Goal: Information Seeking & Learning: Learn about a topic

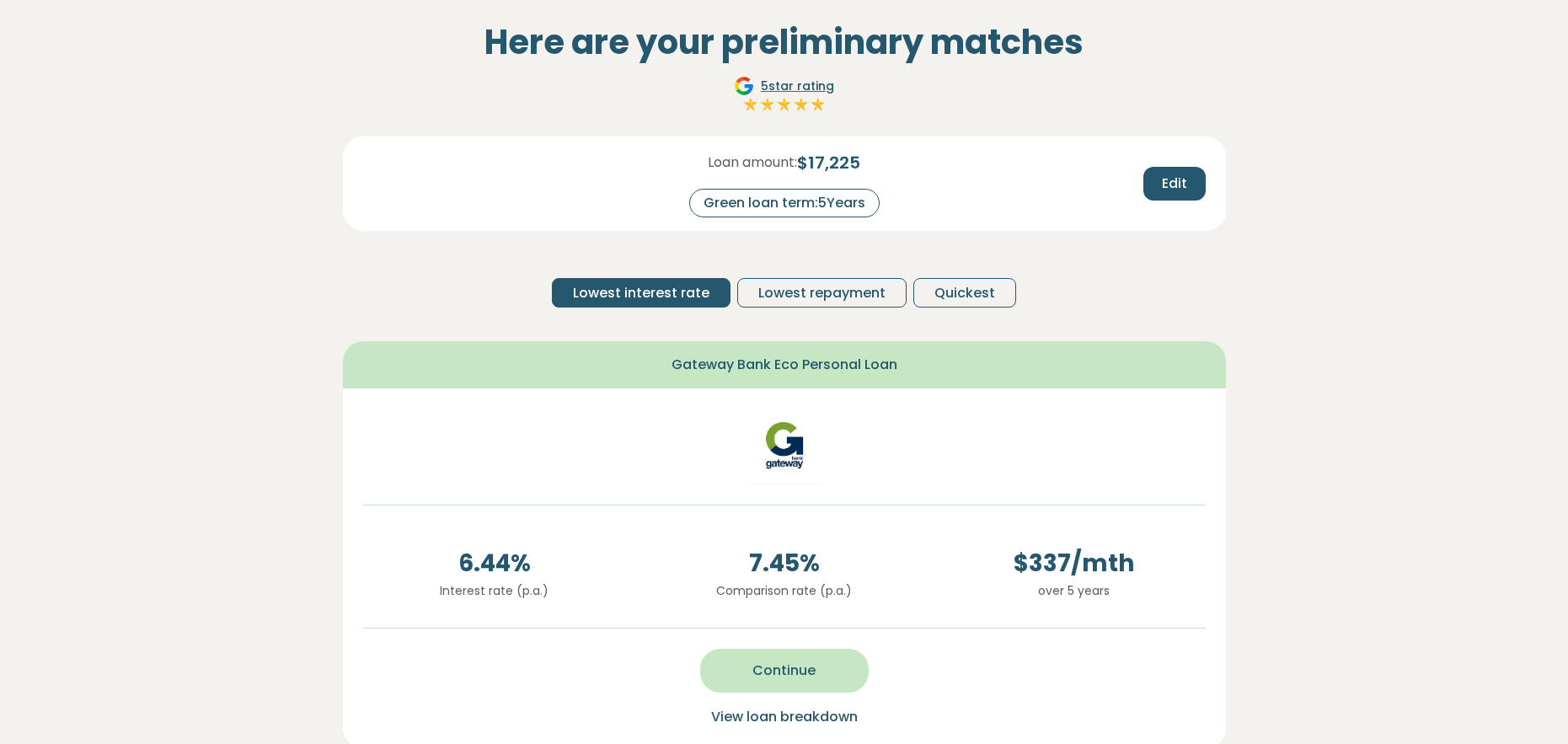
scroll to position [96, 0]
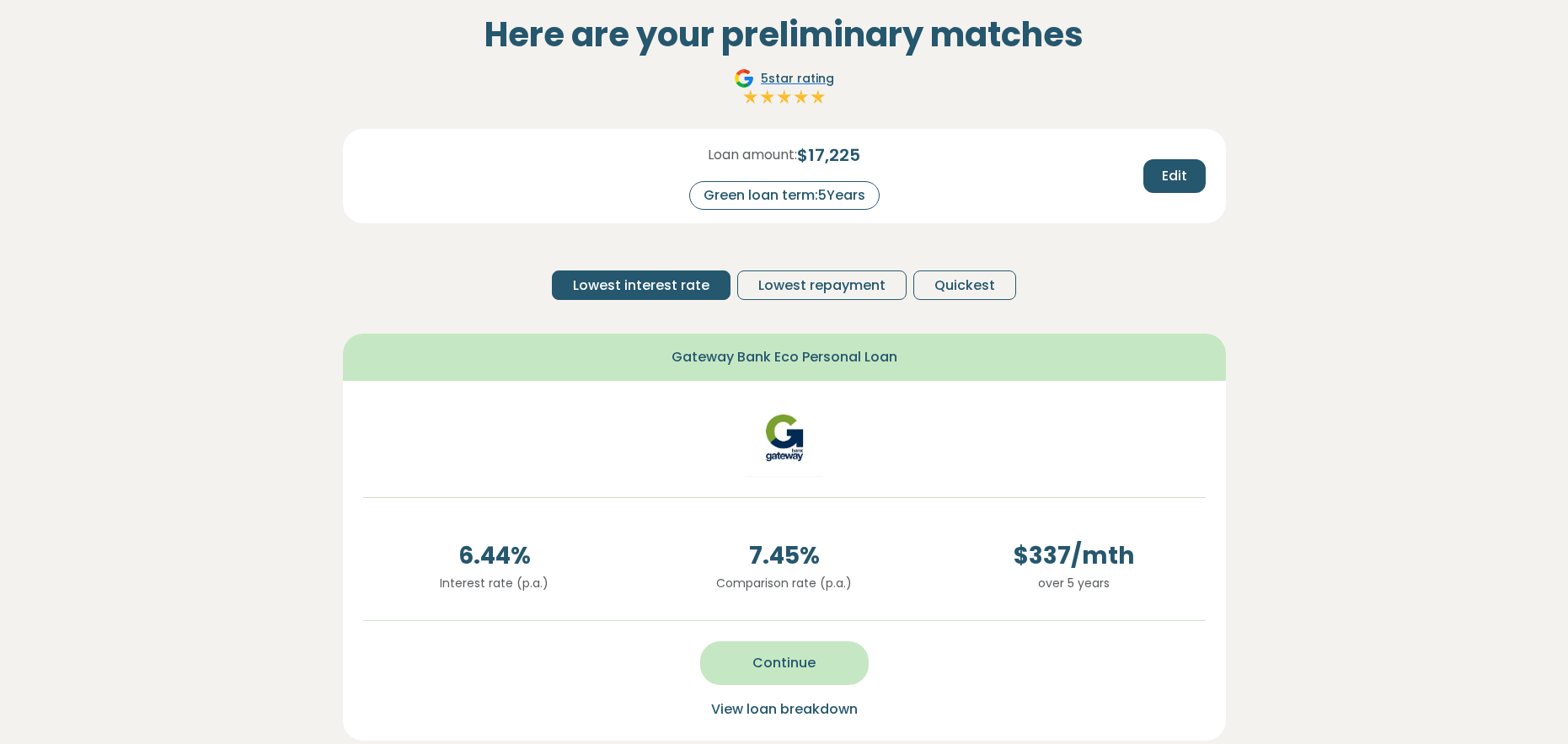
click at [787, 670] on span "Continue" at bounding box center [784, 663] width 63 height 21
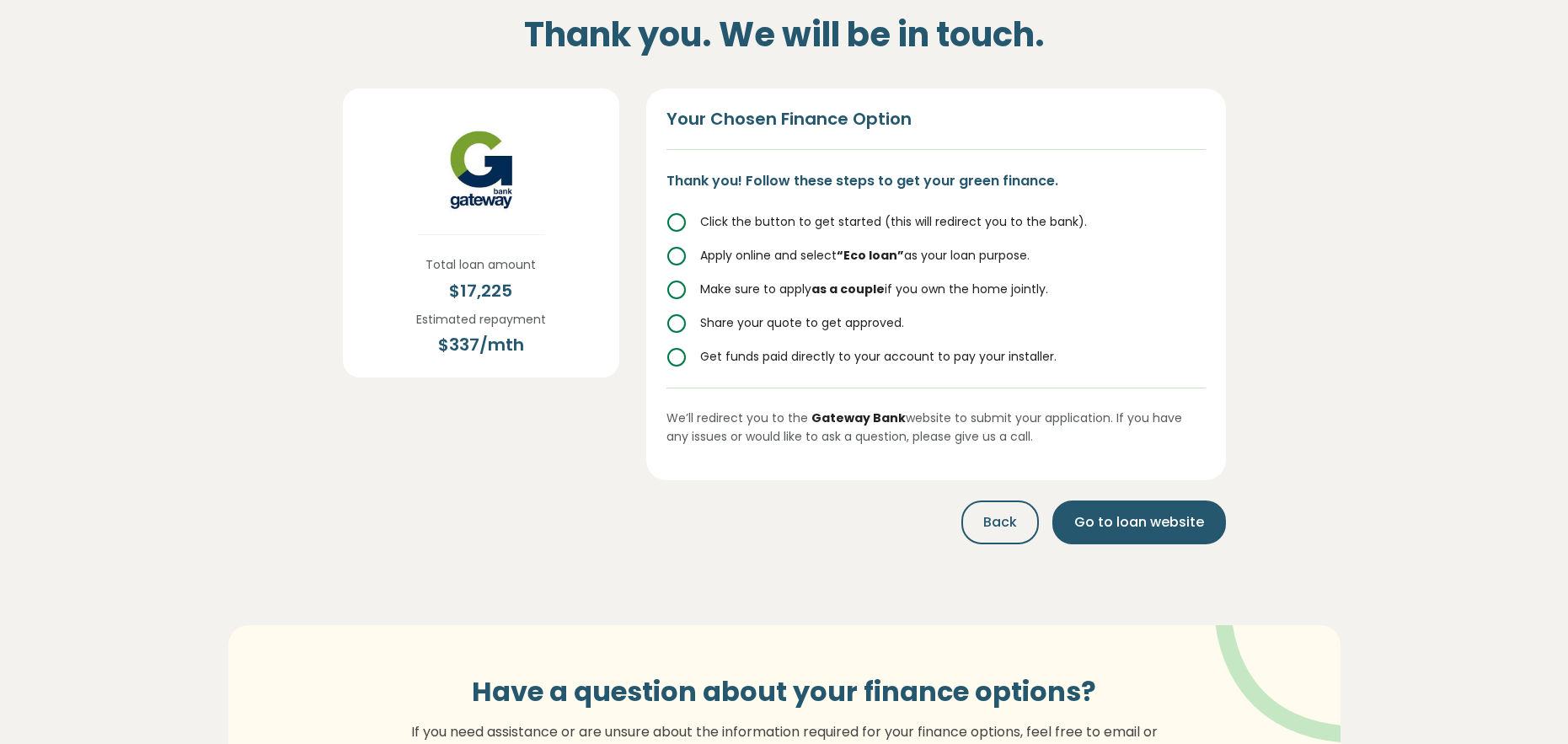
scroll to position [0, 0]
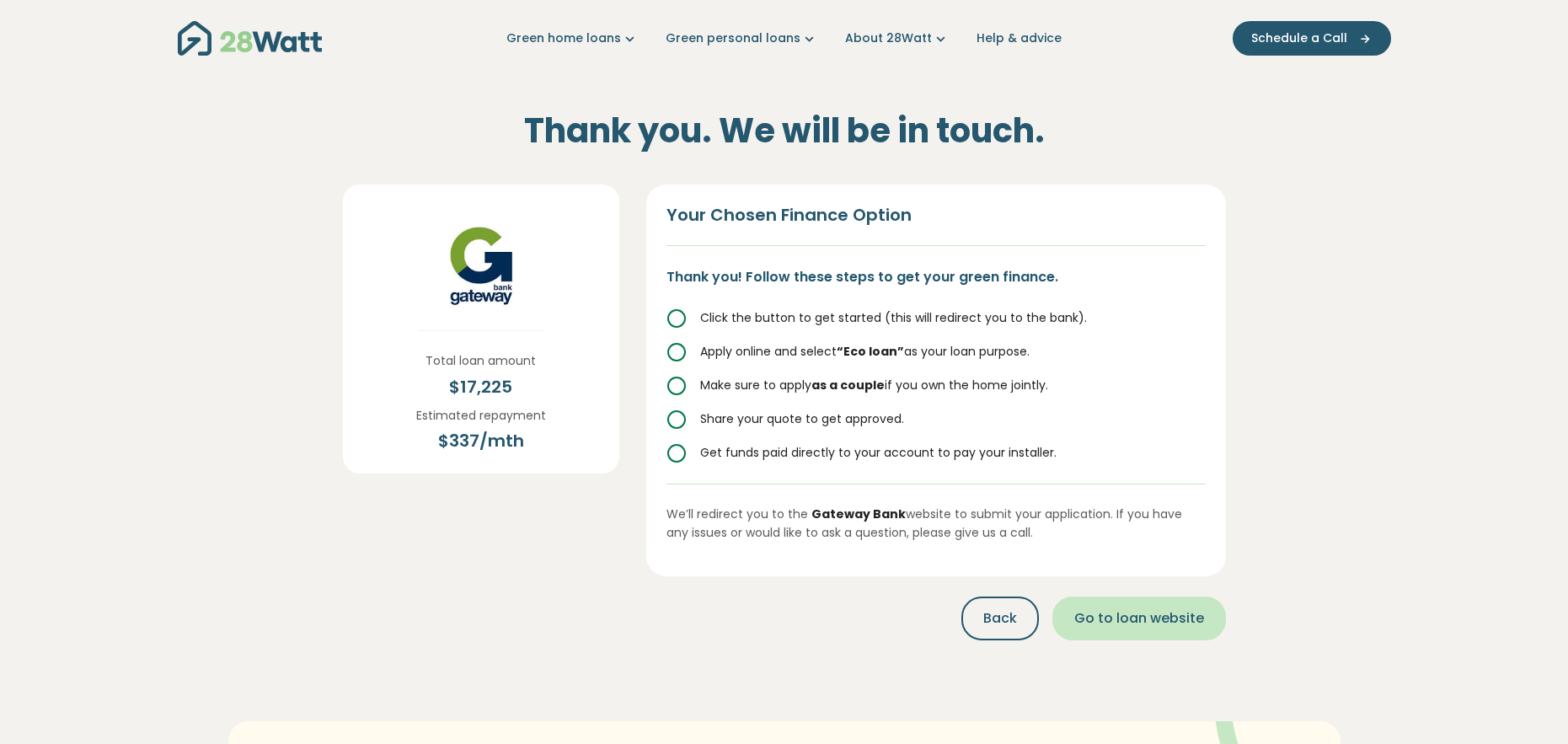
click at [1109, 617] on span "Go to loan website" at bounding box center [1139, 618] width 130 height 21
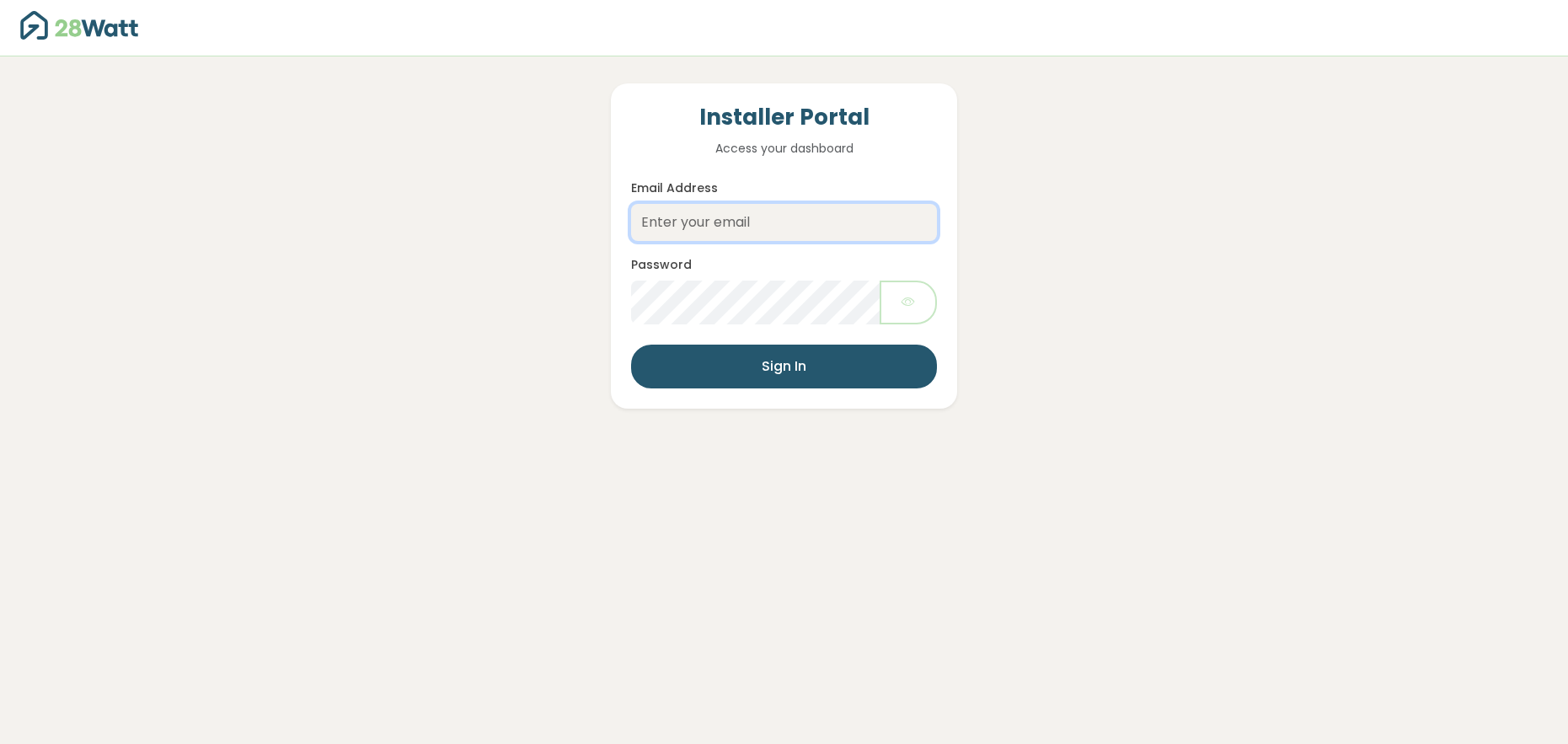
click at [688, 225] on input "Email Address" at bounding box center [784, 221] width 305 height 37
type input "jake@28watt.com.au"
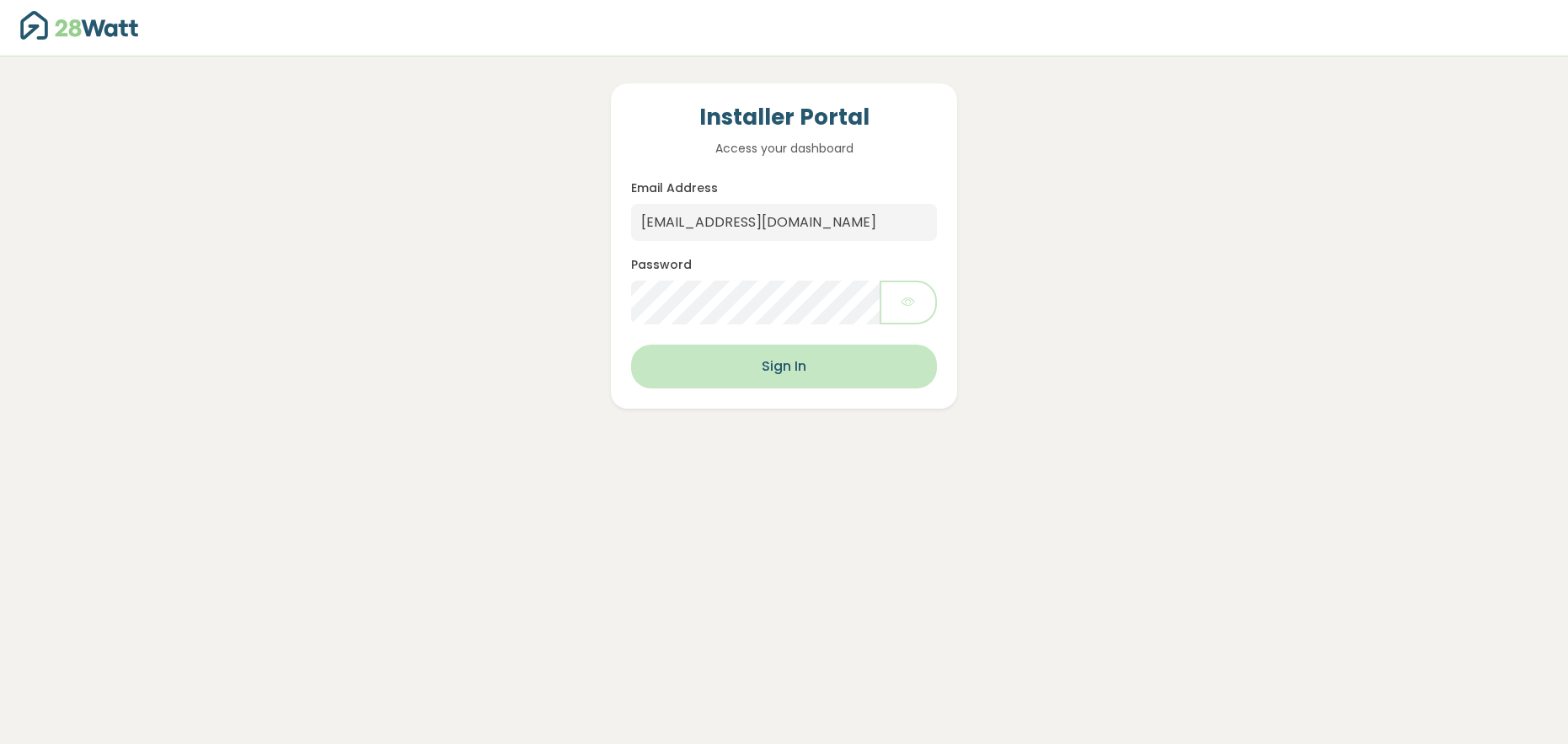
click at [761, 384] on button "Sign In" at bounding box center [784, 366] width 305 height 44
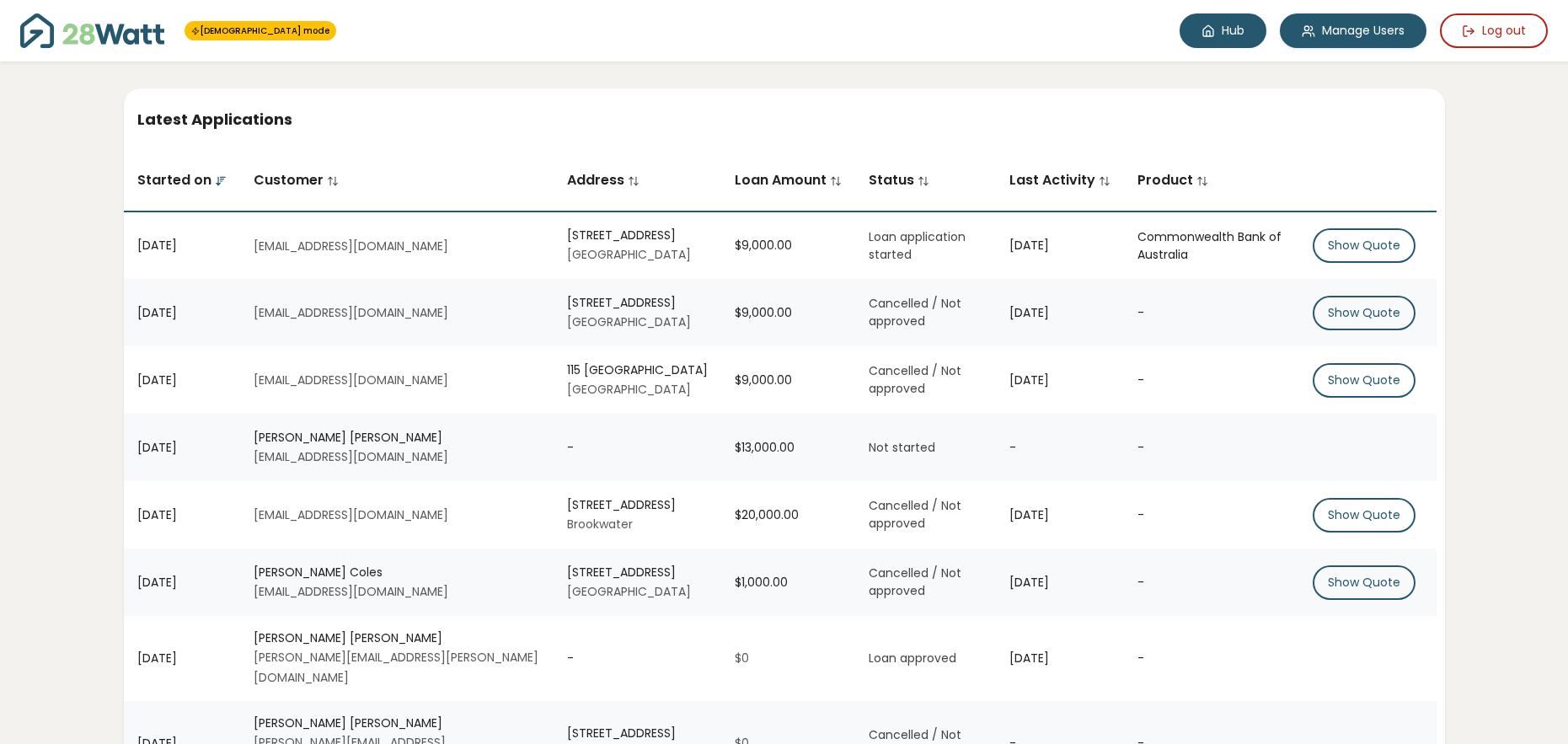
click at [1221, 24] on link "Hub" at bounding box center [1222, 31] width 86 height 34
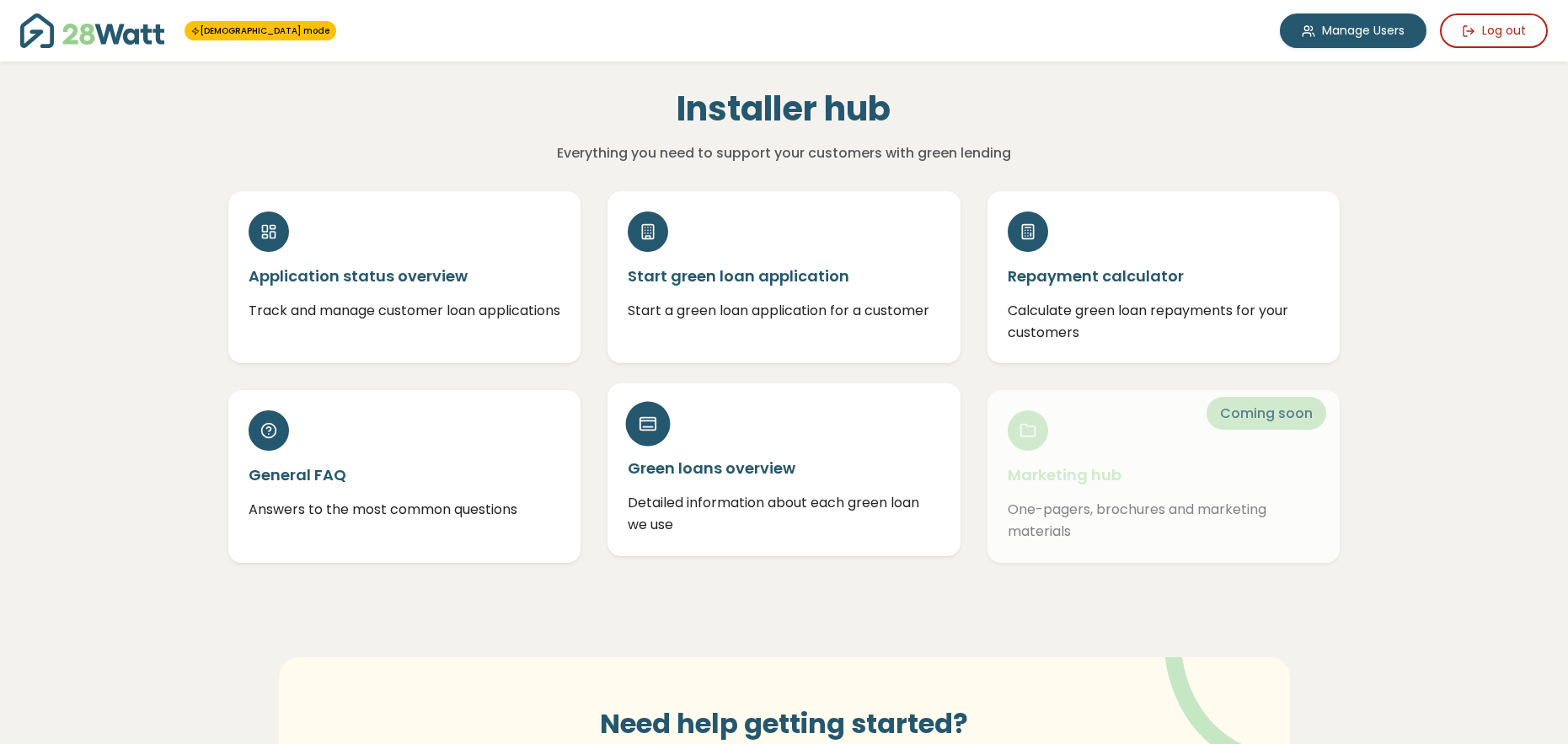
click at [676, 480] on div "Green loans overview Detailed information about each green loan we use" at bounding box center [784, 469] width 353 height 172
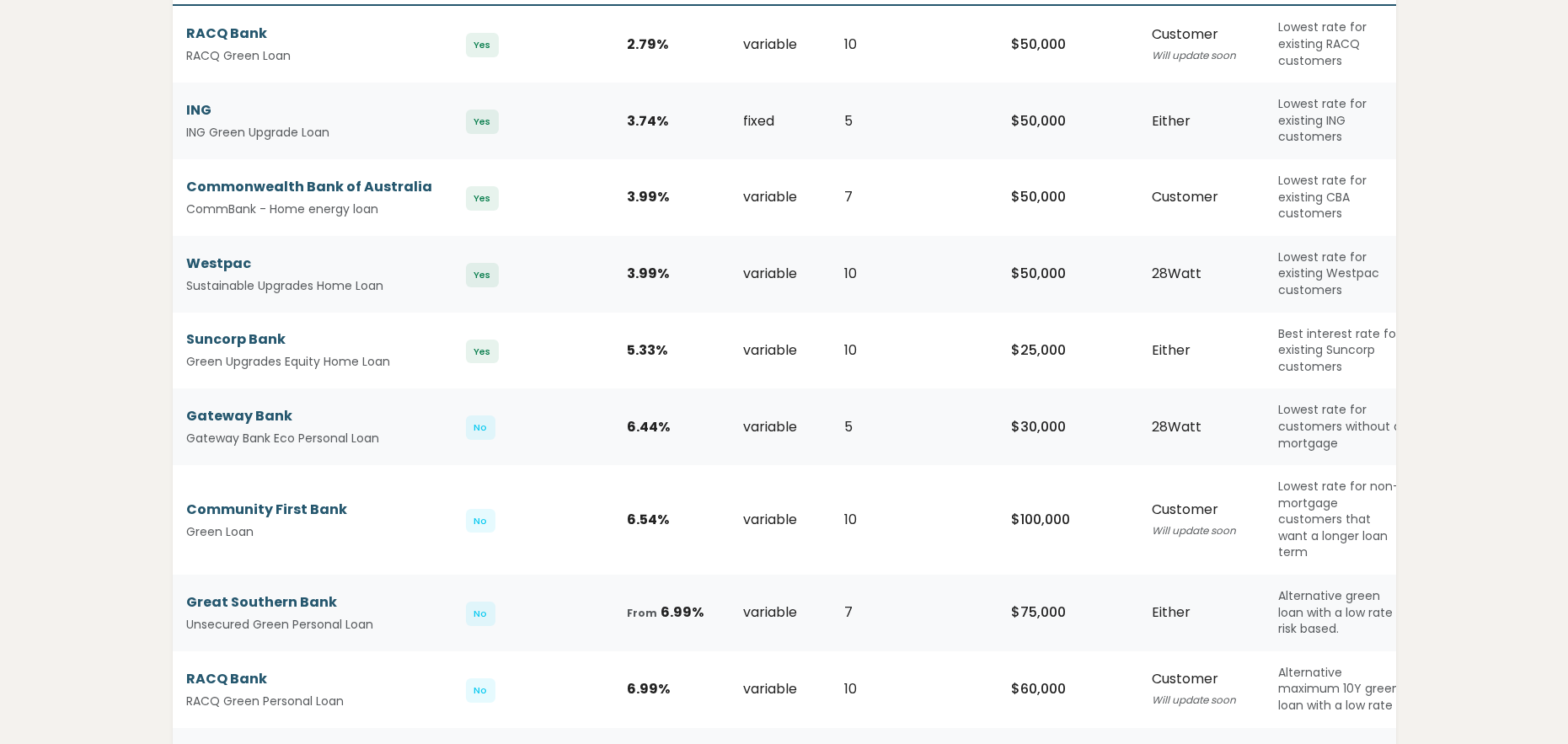
scroll to position [318, 0]
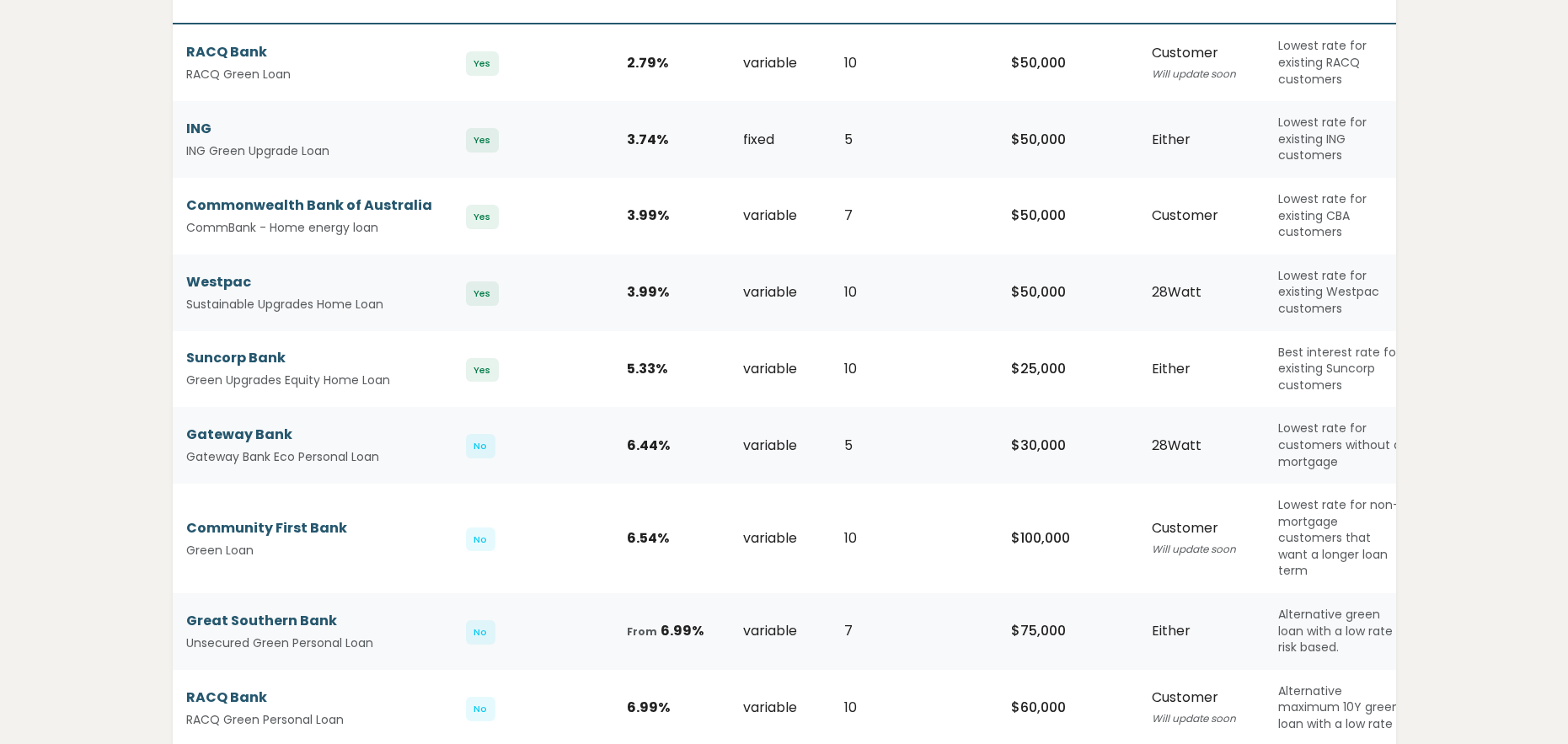
scroll to position [275, 0]
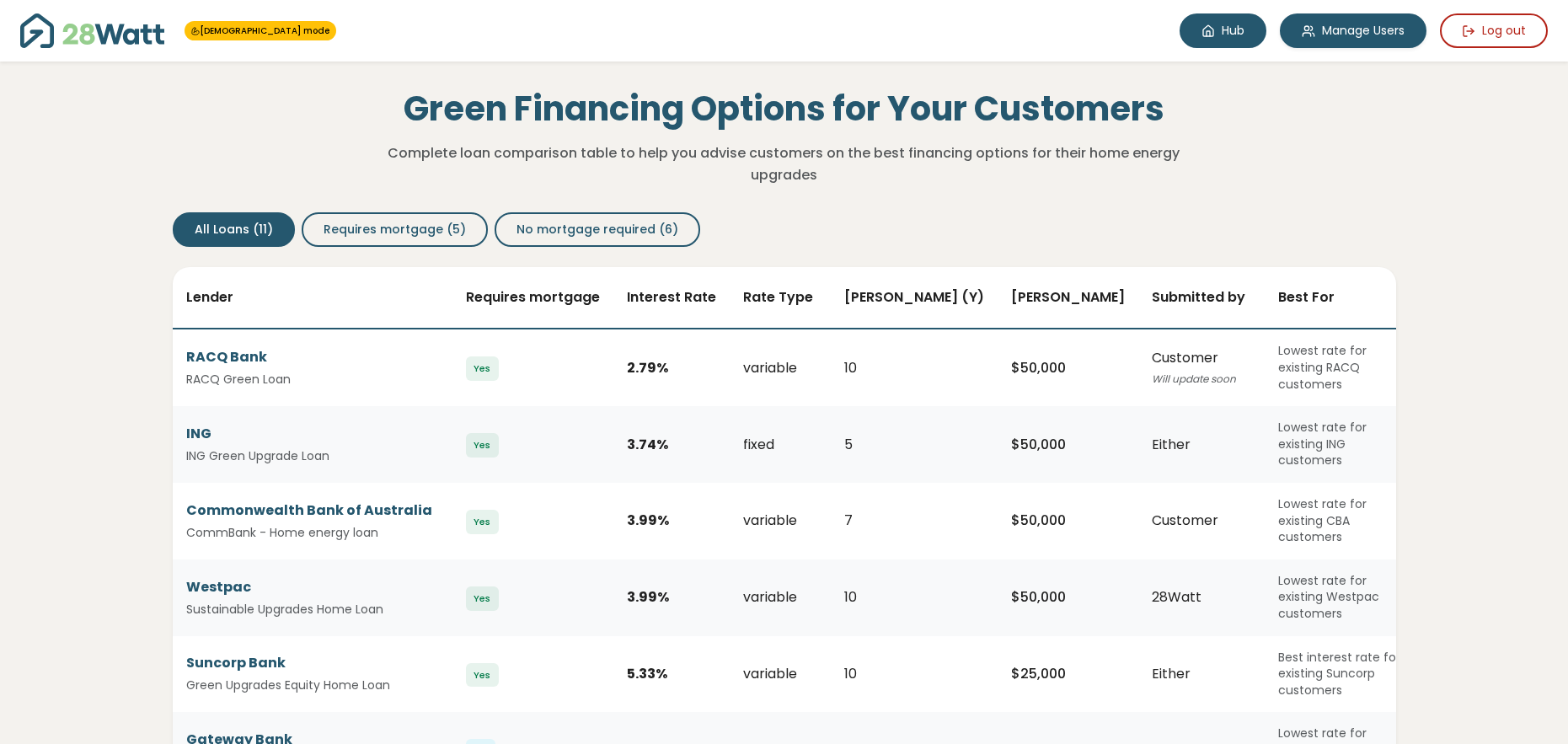
click at [1240, 27] on link "Hub" at bounding box center [1222, 31] width 86 height 34
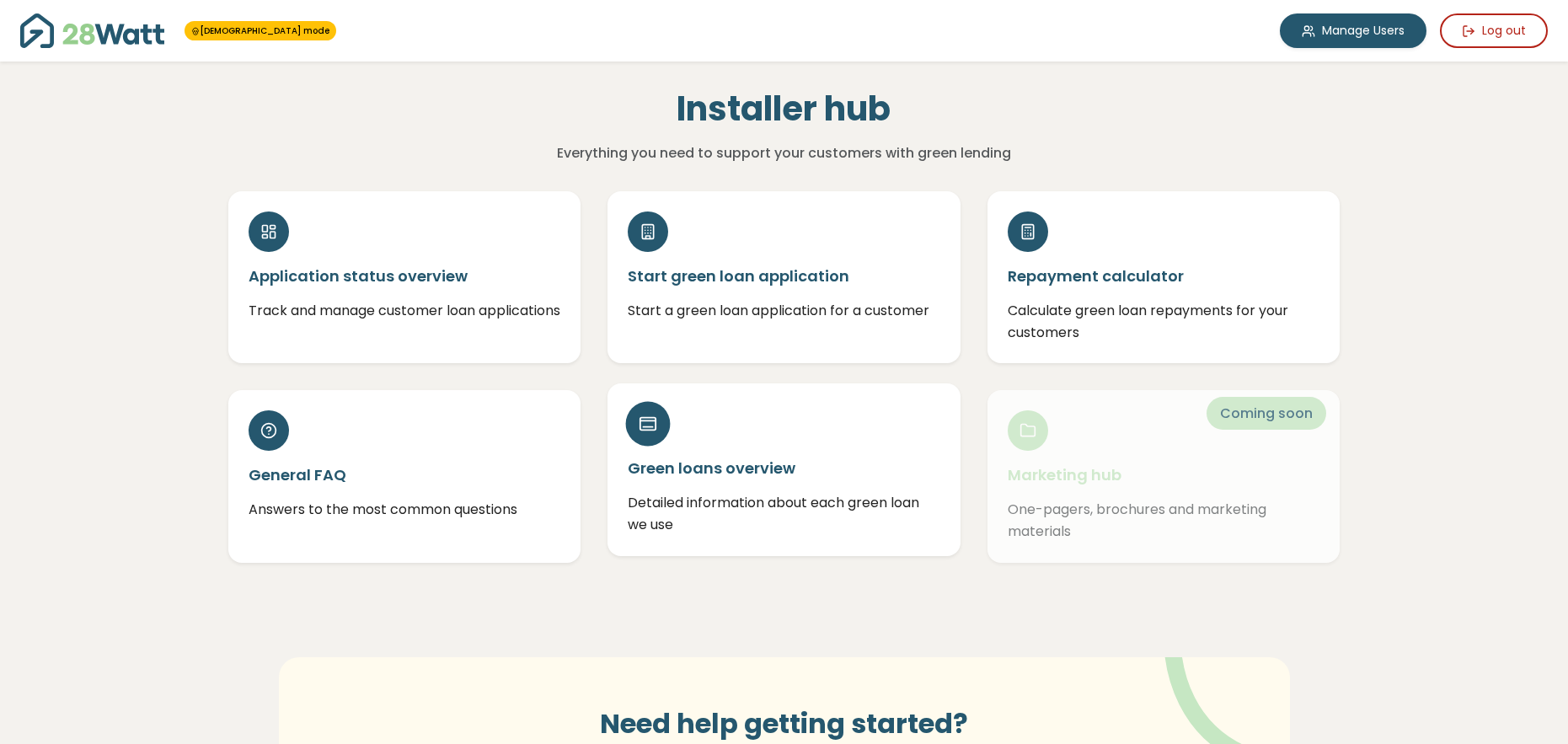
click at [685, 462] on h5 "Green loans overview" at bounding box center [784, 468] width 312 height 21
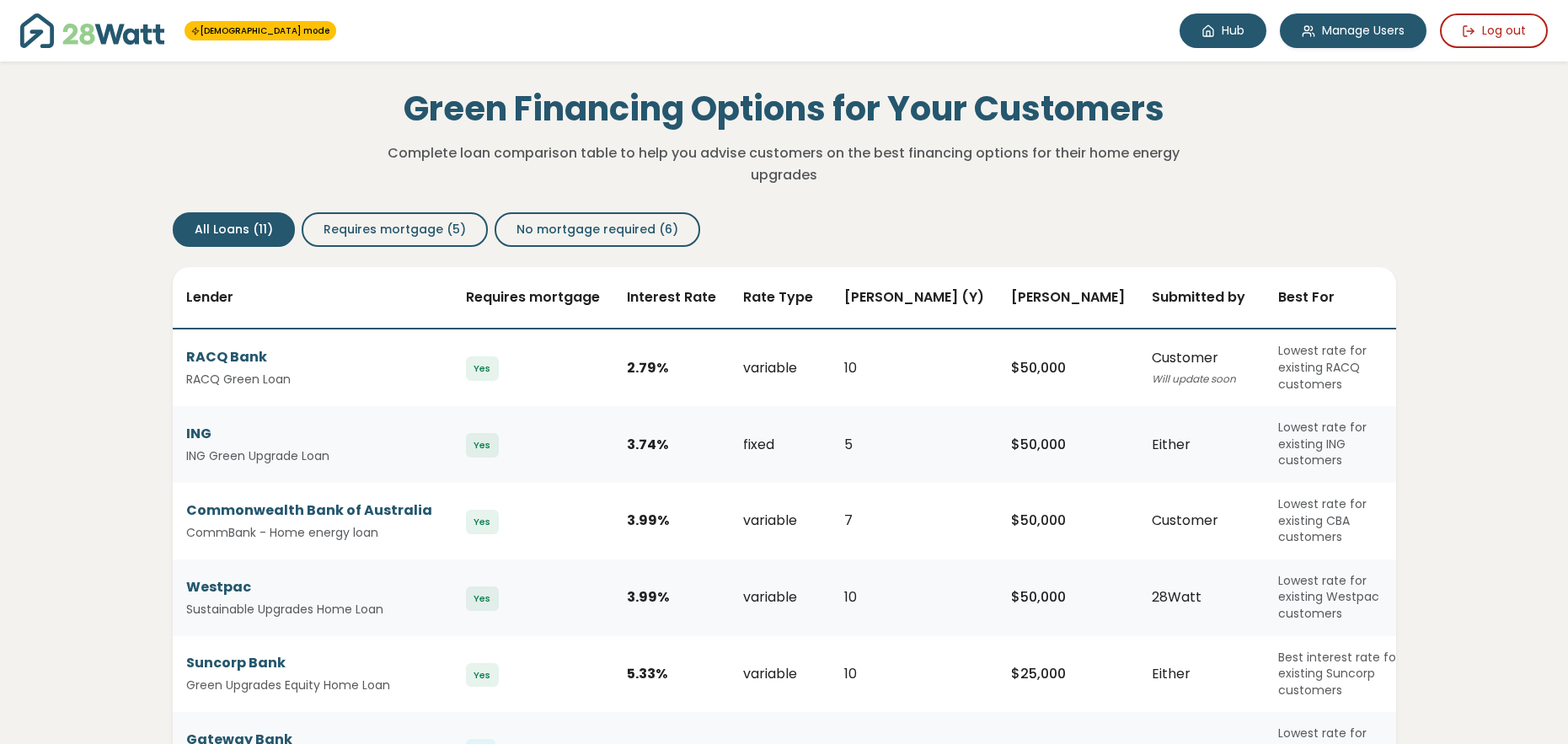
click at [1209, 26] on icon at bounding box center [1208, 32] width 14 height 14
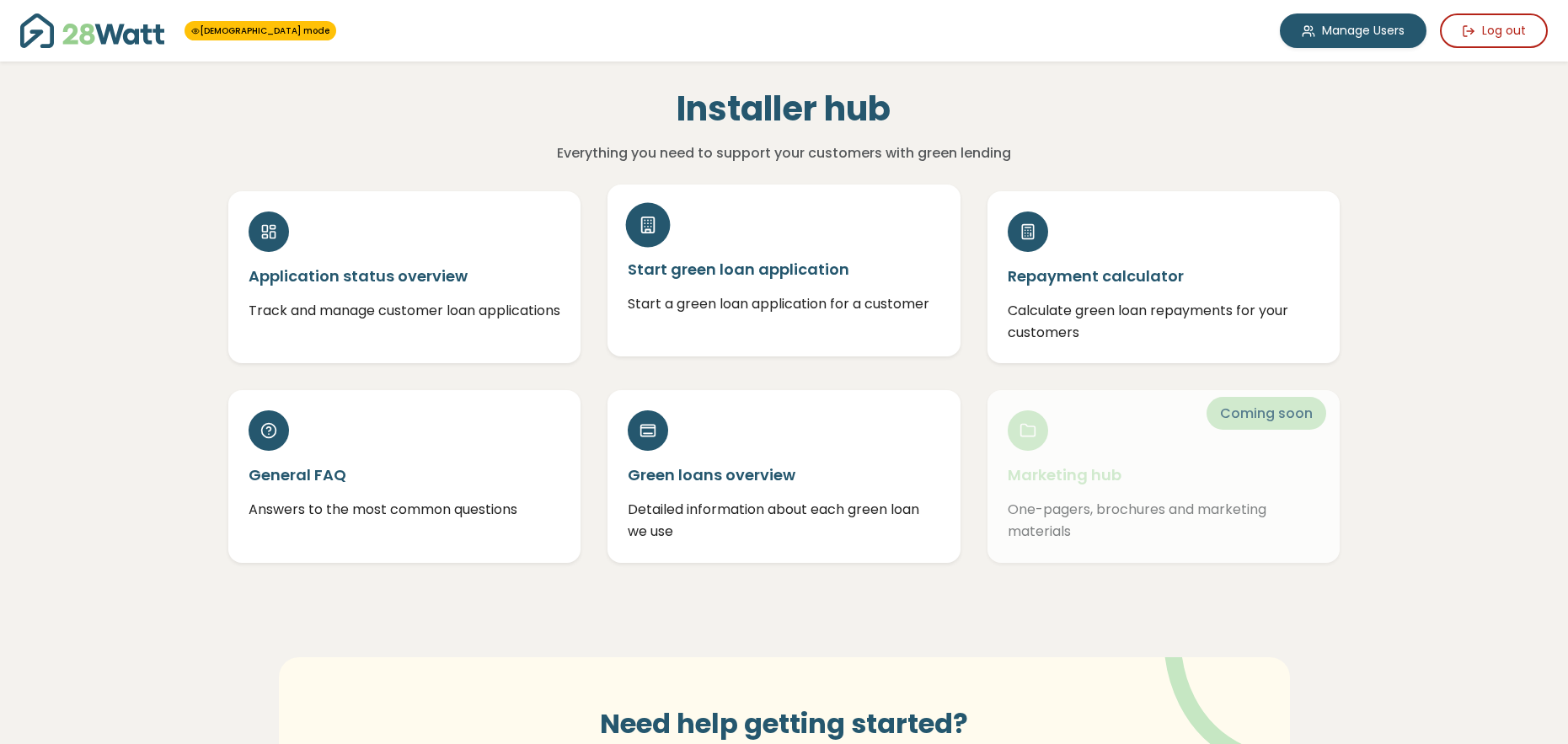
click at [883, 233] on div "Start green loan application Start a green loan application for a customer" at bounding box center [784, 270] width 353 height 172
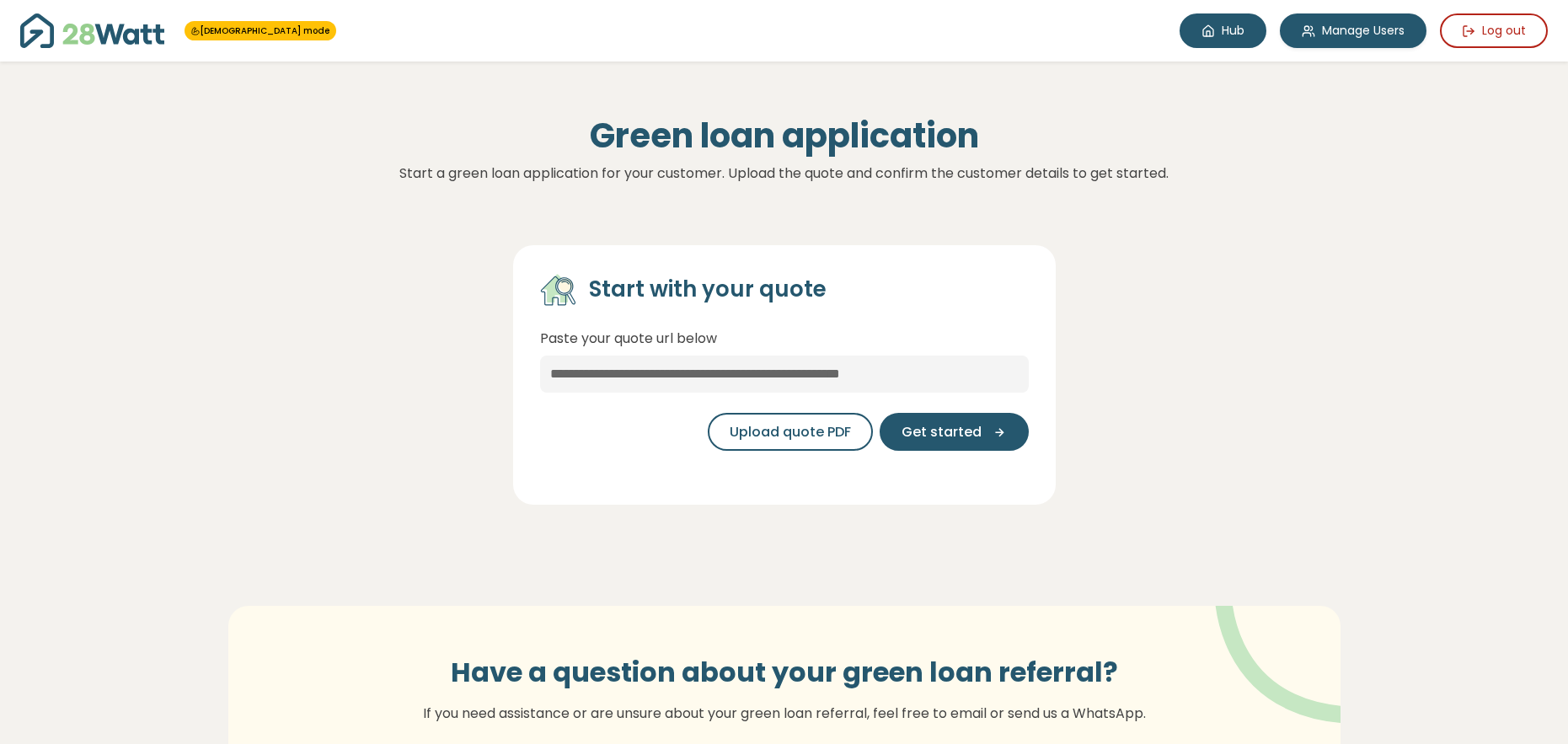
click at [1222, 31] on link "Hub" at bounding box center [1222, 31] width 86 height 34
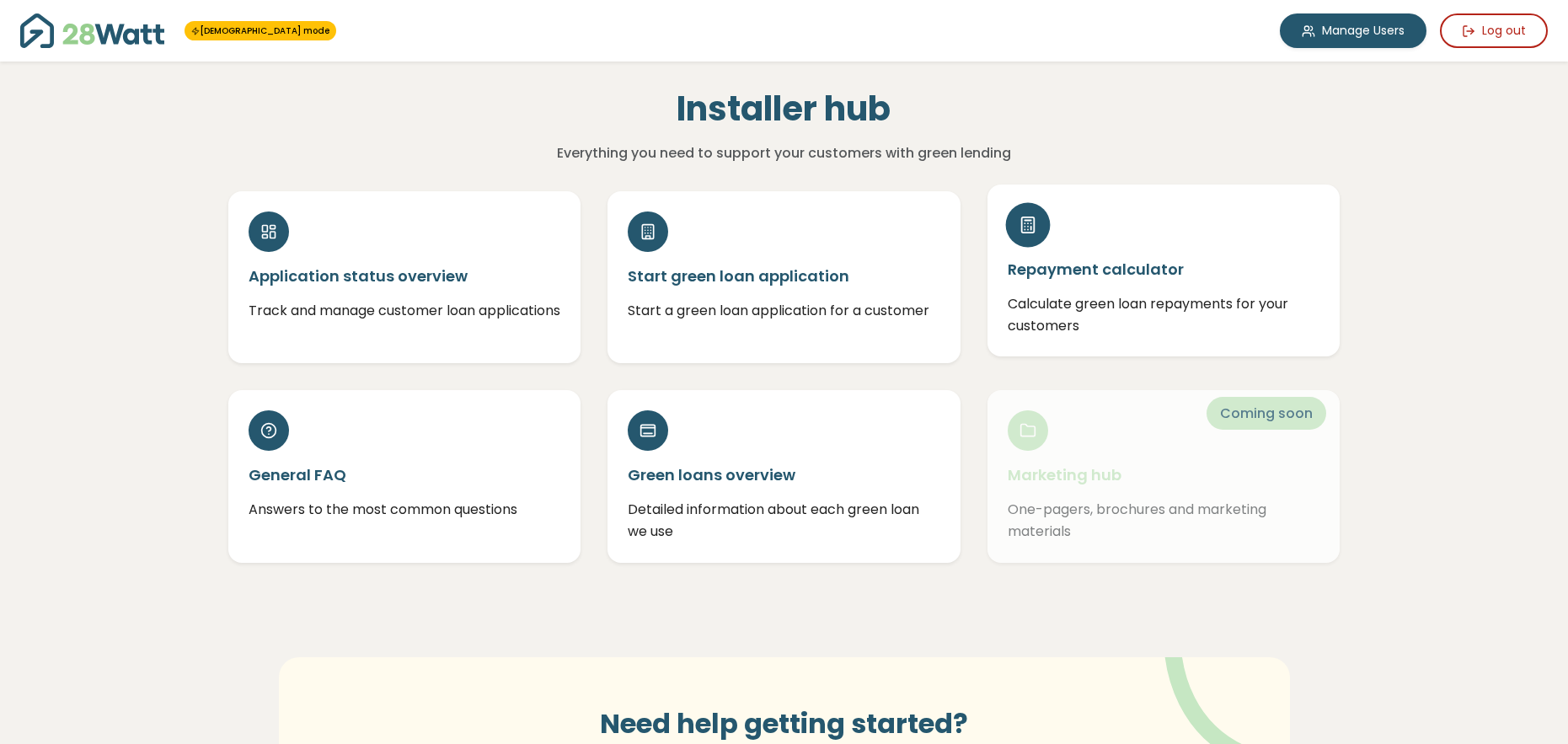
click at [1188, 241] on div "Repayment calculator Calculate green loan repayments for your customers" at bounding box center [1163, 270] width 353 height 172
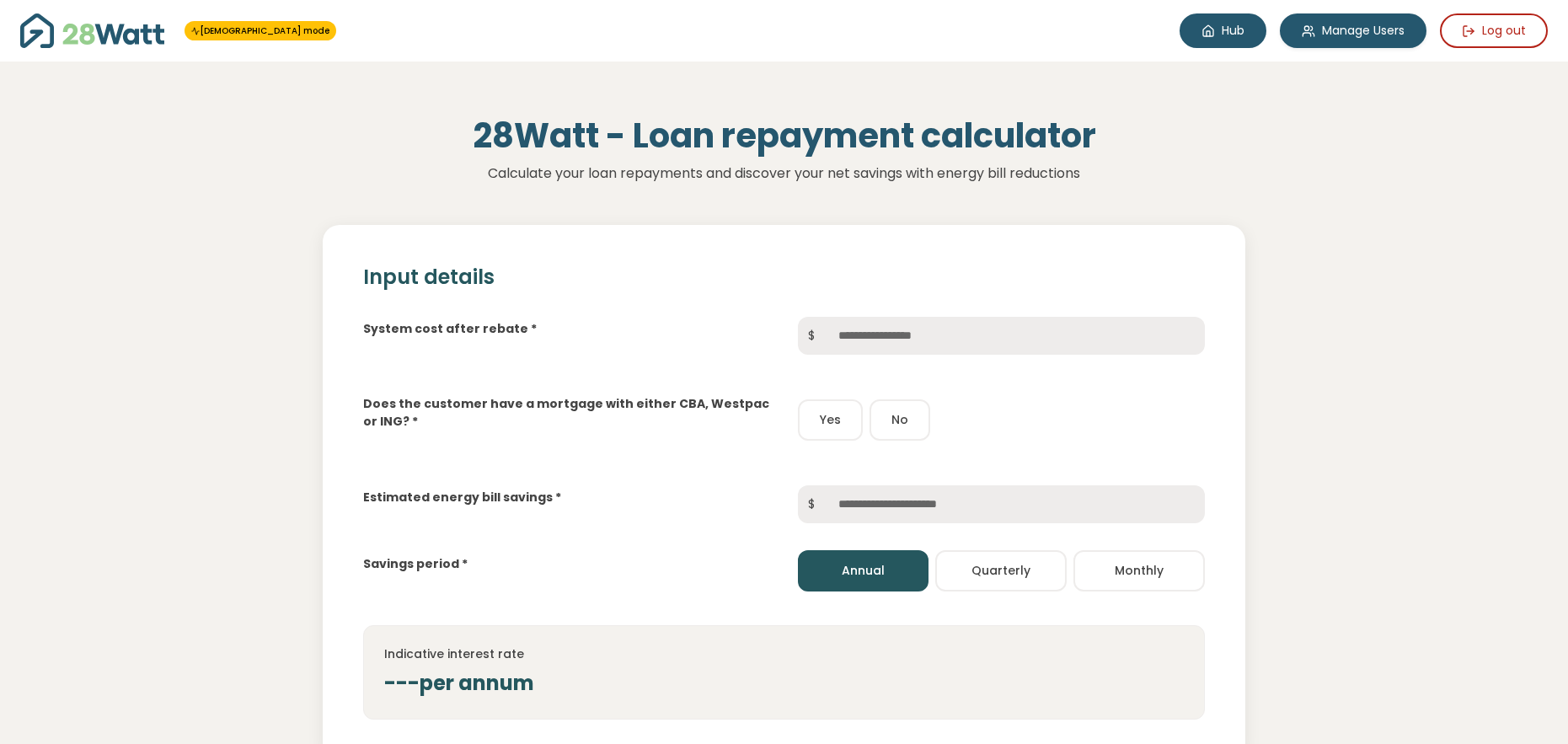
click at [1220, 32] on link "Hub" at bounding box center [1222, 31] width 86 height 34
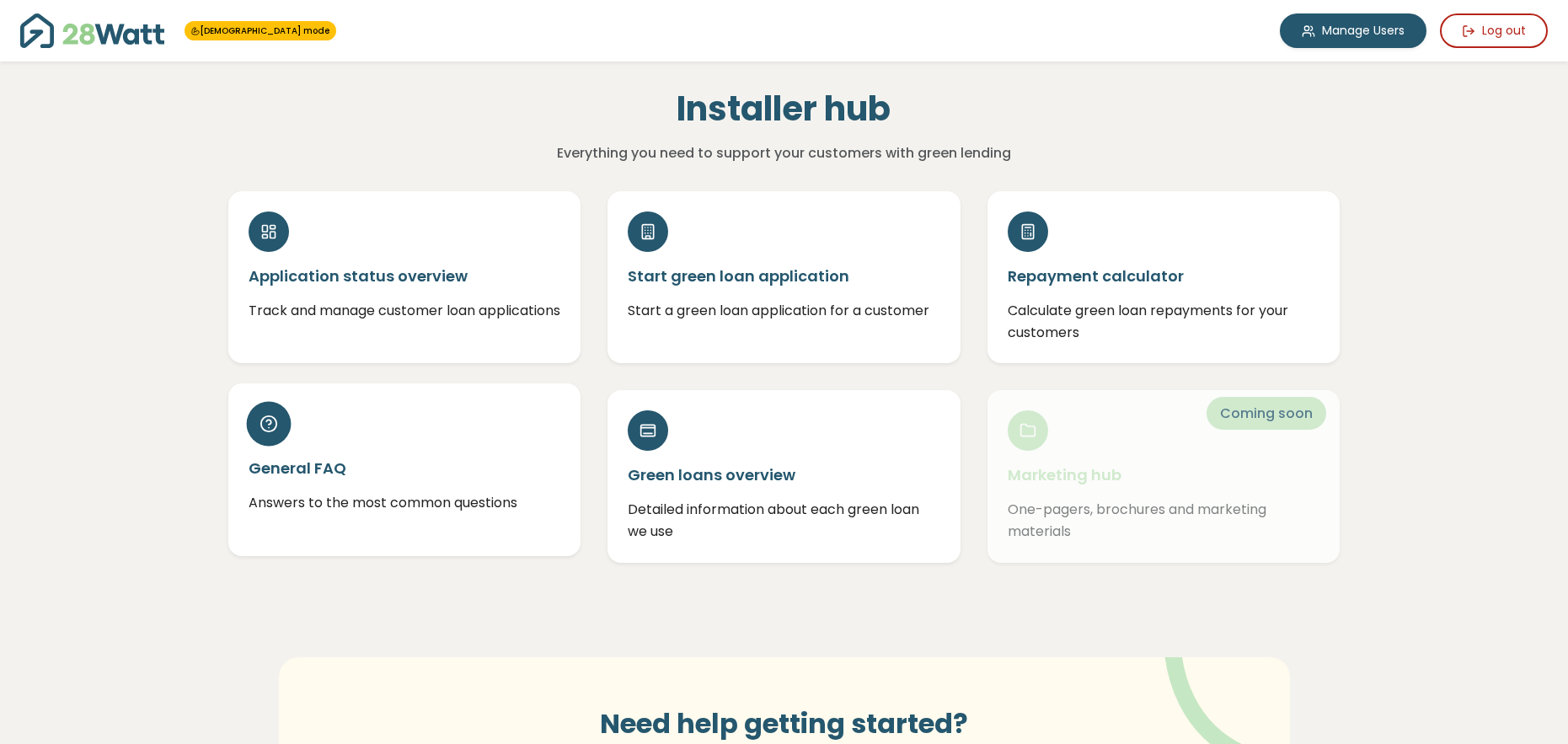
click at [482, 490] on div "General FAQ Answers to the most common questions" at bounding box center [405, 469] width 353 height 172
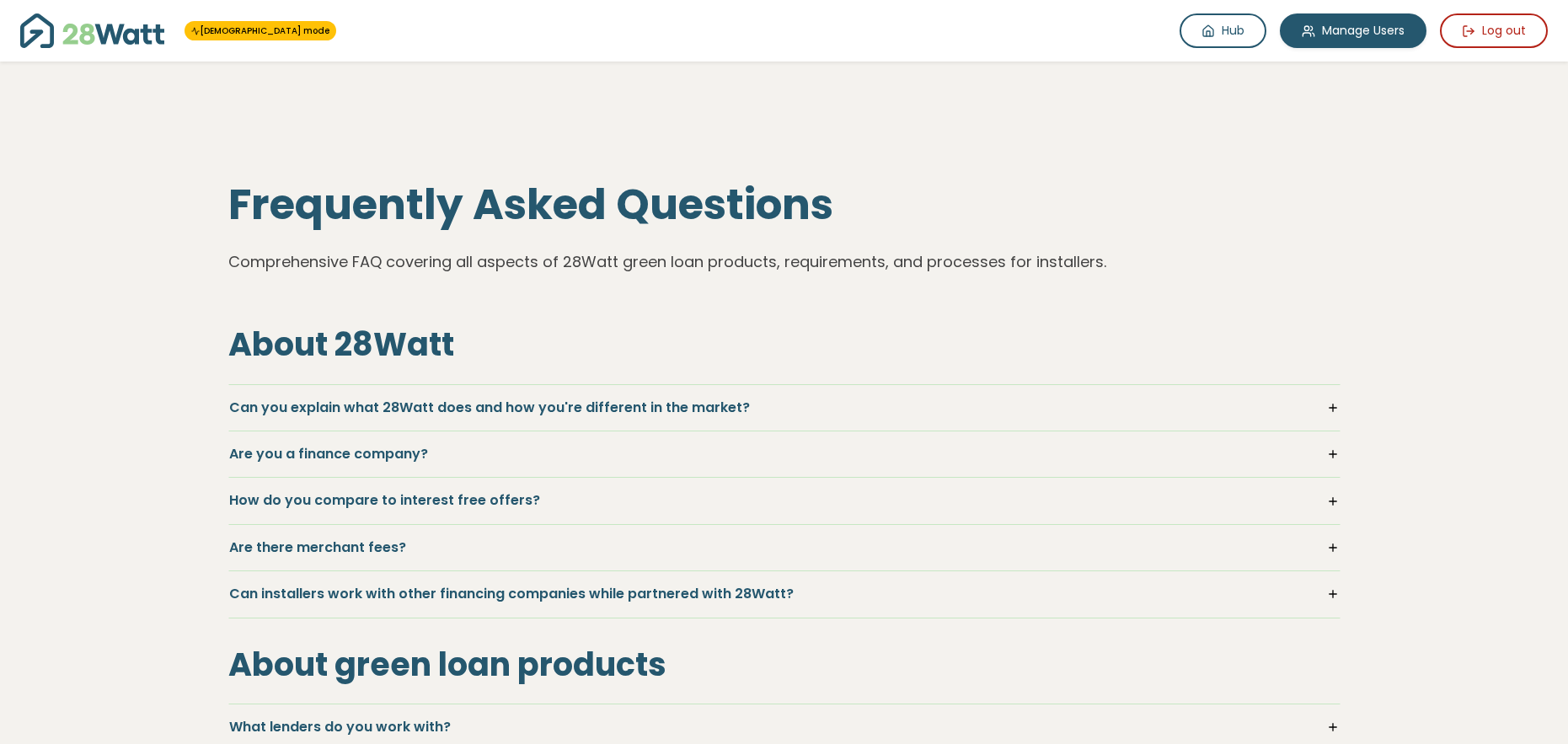
click at [551, 416] on h5 "Can you explain what 28Watt does and how you're different in the market?" at bounding box center [784, 408] width 1110 height 19
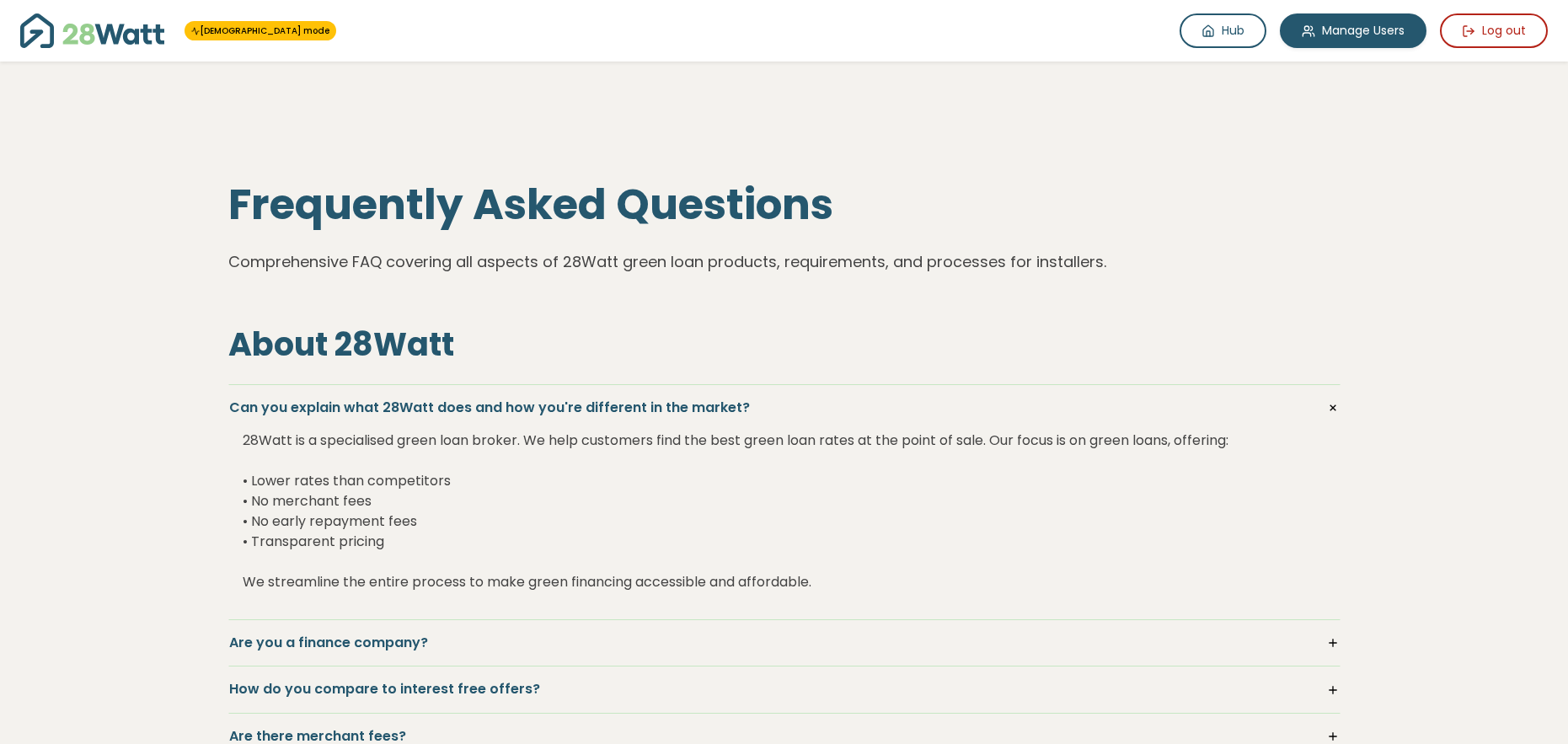
click at [556, 410] on h5 "Can you explain what 28Watt does and how you're different in the market?" at bounding box center [784, 408] width 1110 height 19
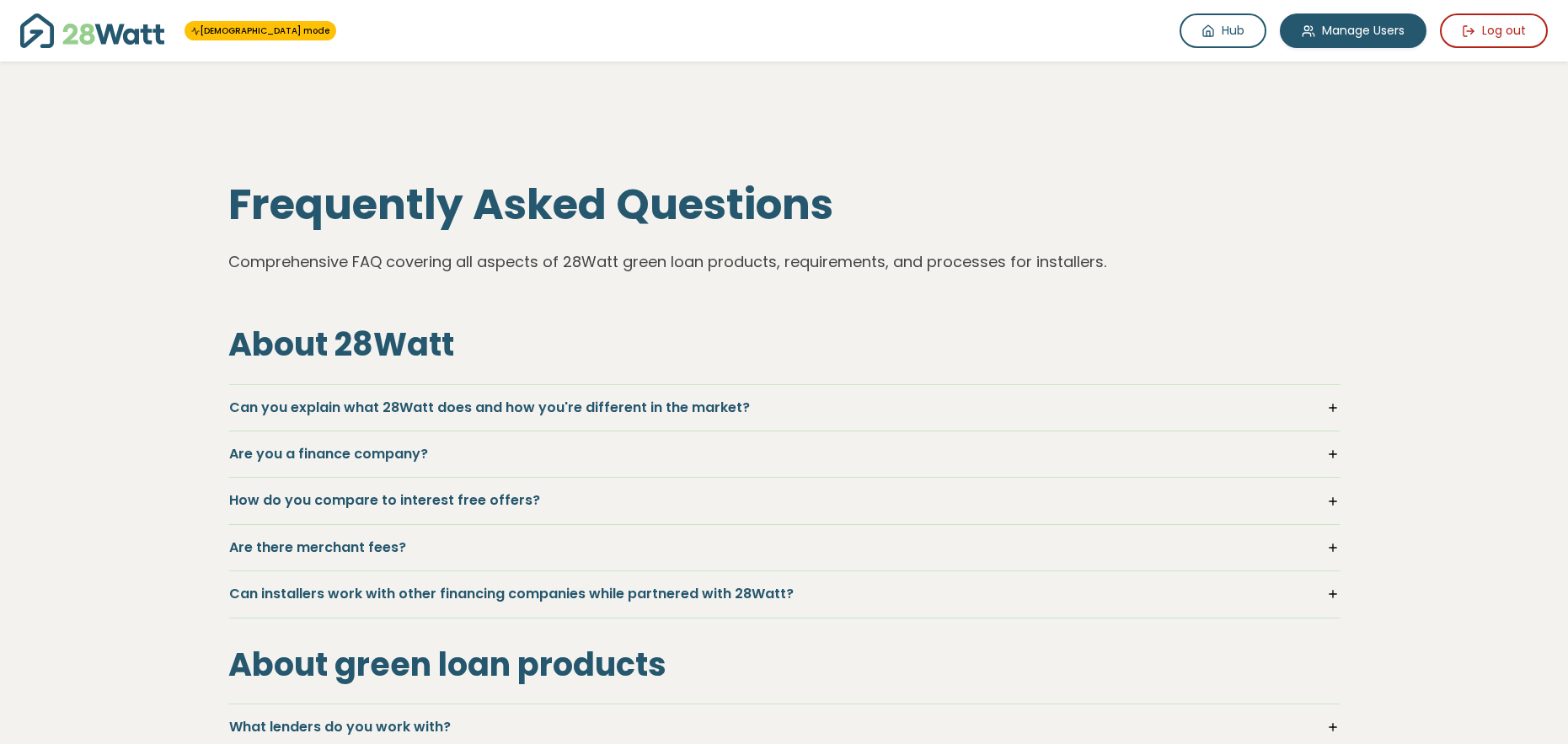
click at [485, 450] on h5 "Are you a finance company?" at bounding box center [784, 454] width 1110 height 19
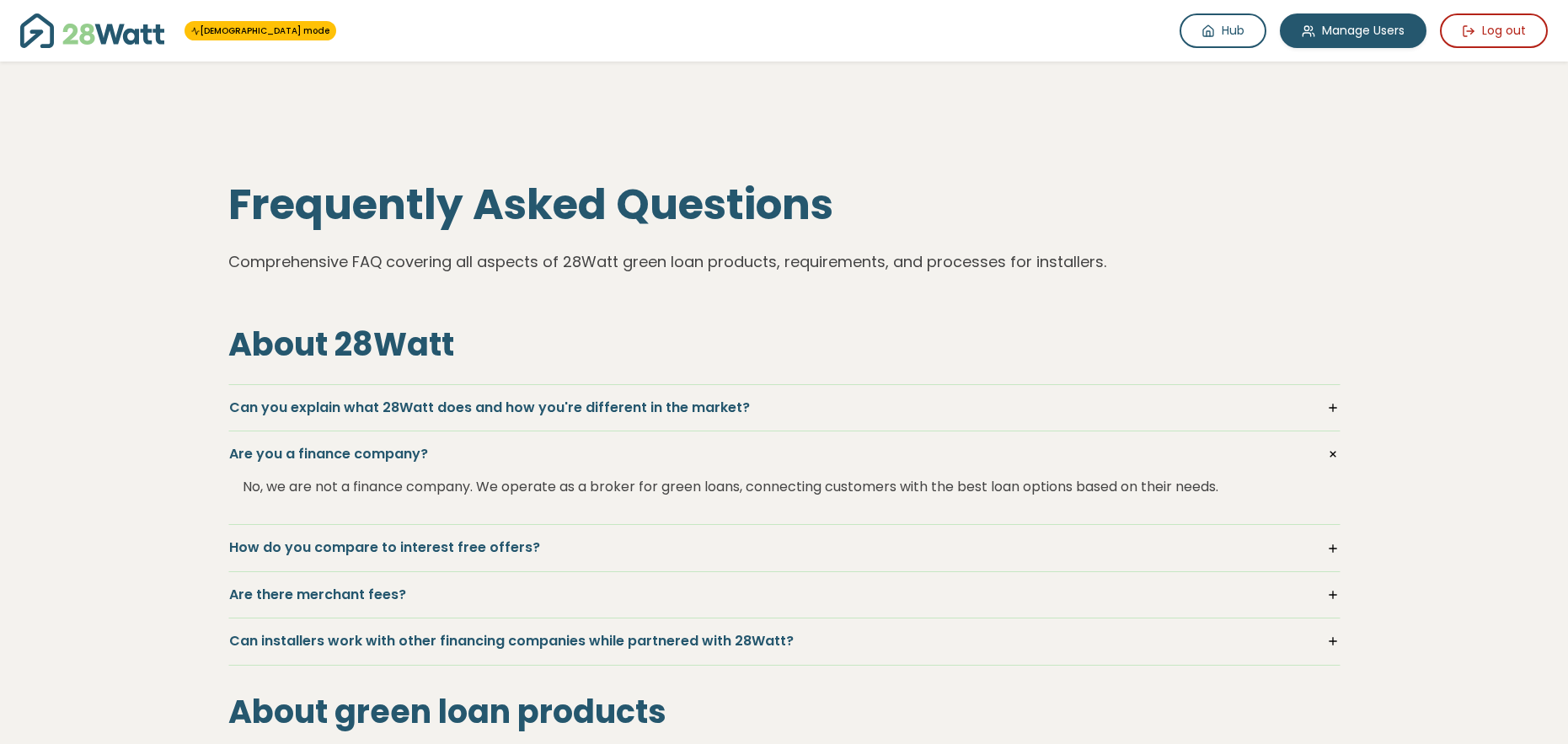
click at [479, 451] on h5 "Are you a finance company?" at bounding box center [784, 454] width 1110 height 19
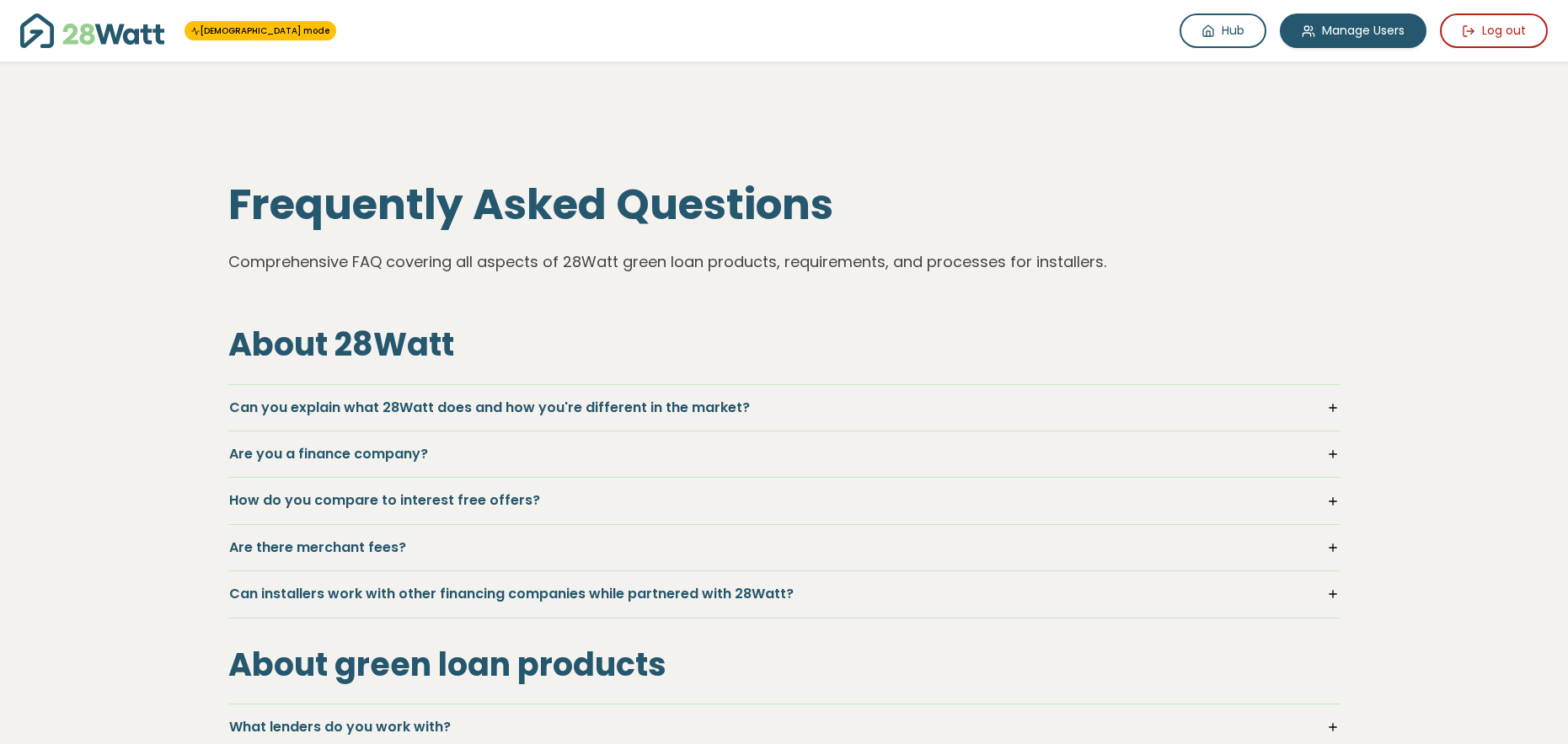
click at [443, 508] on h5 "How do you compare to interest free offers?" at bounding box center [784, 500] width 1110 height 19
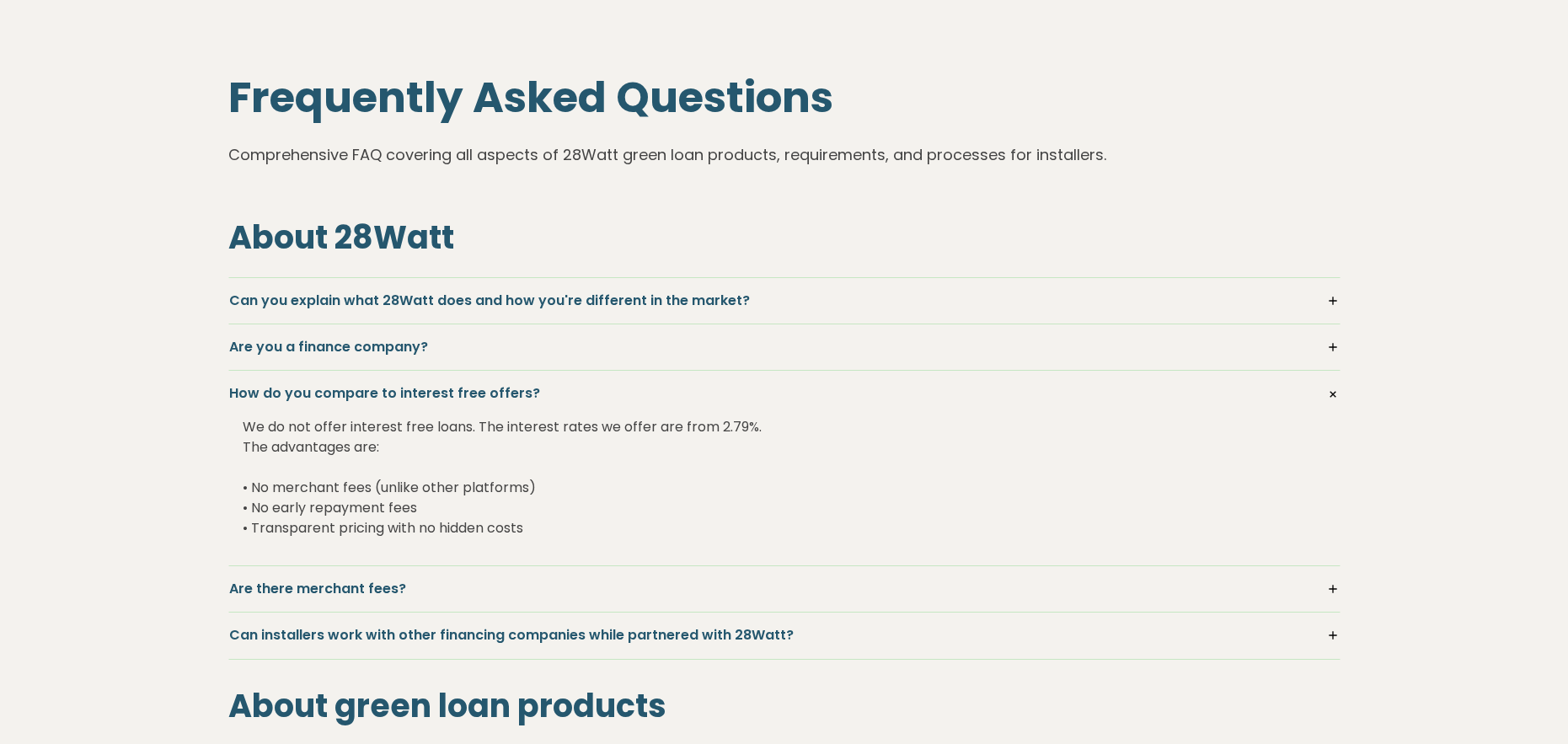
scroll to position [114, 0]
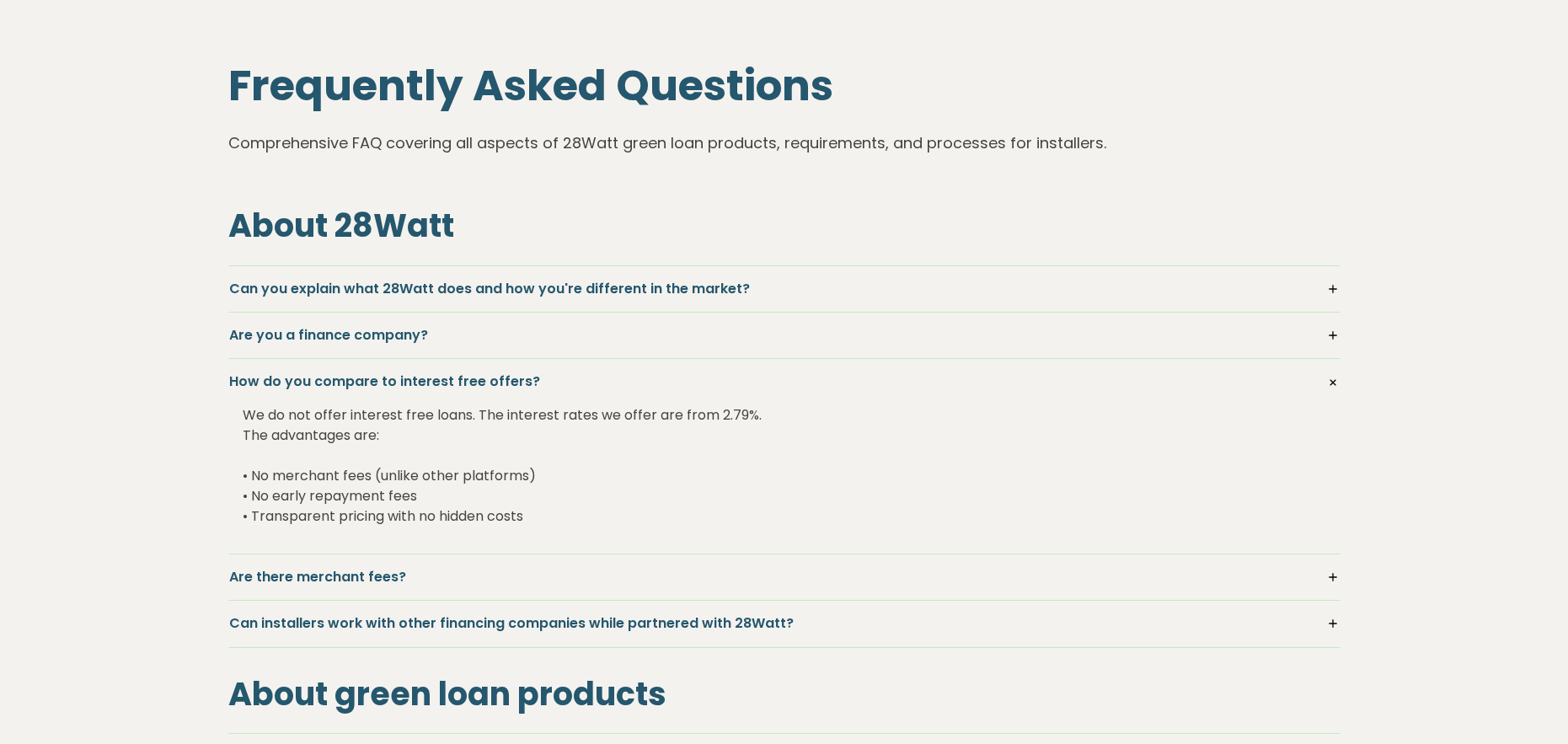
click at [471, 380] on h5 "How do you compare to interest free offers?" at bounding box center [784, 381] width 1110 height 19
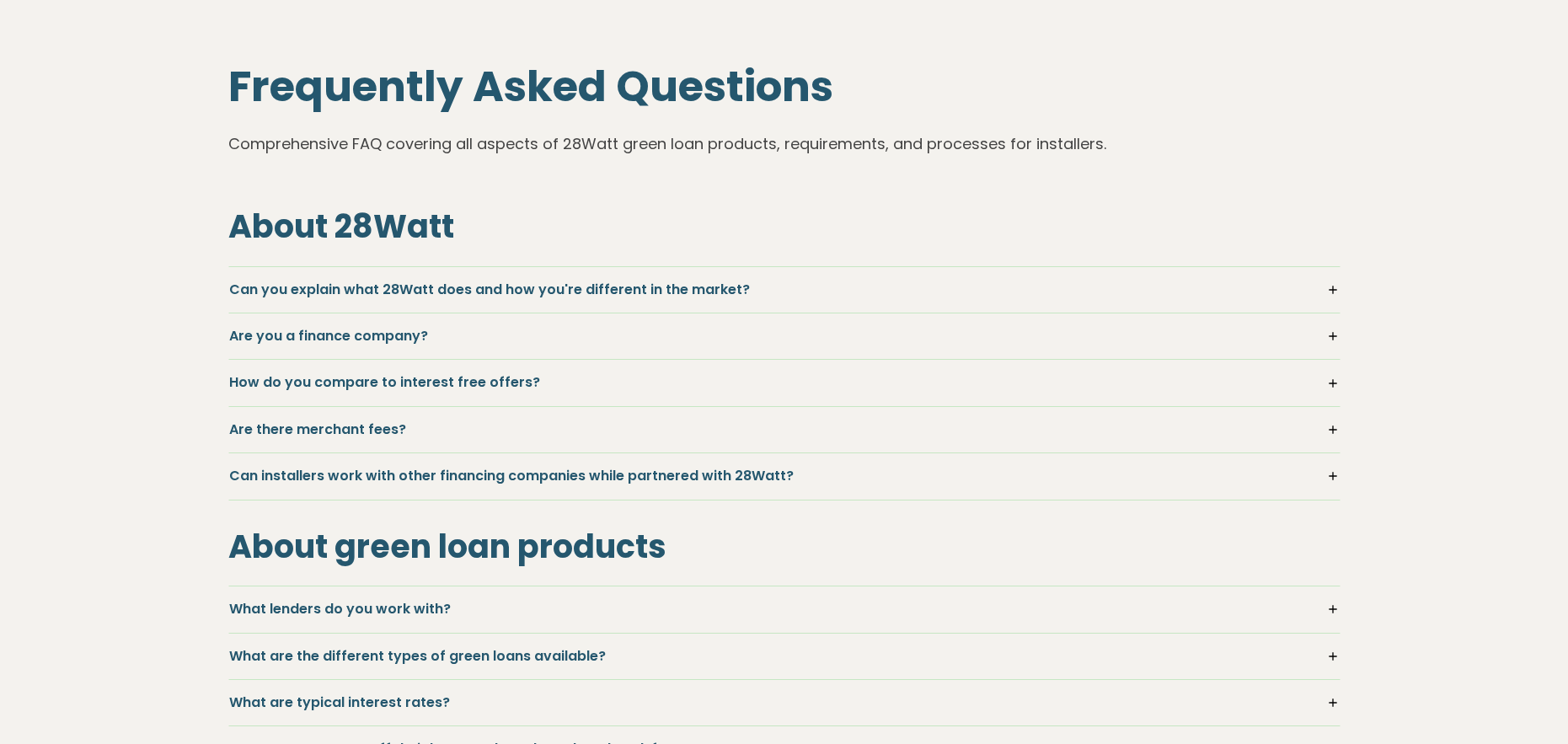
click at [363, 426] on h5 "Are there merchant fees?" at bounding box center [784, 429] width 1110 height 19
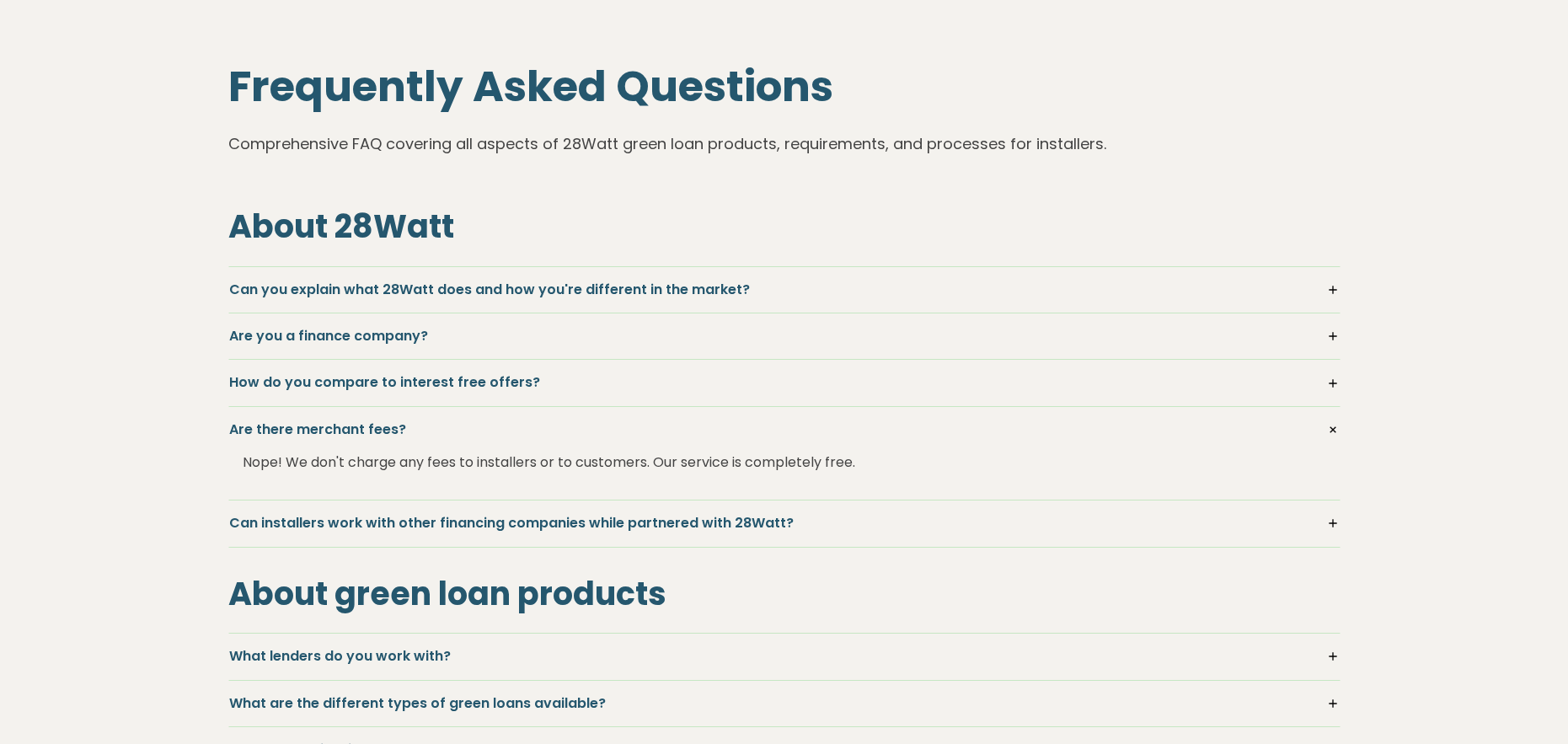
scroll to position [116, 0]
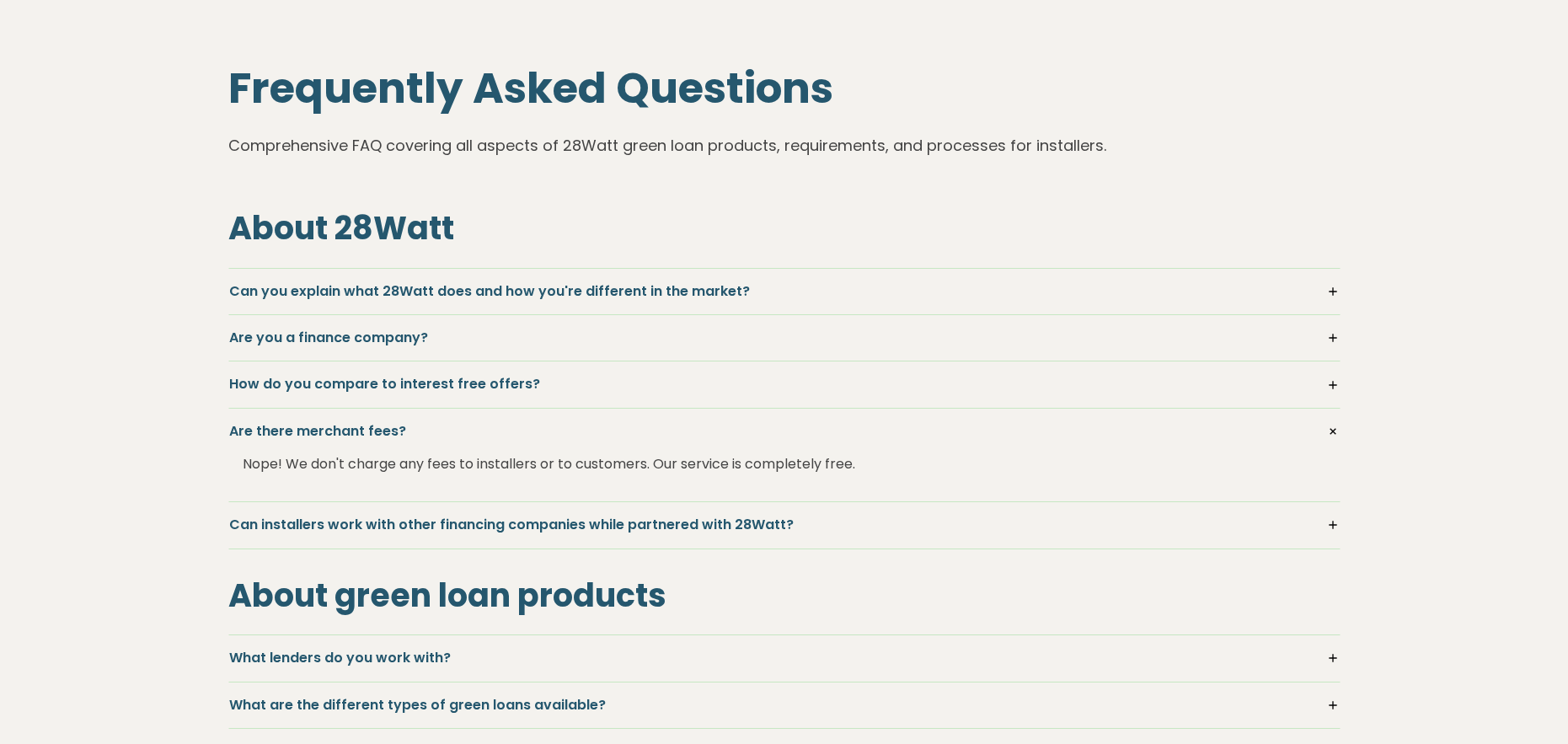
click at [369, 426] on h5 "Are there merchant fees?" at bounding box center [784, 431] width 1110 height 19
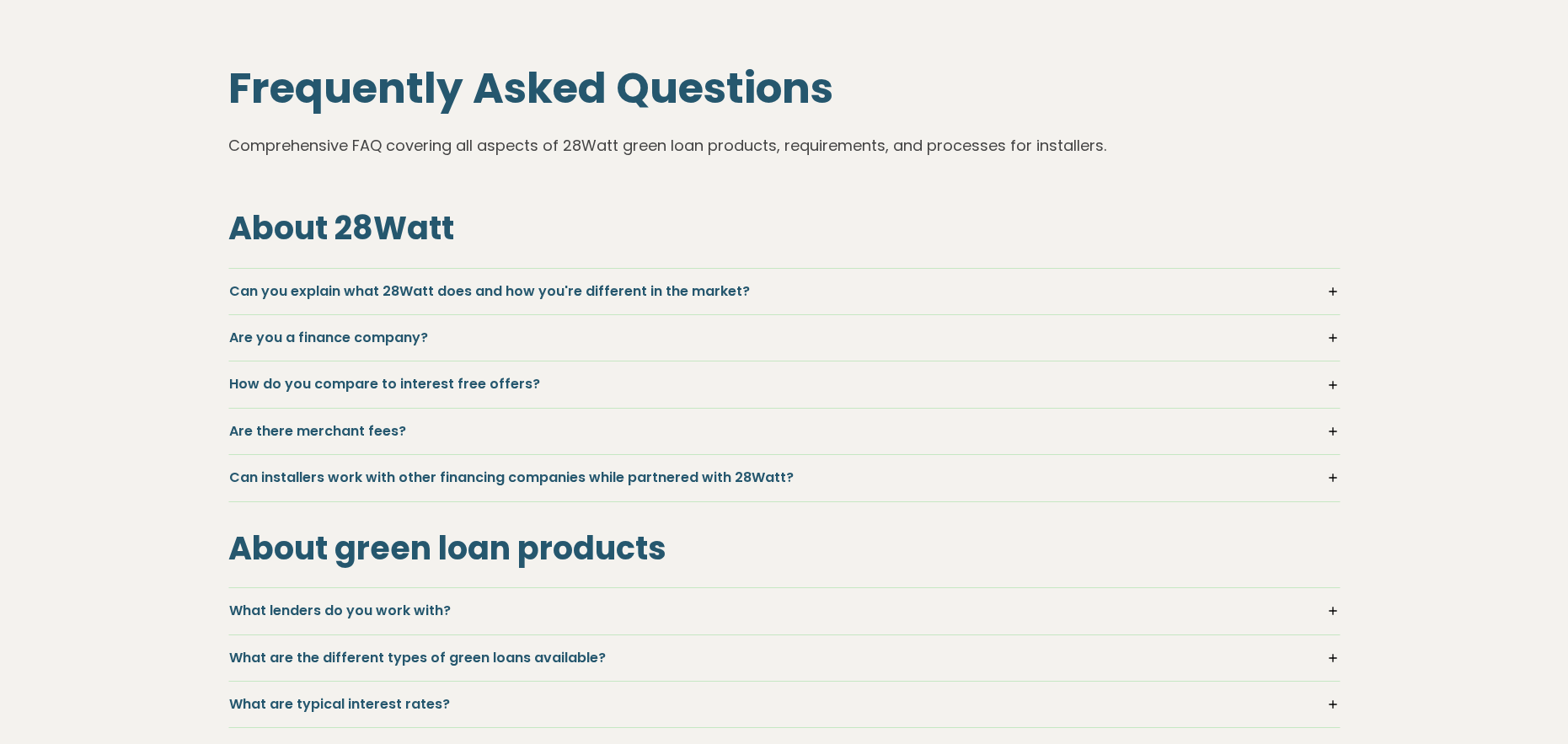
click at [421, 475] on h5 "Can installers work with other financing companies while partnered with 28Watt?" at bounding box center [784, 478] width 1110 height 19
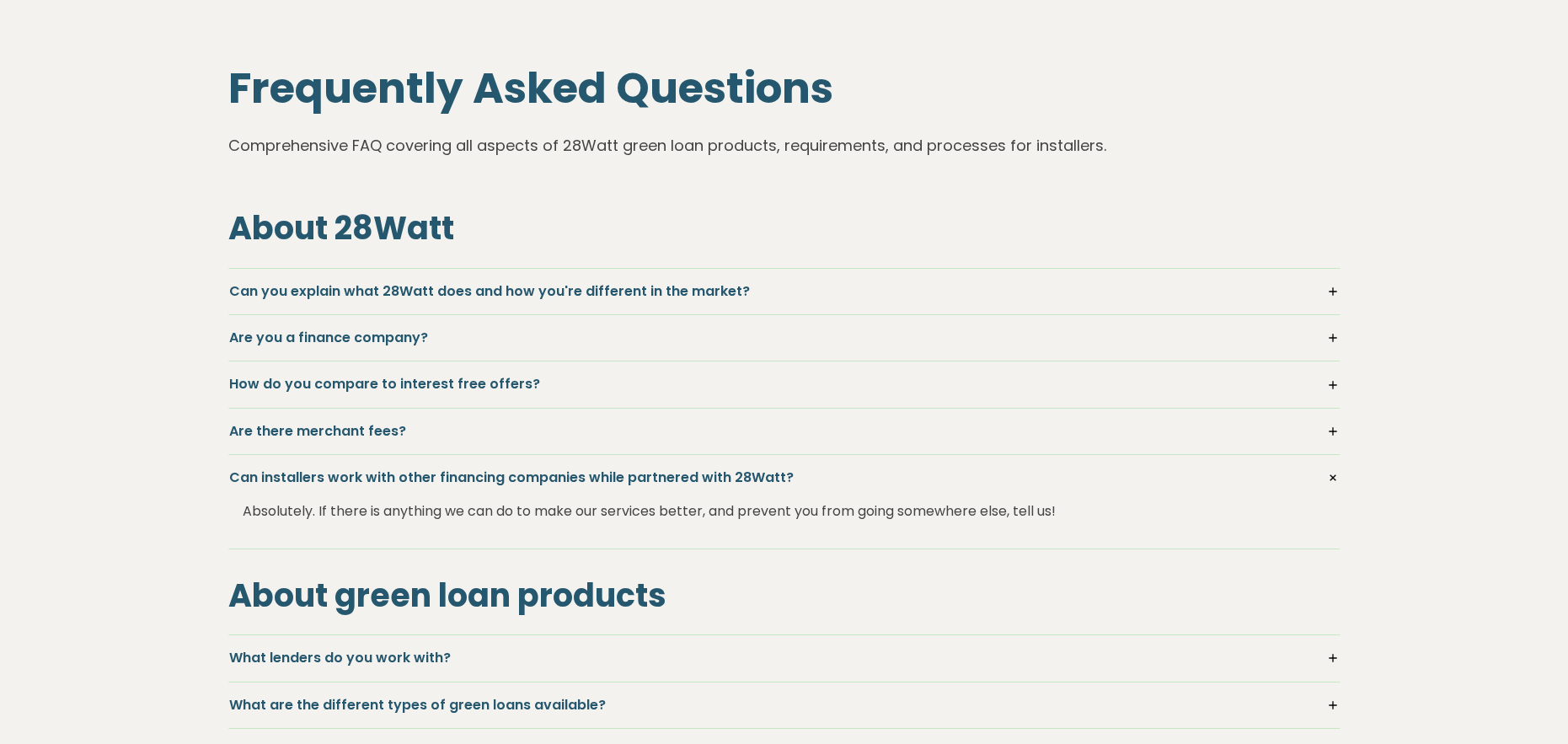
scroll to position [115, 0]
click at [421, 475] on h5 "Can installers work with other financing companies while partnered with 28Watt?" at bounding box center [784, 479] width 1110 height 19
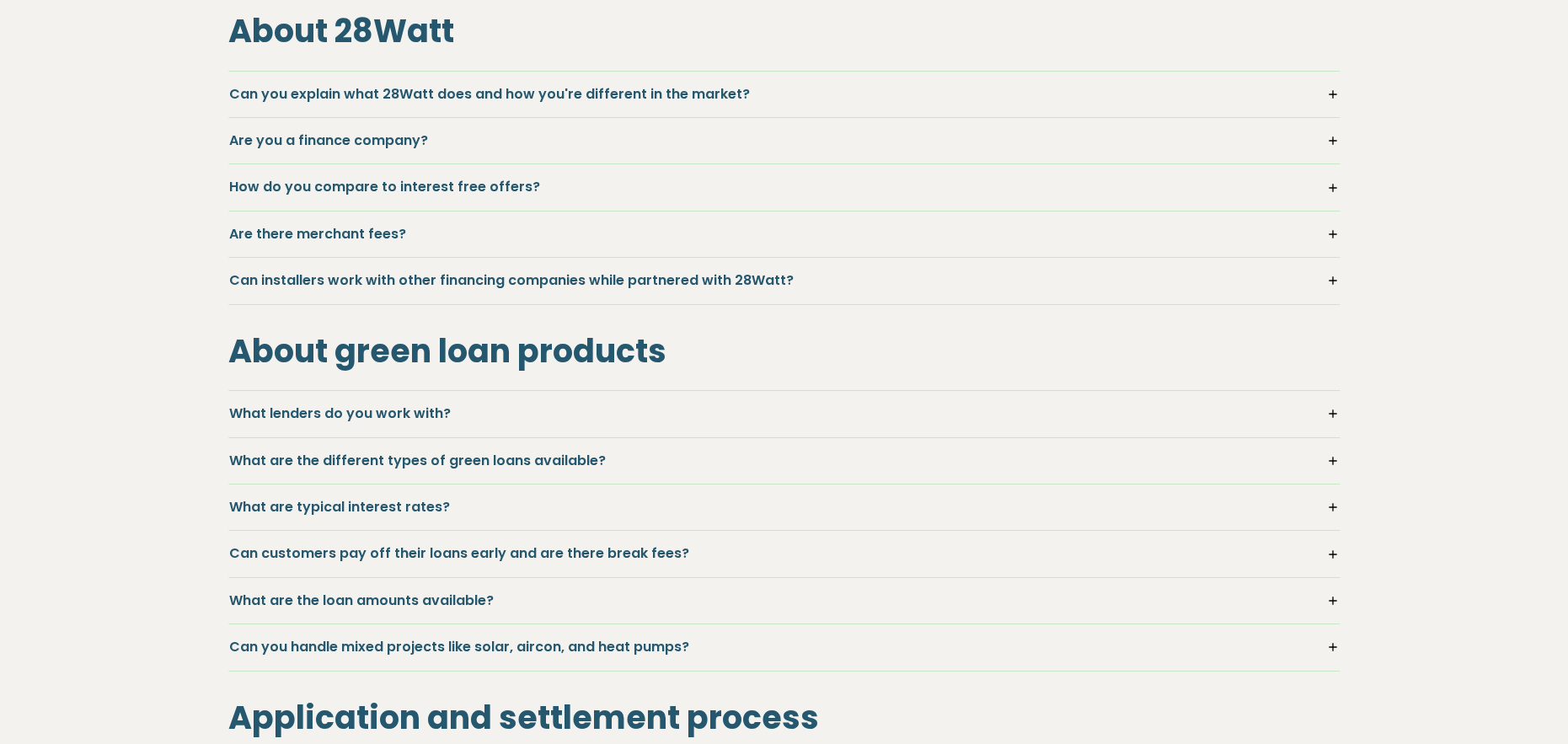
scroll to position [353, 0]
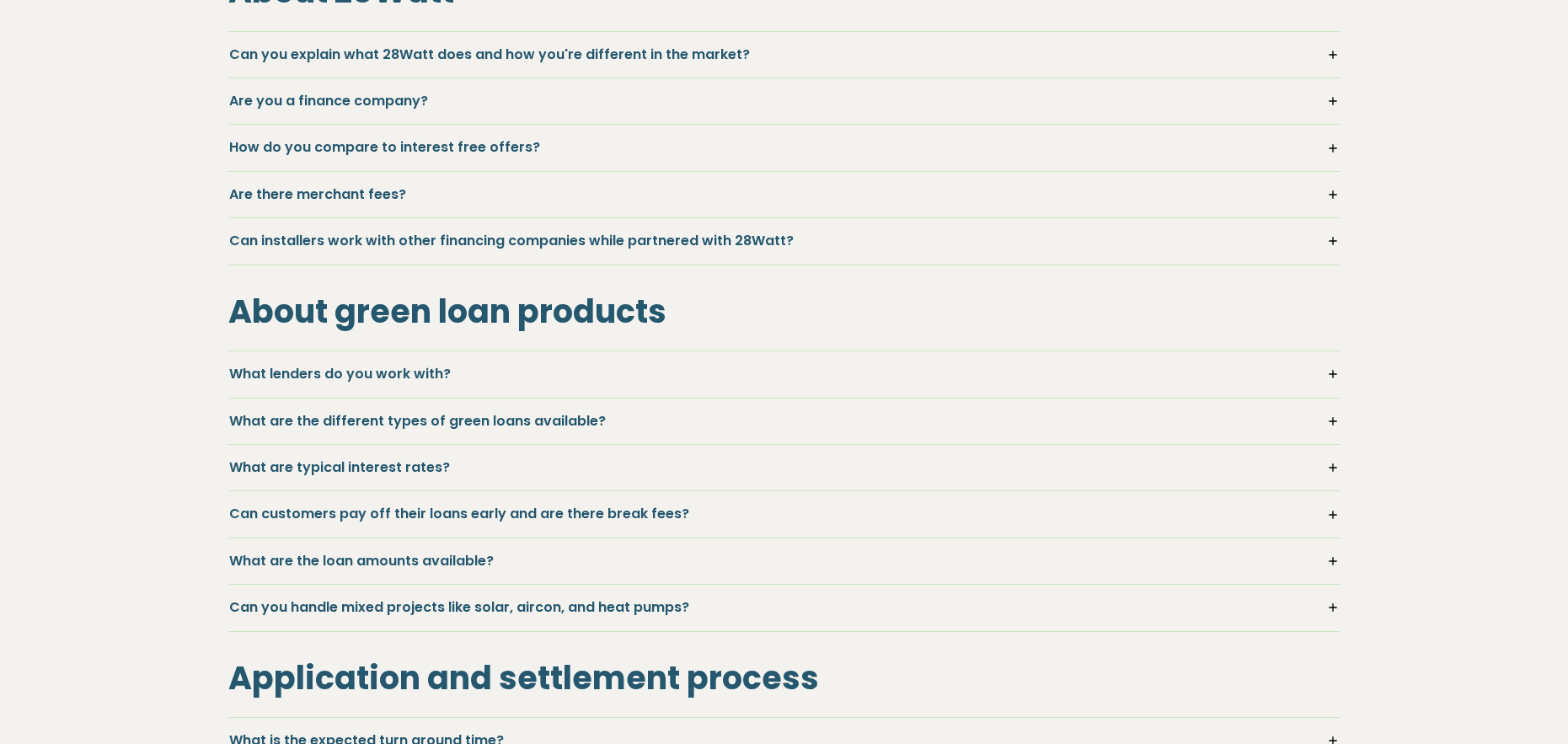
click at [340, 359] on div "What lenders do you work with? We work with any lender that has low interest ra…" at bounding box center [784, 374] width 1112 height 47
click at [339, 375] on h5 "What lenders do you work with?" at bounding box center [784, 374] width 1110 height 19
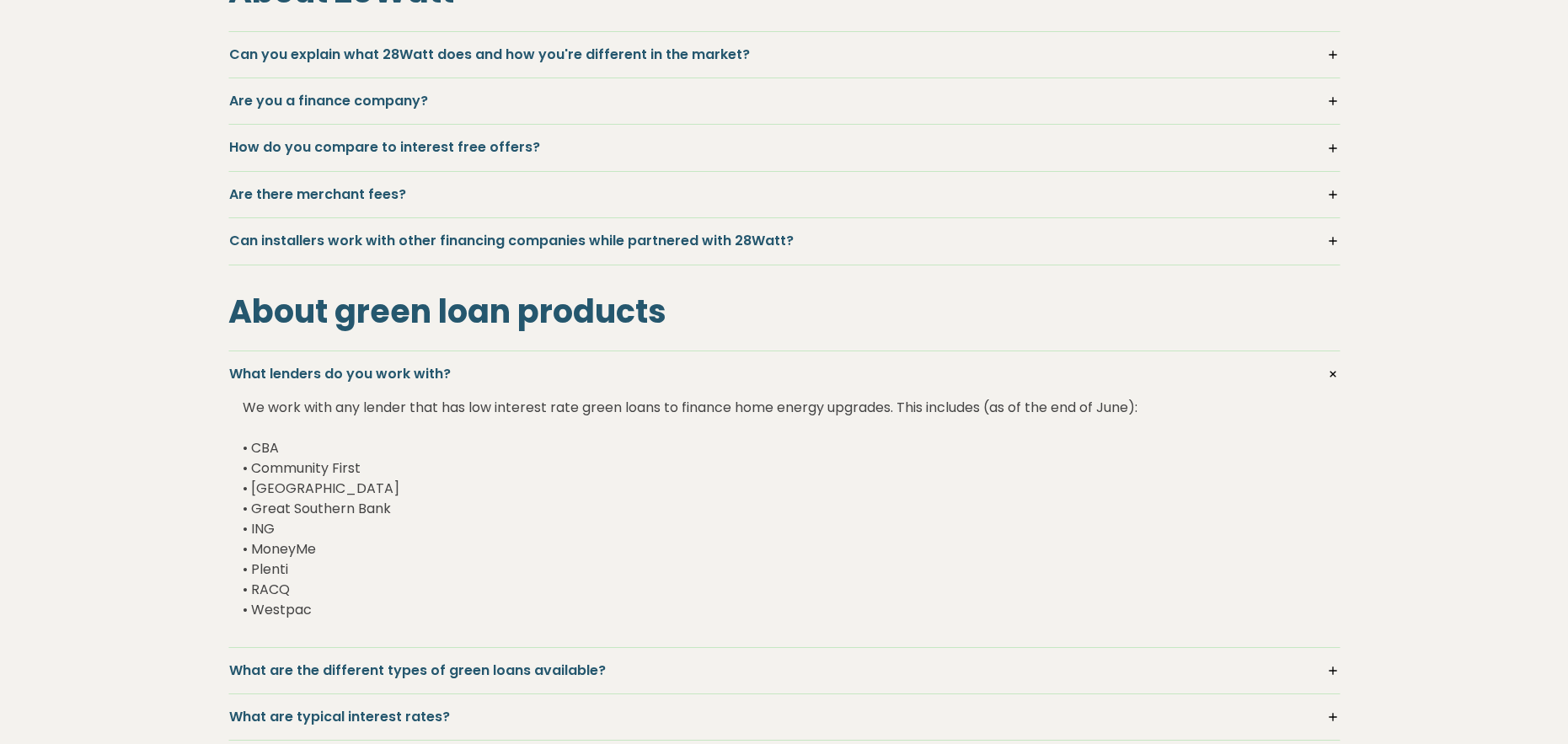
click at [339, 375] on h5 "What lenders do you work with?" at bounding box center [784, 374] width 1110 height 19
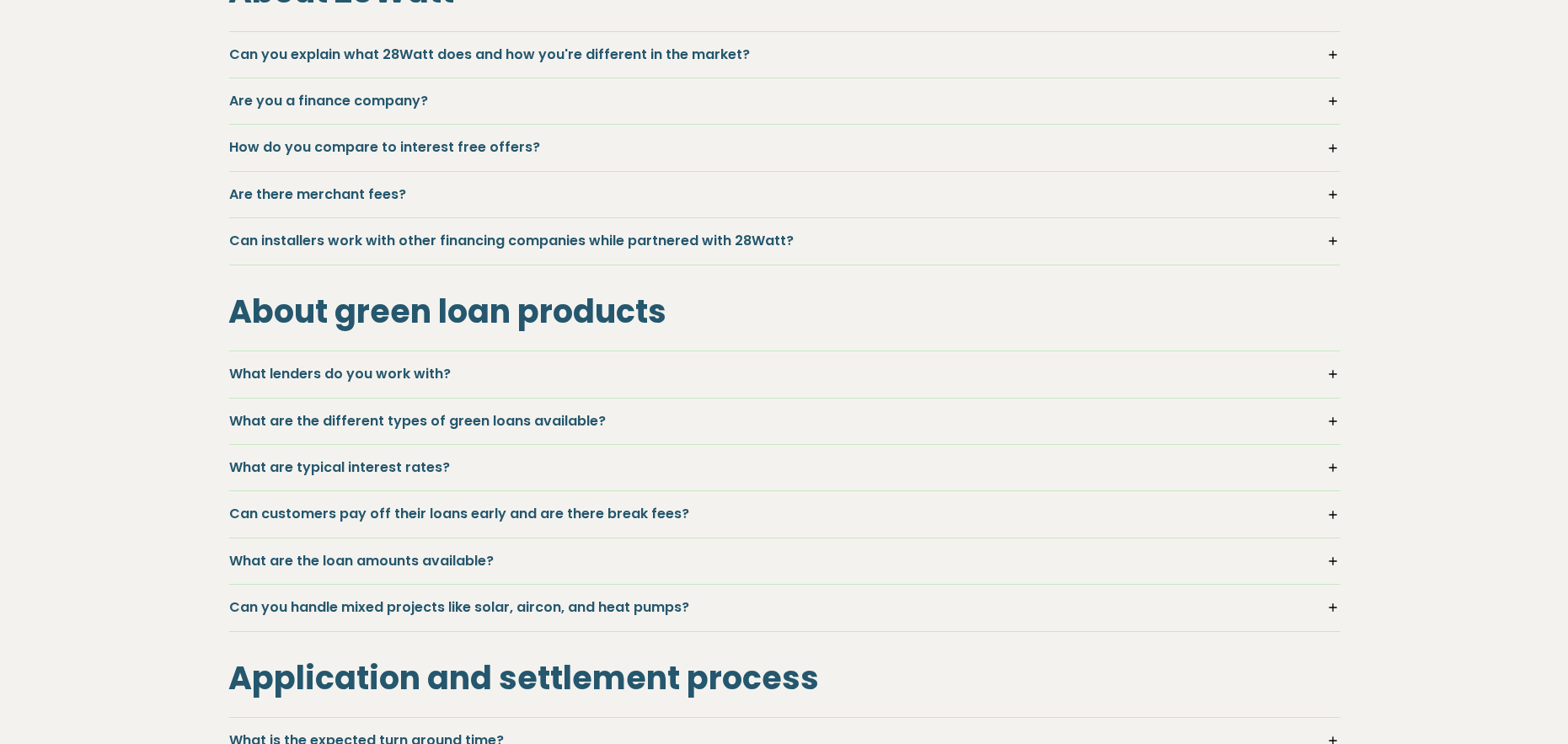
click at [333, 419] on h5 "What are the different types of green loans available?" at bounding box center [784, 422] width 1110 height 19
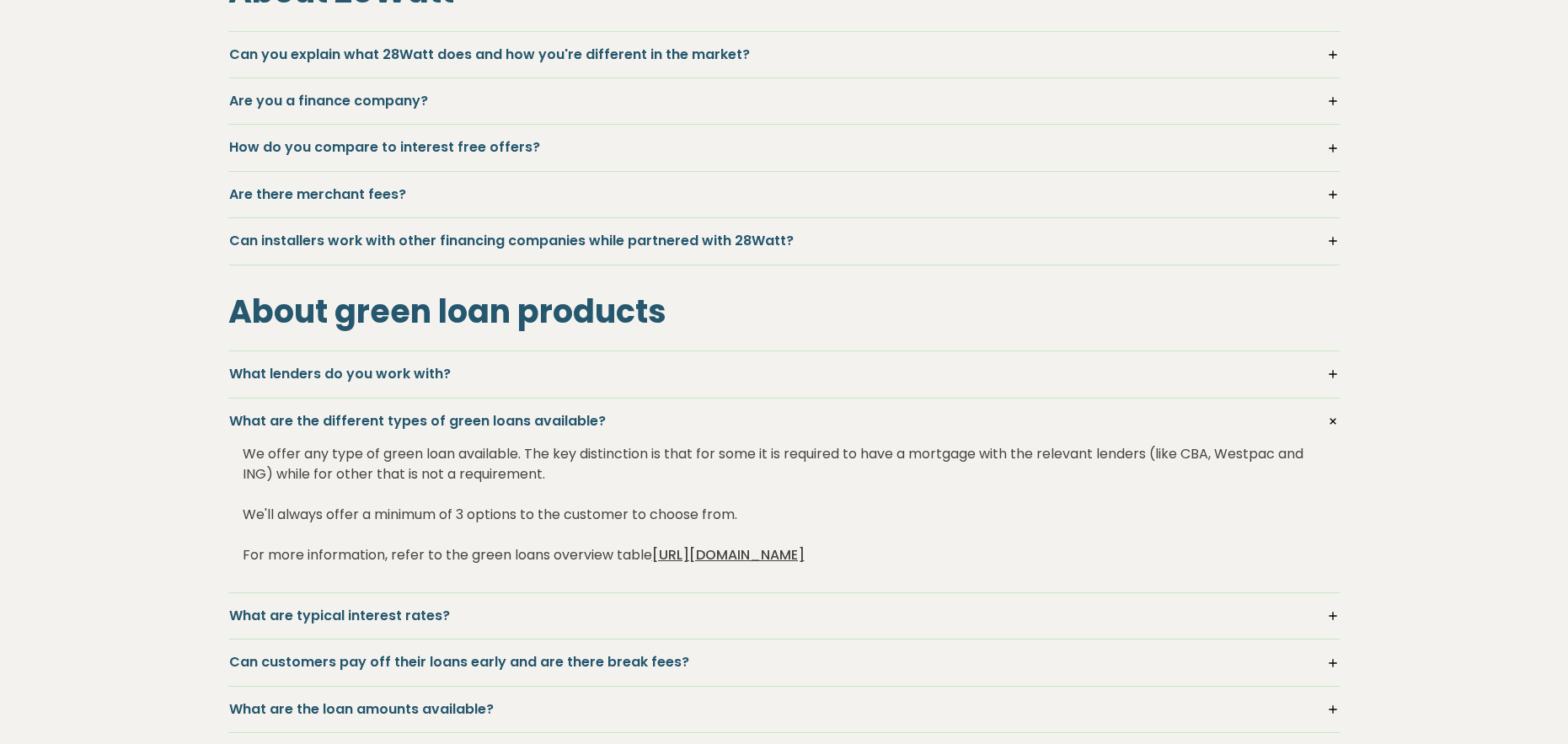
click at [333, 419] on h5 "What are the different types of green loans available?" at bounding box center [784, 422] width 1110 height 19
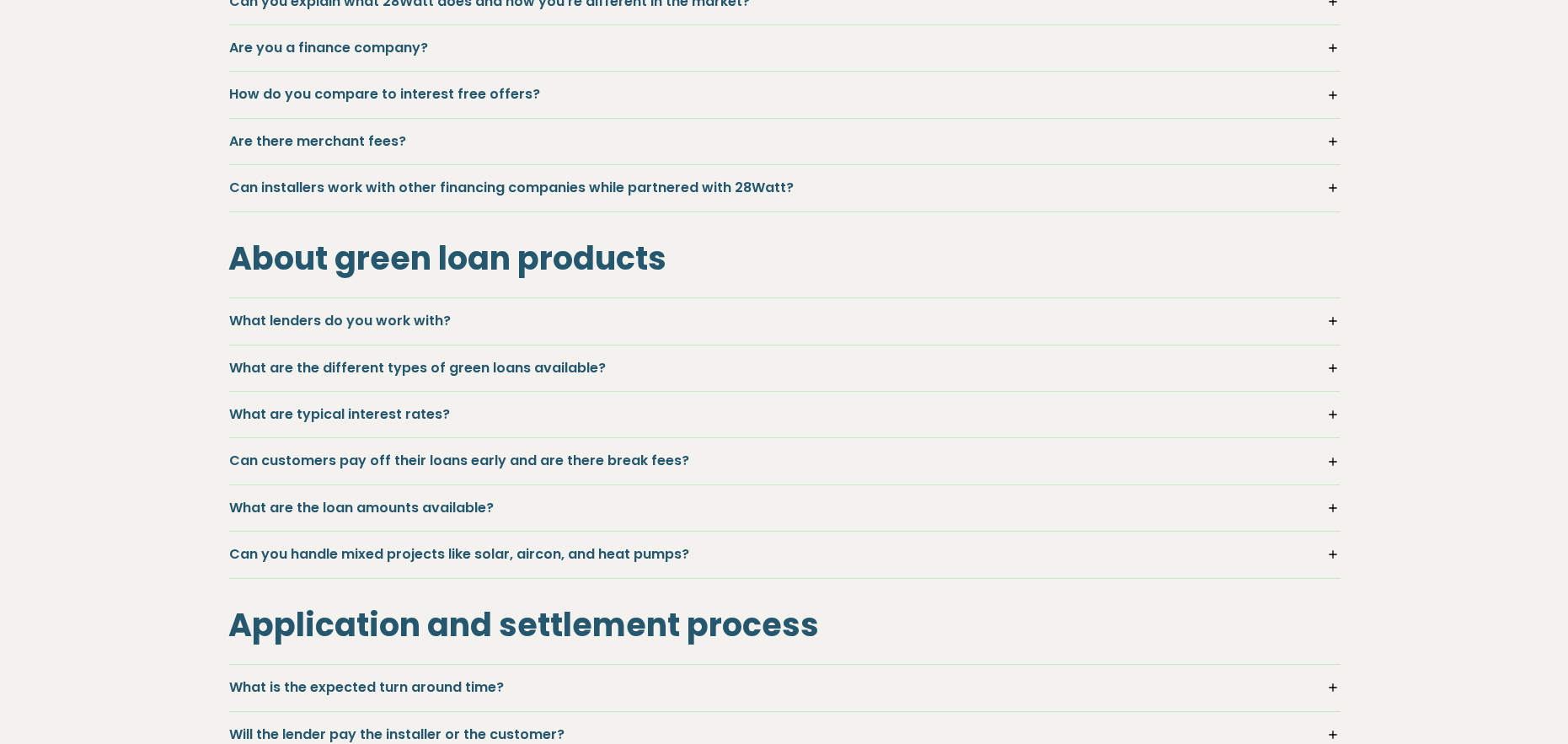
scroll to position [422, 0]
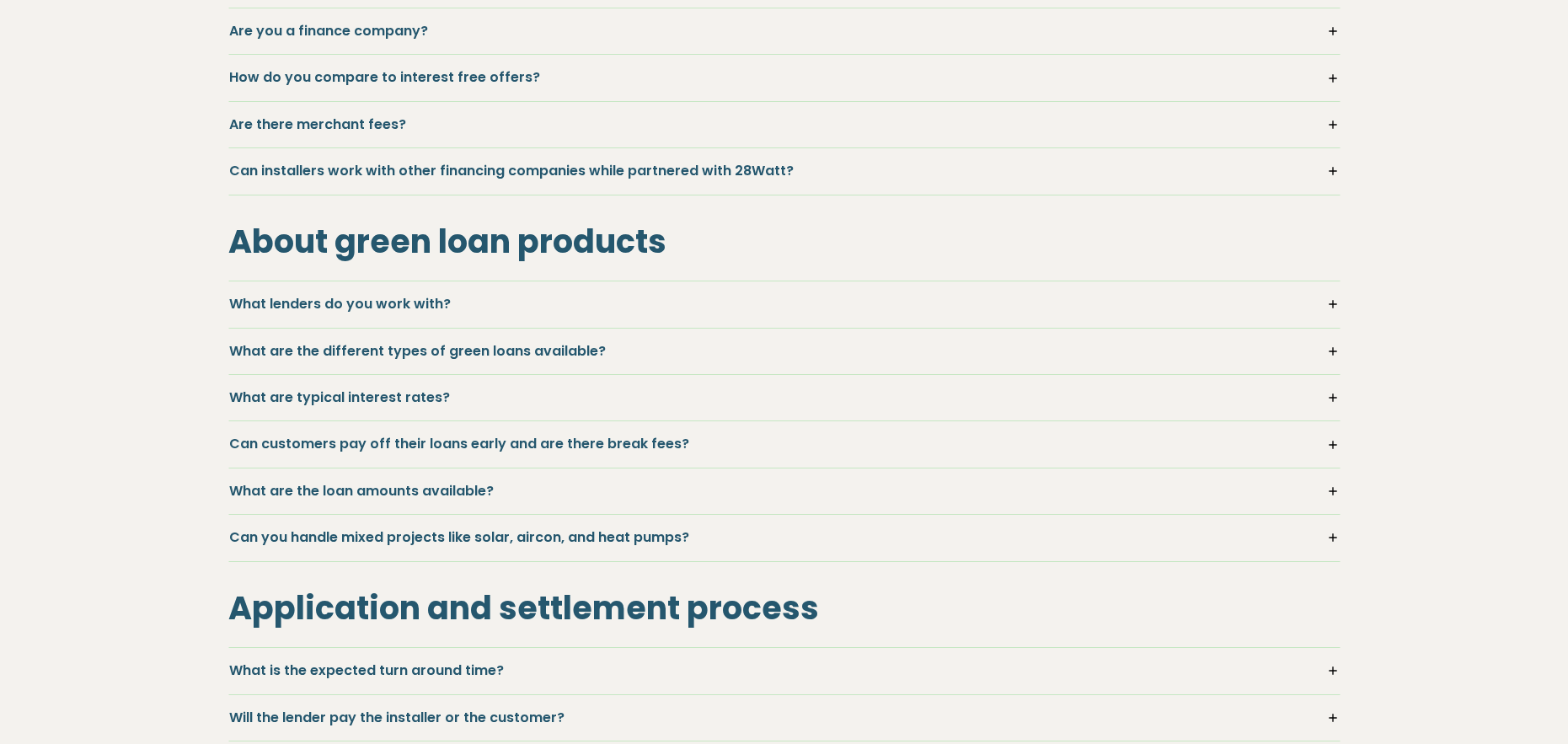
click at [360, 399] on h5 "What are typical interest rates?" at bounding box center [784, 398] width 1110 height 19
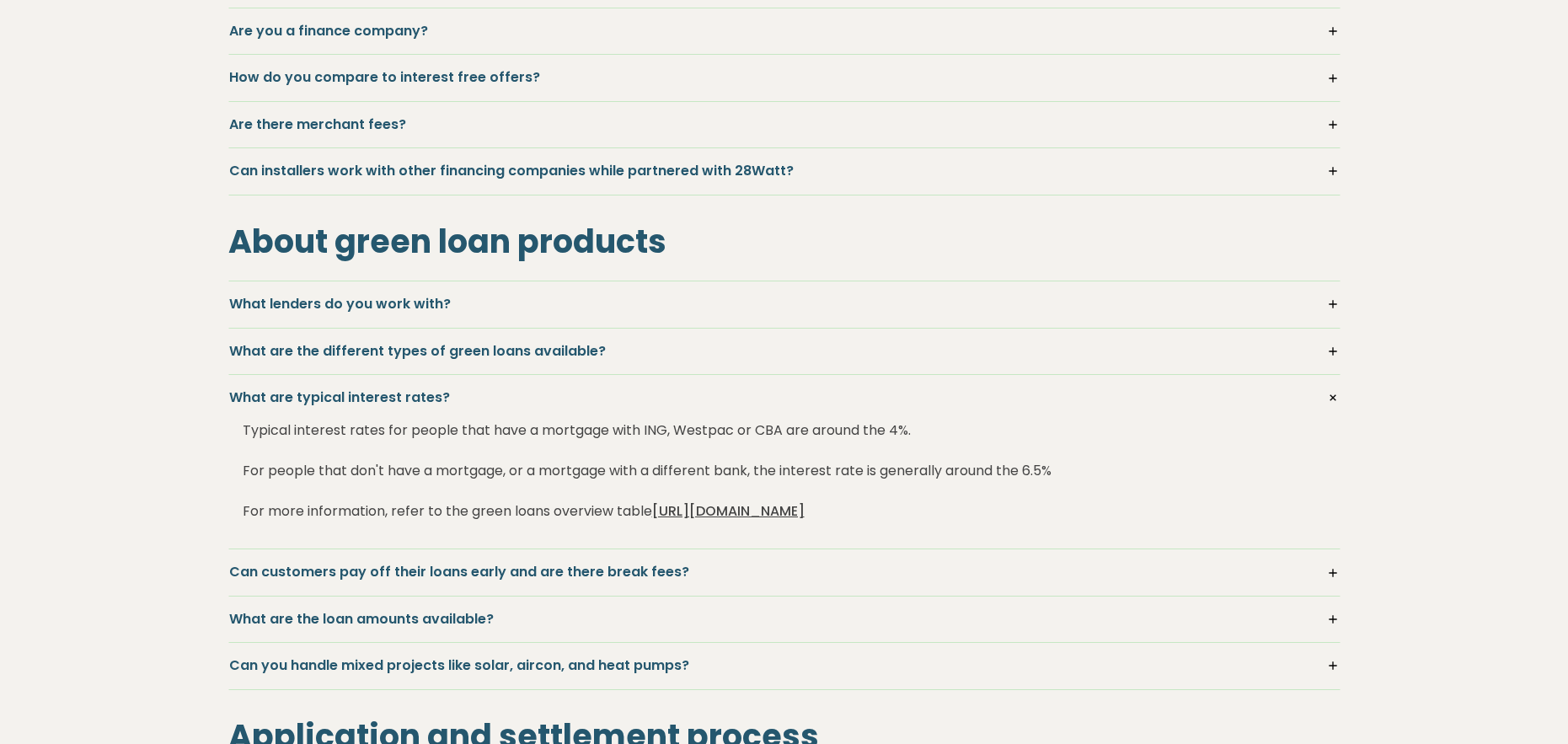
click at [364, 399] on h5 "What are typical interest rates?" at bounding box center [784, 398] width 1110 height 19
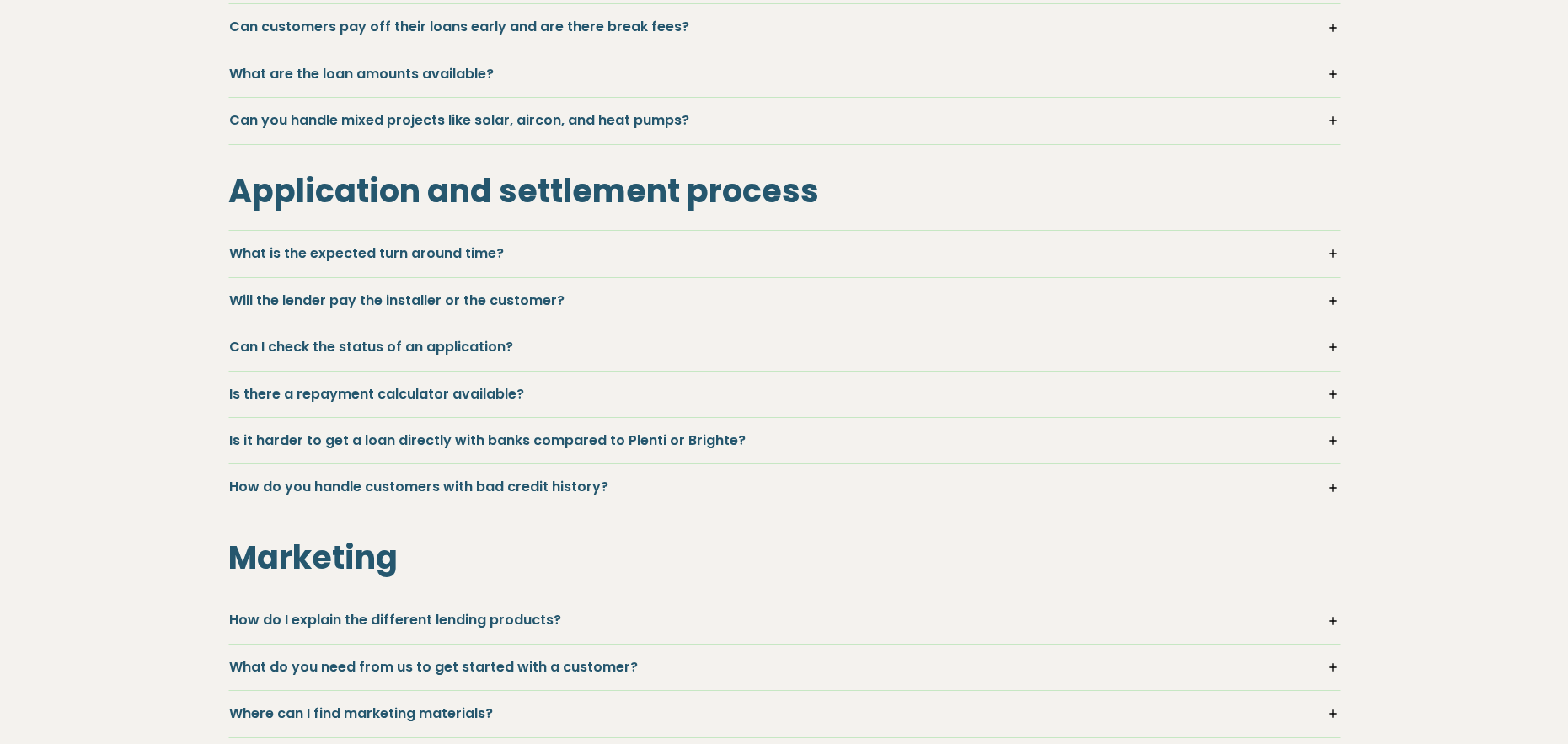
scroll to position [844, 0]
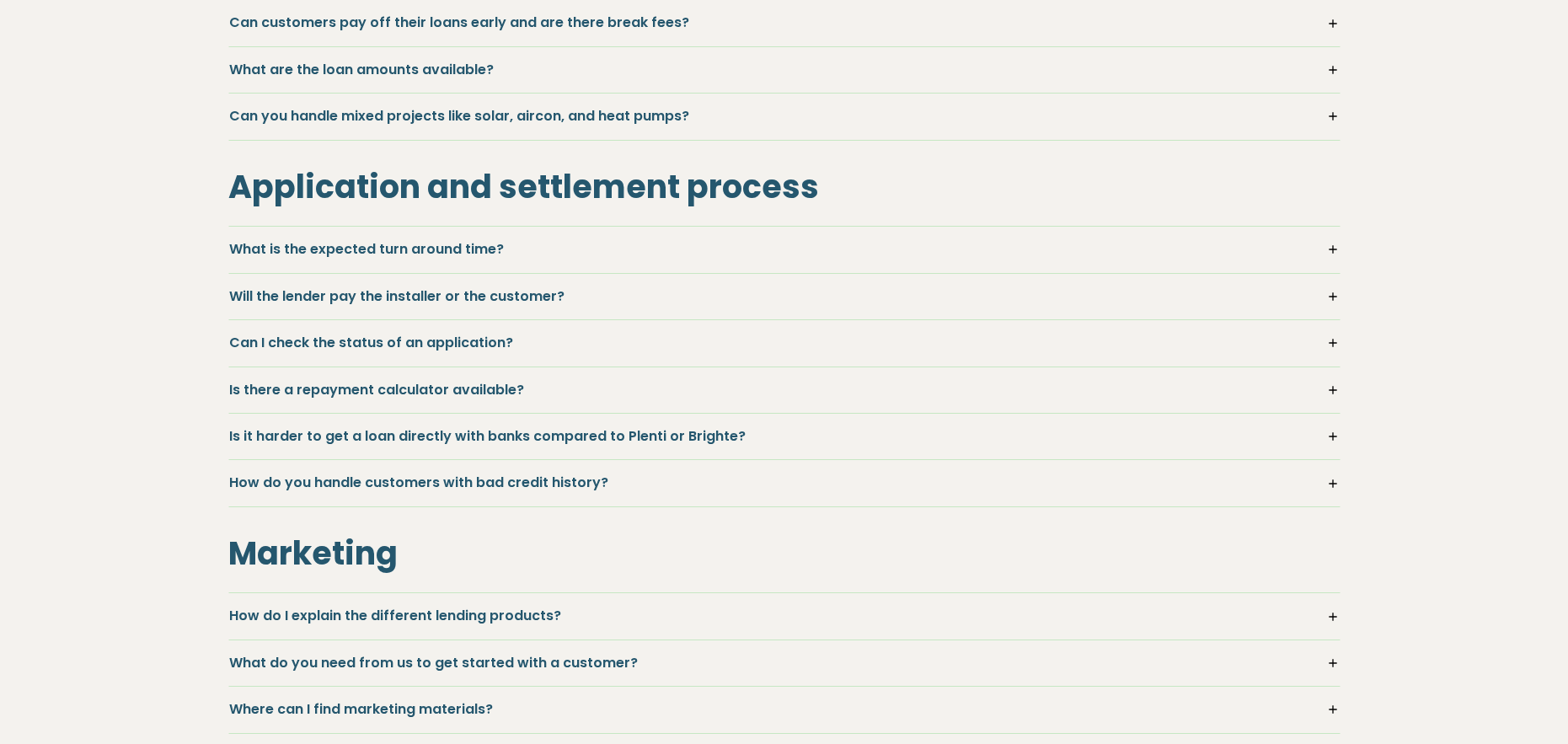
click at [390, 479] on h5 "How do you handle customers with bad credit history?" at bounding box center [784, 482] width 1110 height 19
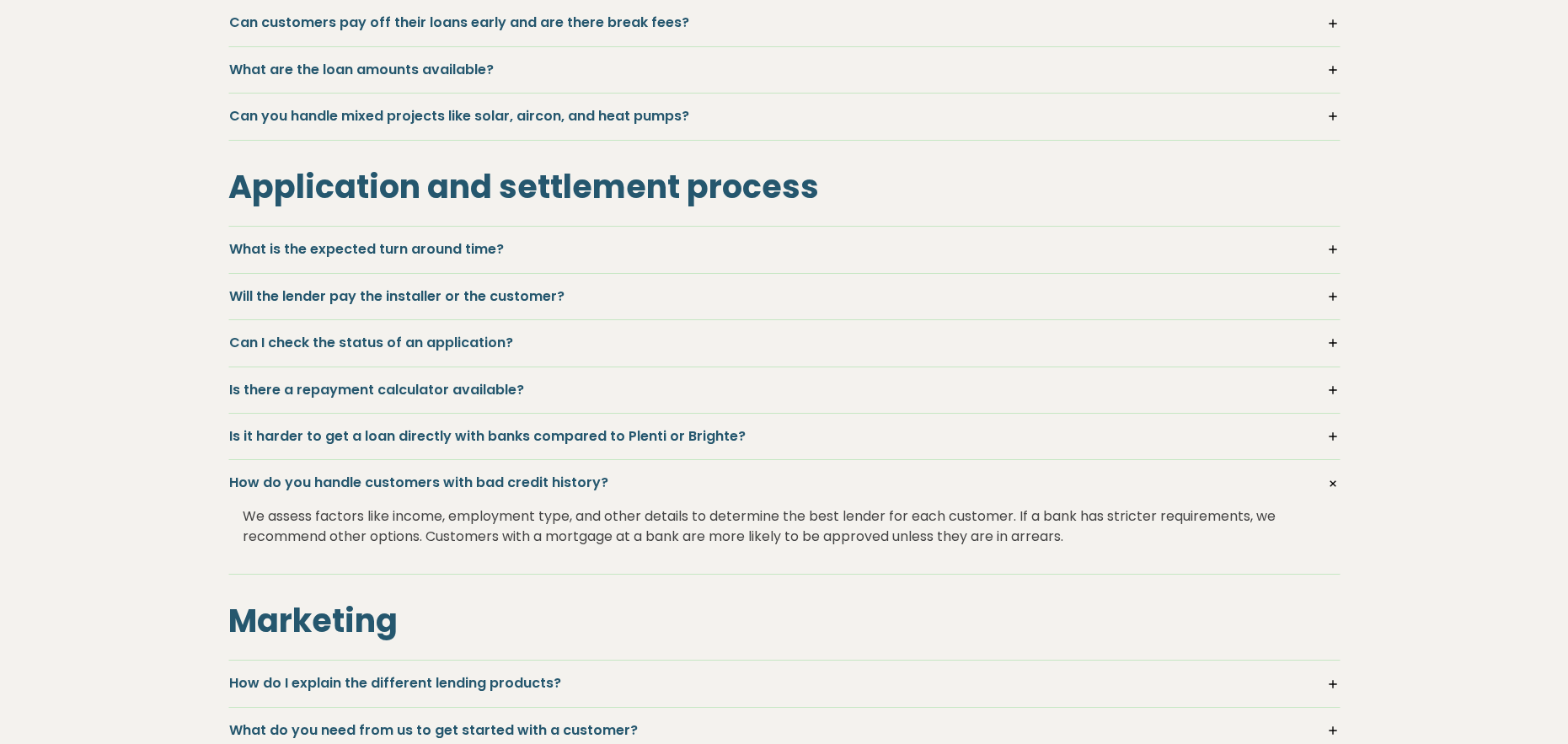
click at [390, 479] on h5 "How do you handle customers with bad credit history?" at bounding box center [784, 482] width 1110 height 19
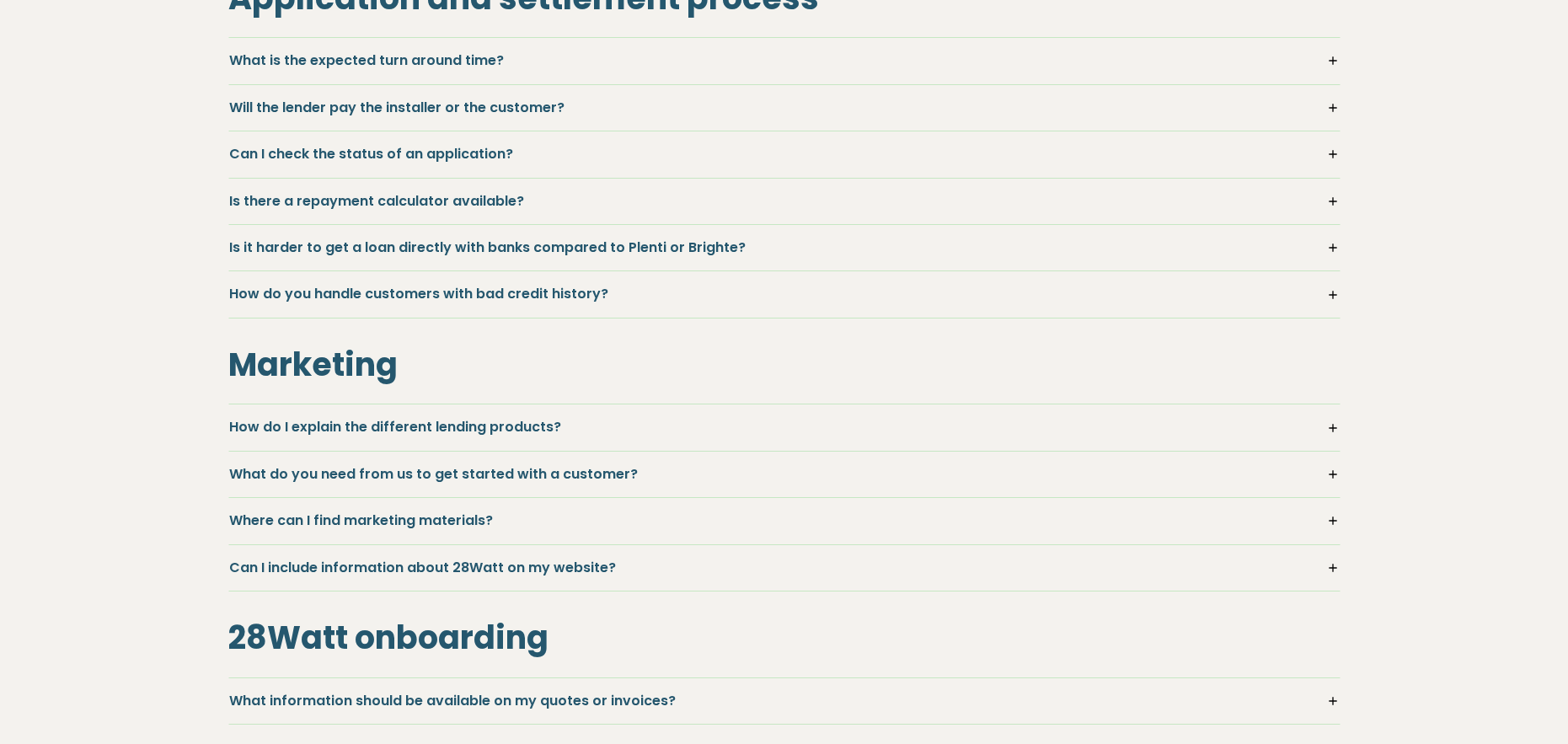
scroll to position [1063, 0]
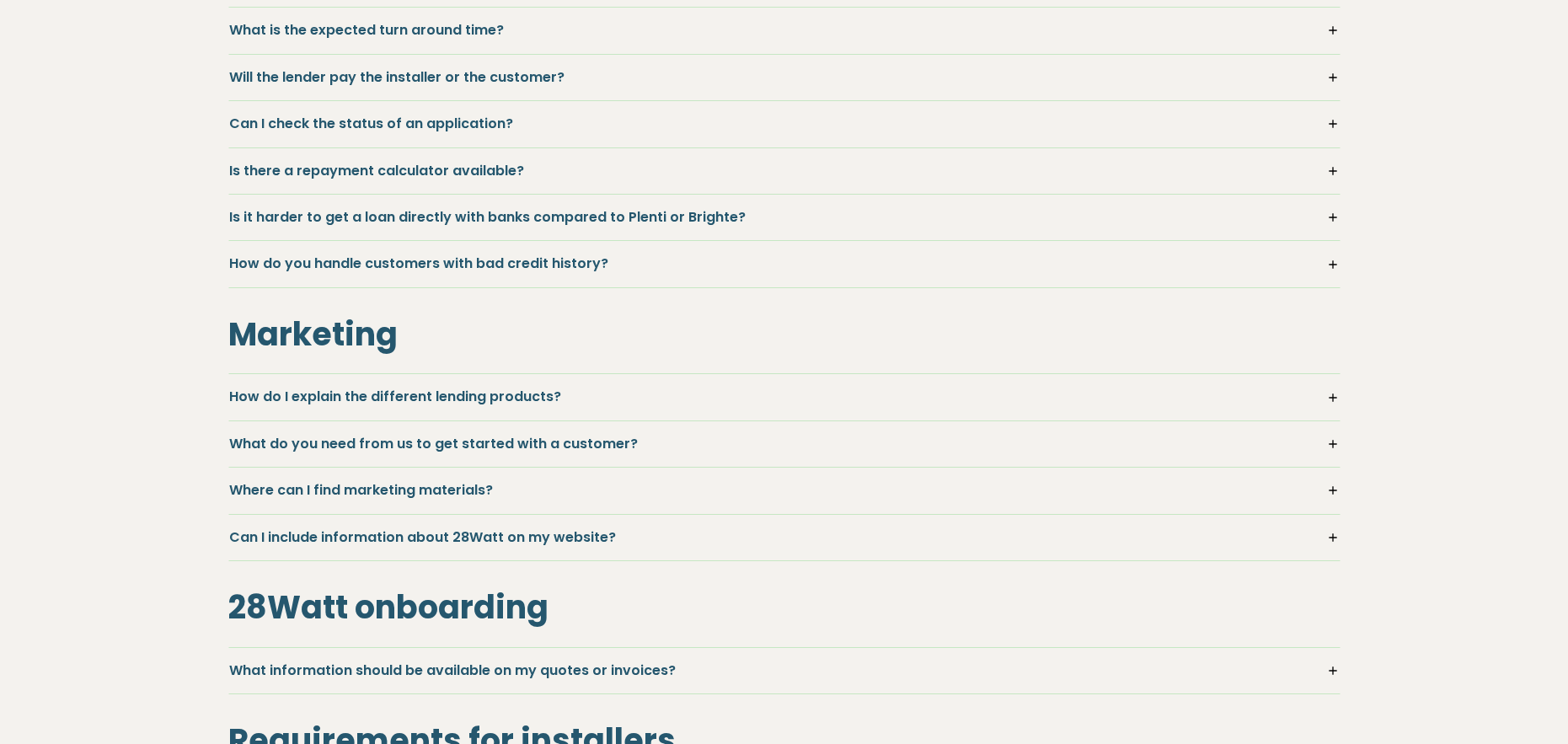
click at [395, 393] on h5 "How do I explain the different lending products?" at bounding box center [784, 397] width 1110 height 19
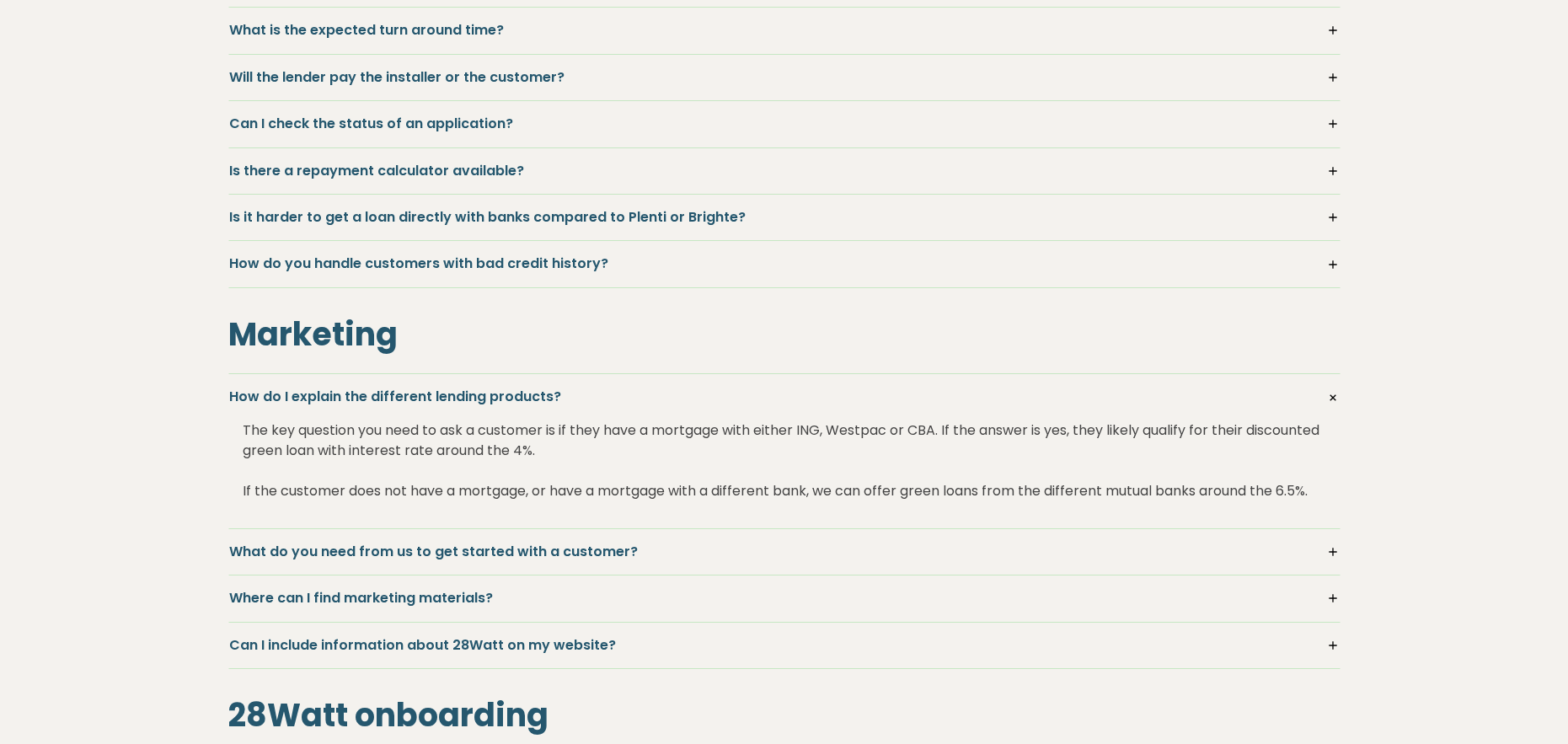
click at [395, 393] on h5 "How do I explain the different lending products?" at bounding box center [784, 397] width 1110 height 19
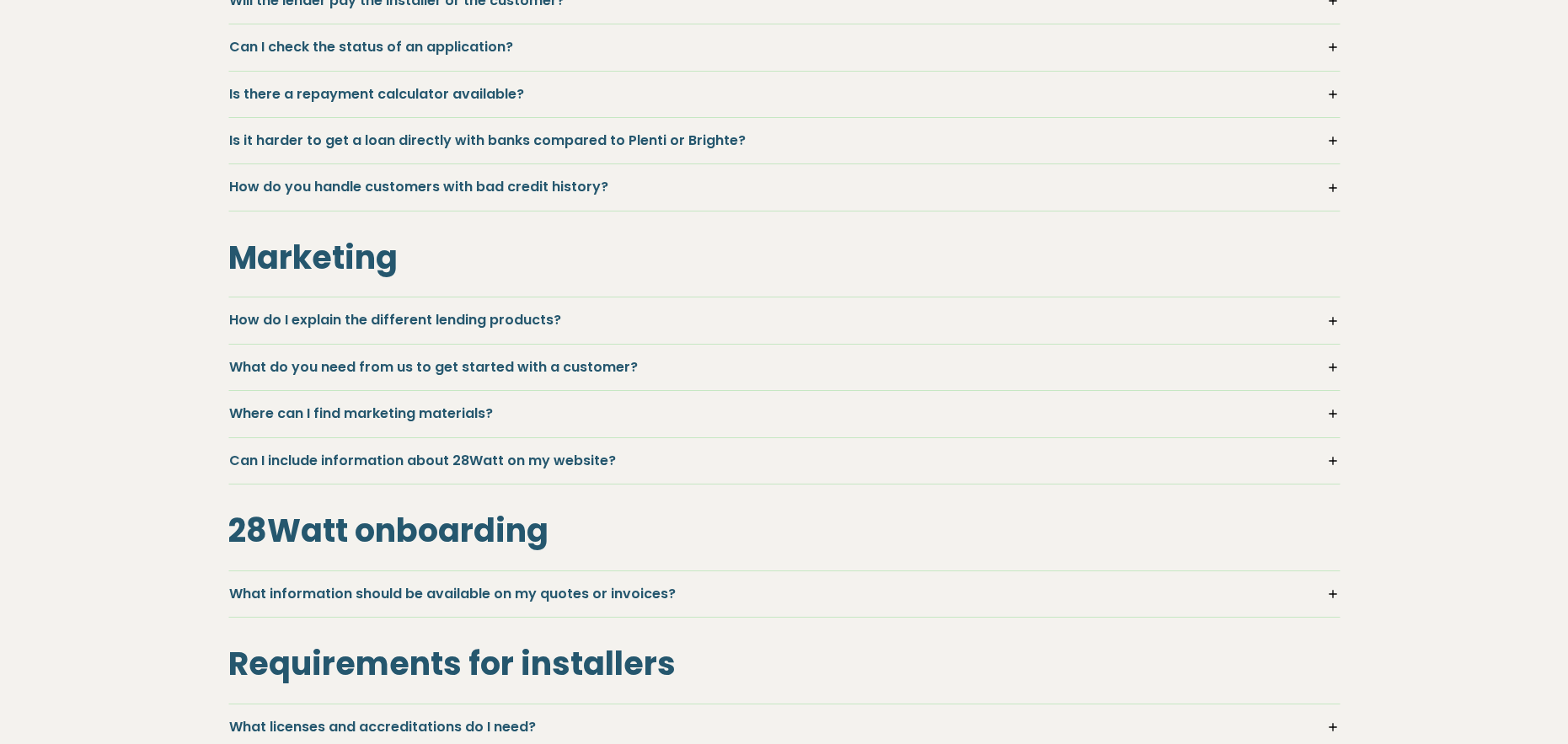
click at [362, 363] on h5 "What do you need from us to get started with a customer?" at bounding box center [784, 368] width 1110 height 19
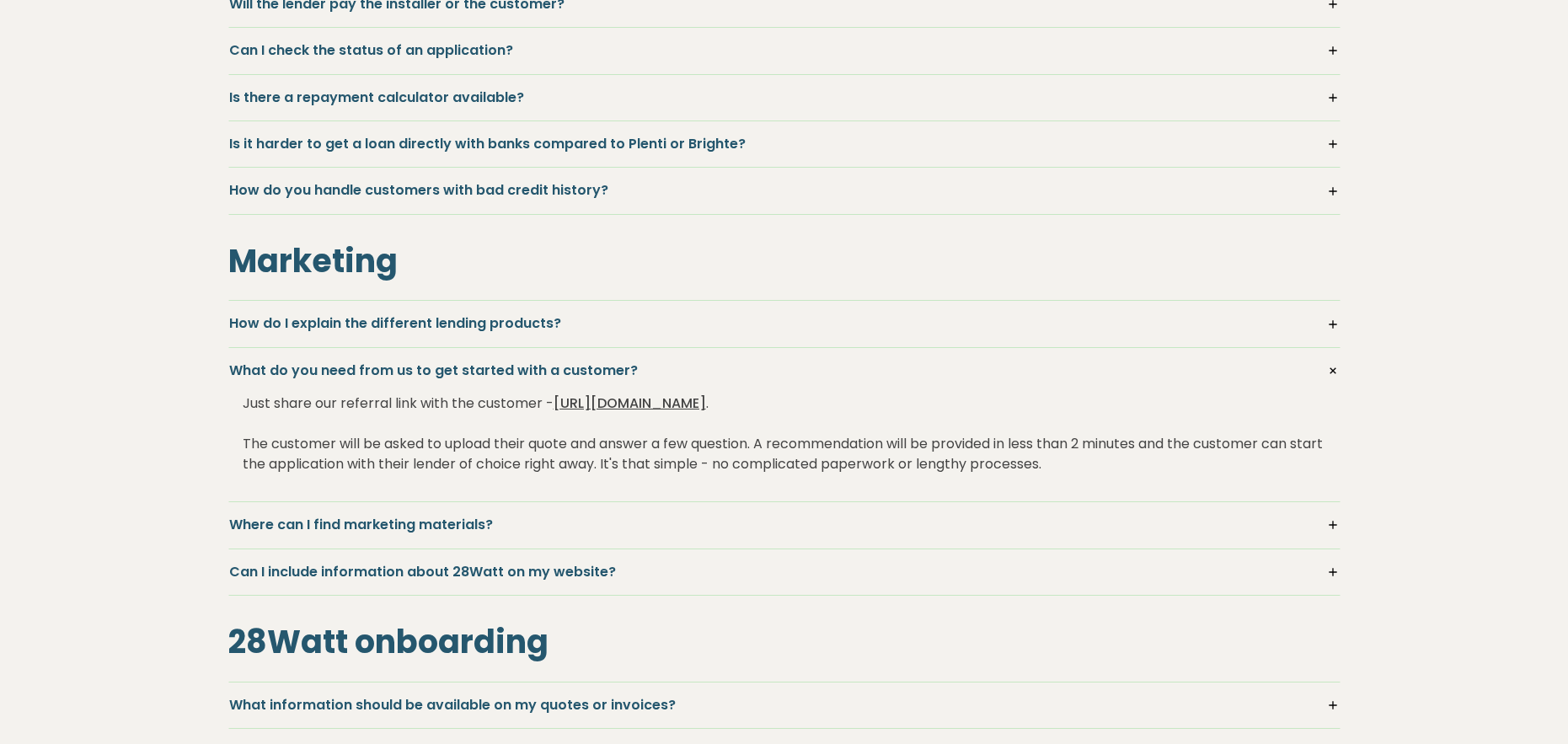
scroll to position [1134, 0]
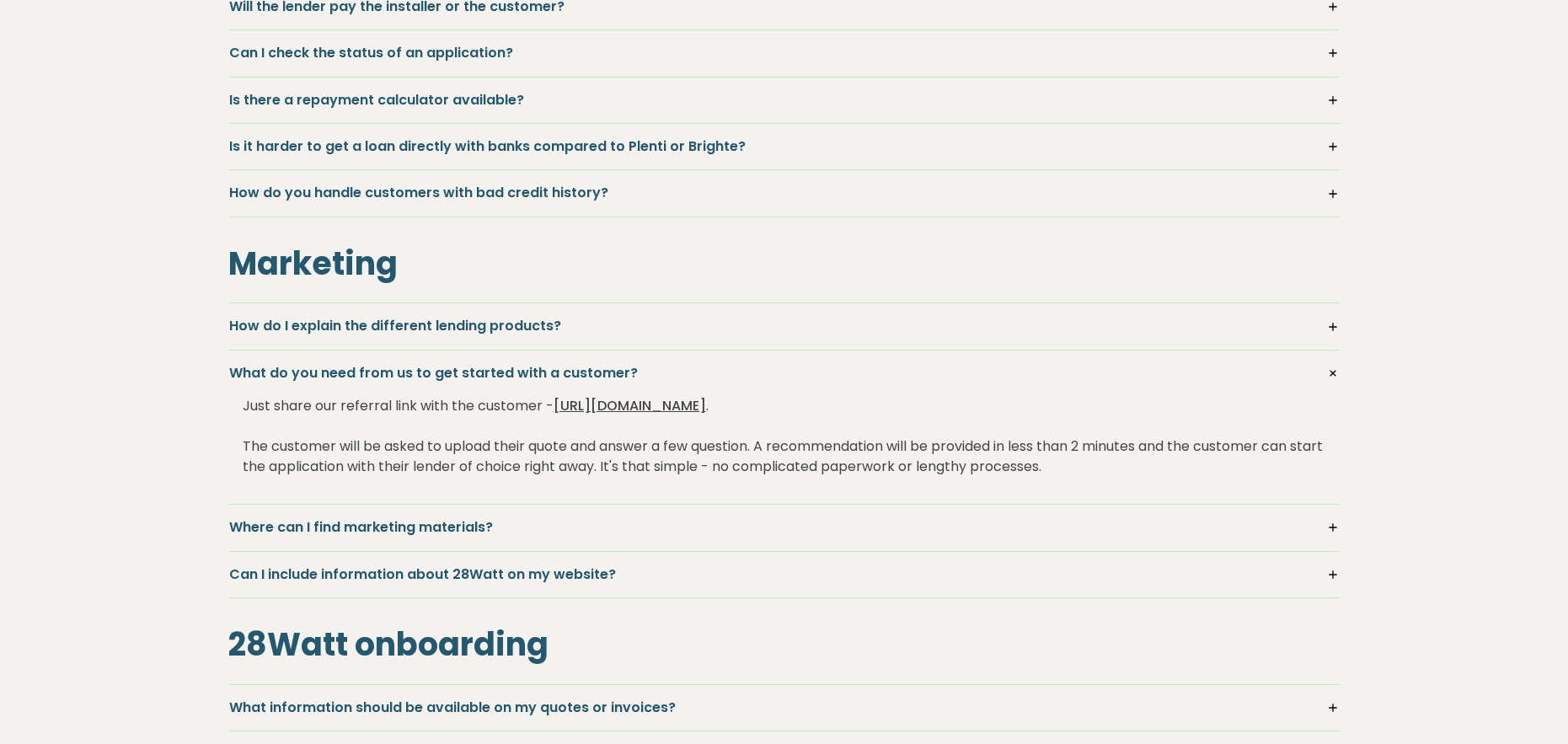
click at [362, 363] on h5 "What do you need from us to get started with a customer?" at bounding box center [784, 373] width 1110 height 19
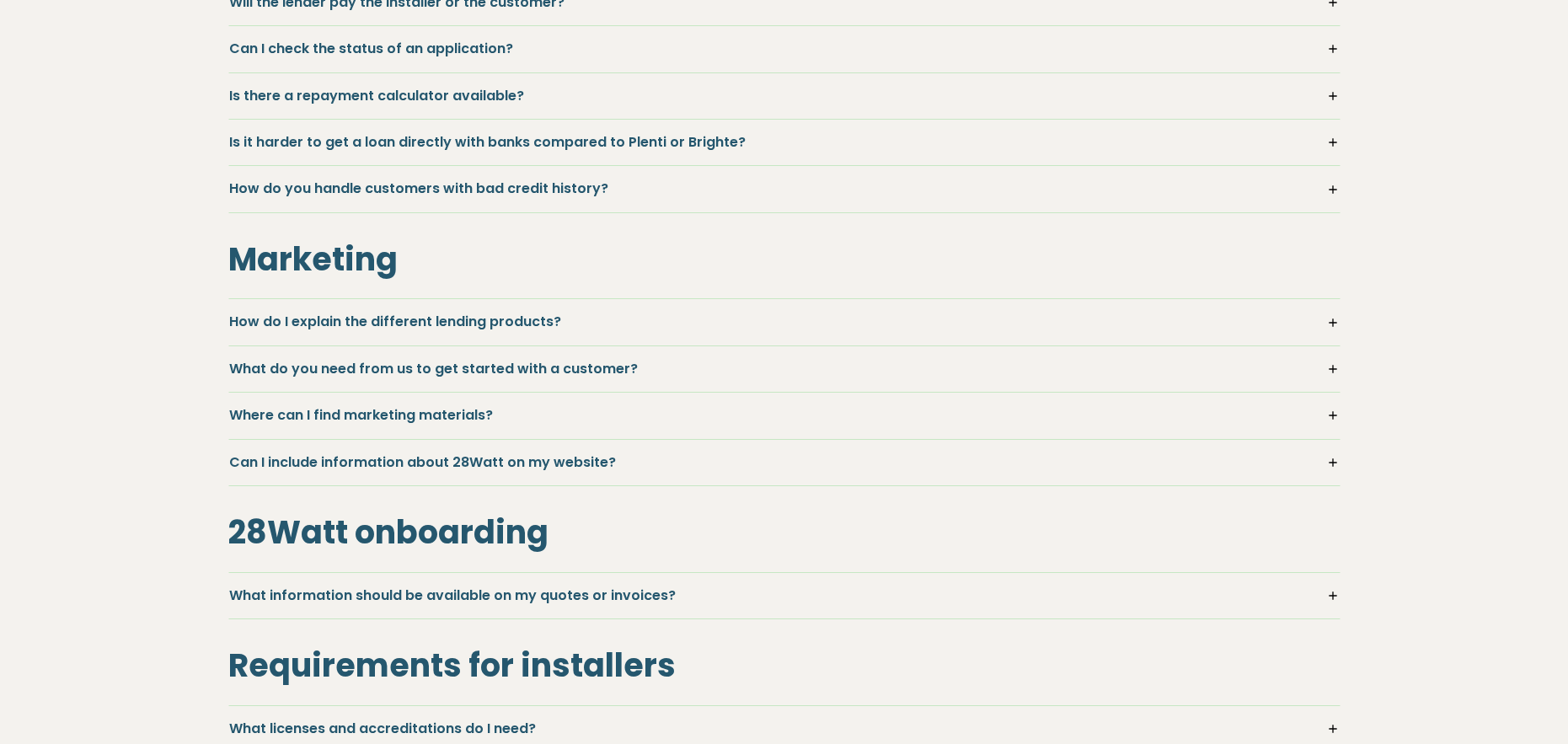
click at [344, 417] on h5 "Where can I find marketing materials?" at bounding box center [784, 416] width 1110 height 19
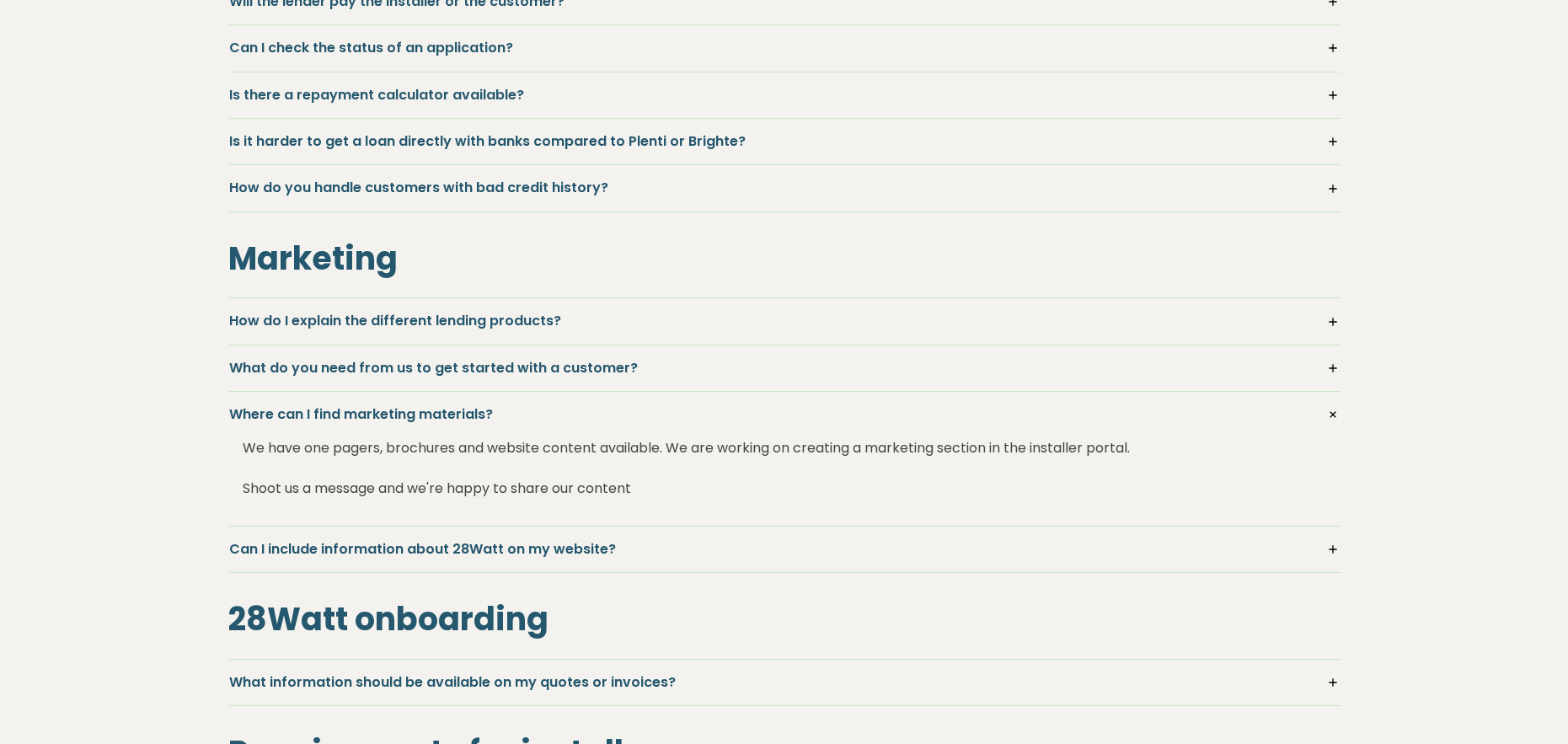
click at [344, 417] on h5 "Where can I find marketing materials?" at bounding box center [784, 415] width 1110 height 19
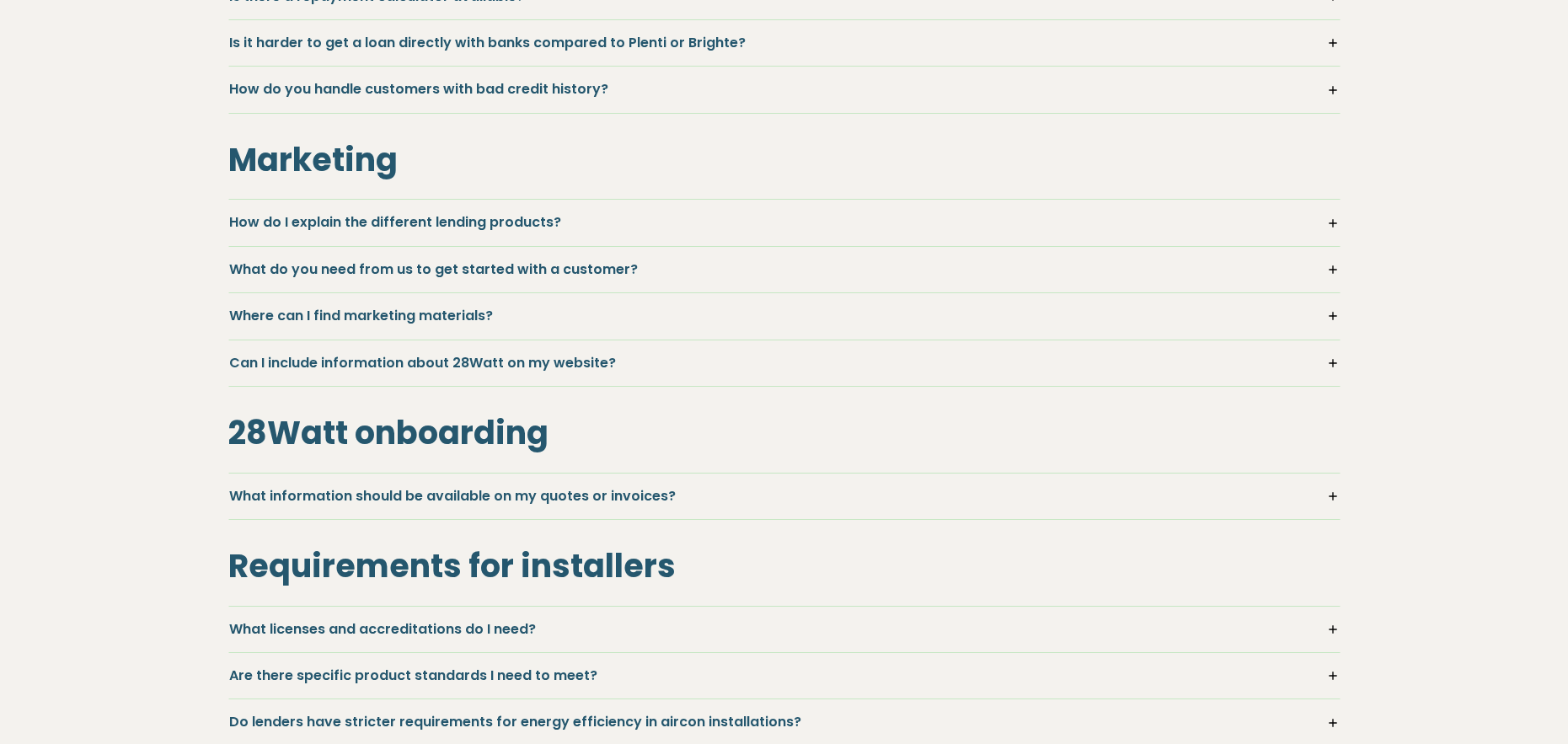
scroll to position [1365, 0]
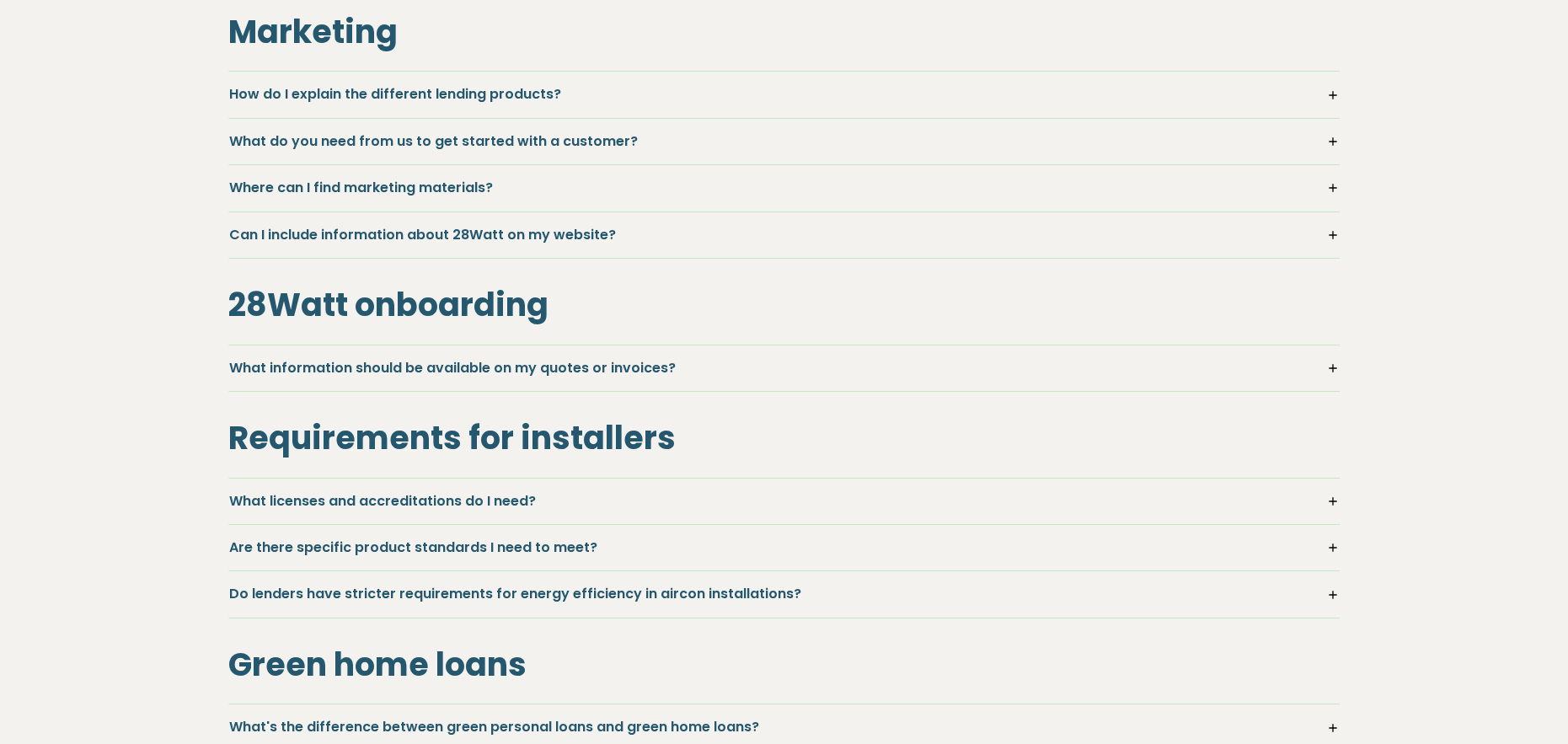
click at [382, 226] on h5 "Can I include information about 28Watt on my website?" at bounding box center [784, 235] width 1110 height 19
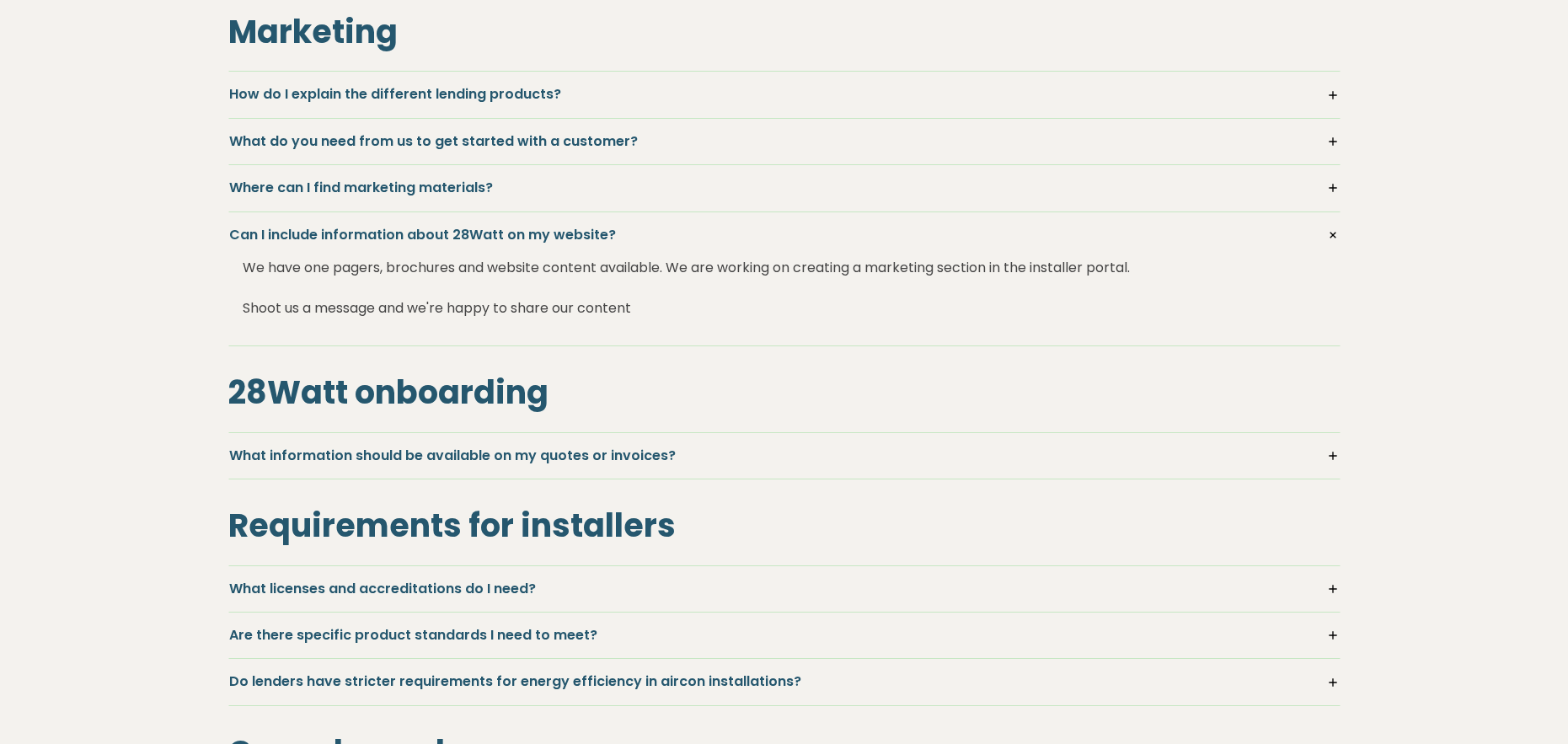
click at [382, 226] on h5 "Can I include information about 28Watt on my website?" at bounding box center [784, 235] width 1110 height 19
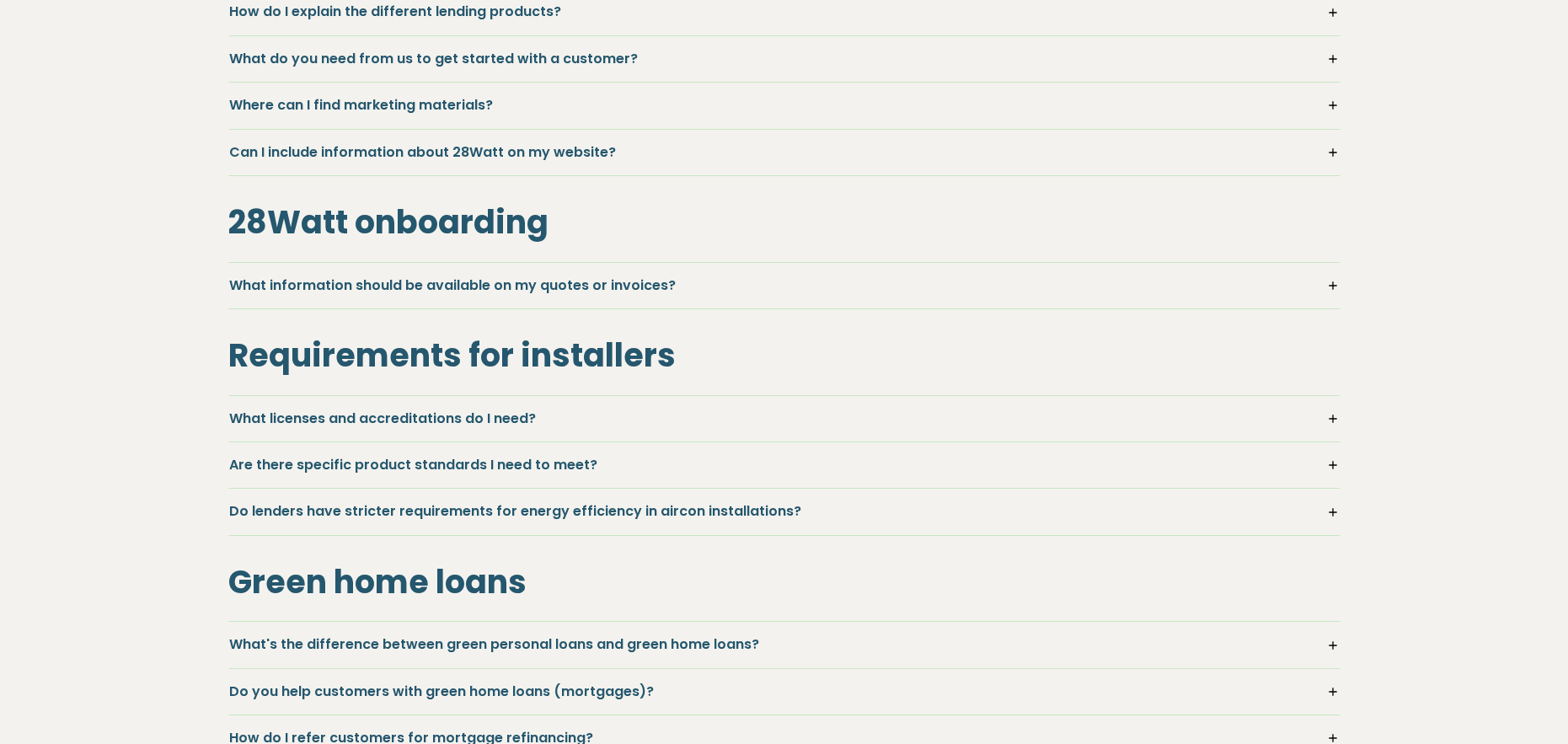
click at [405, 295] on div "What information should be available on my quotes or invoices? Your quotes/invo…" at bounding box center [784, 285] width 1112 height 47
click at [403, 283] on h5 "What information should be available on my quotes or invoices?" at bounding box center [784, 285] width 1110 height 19
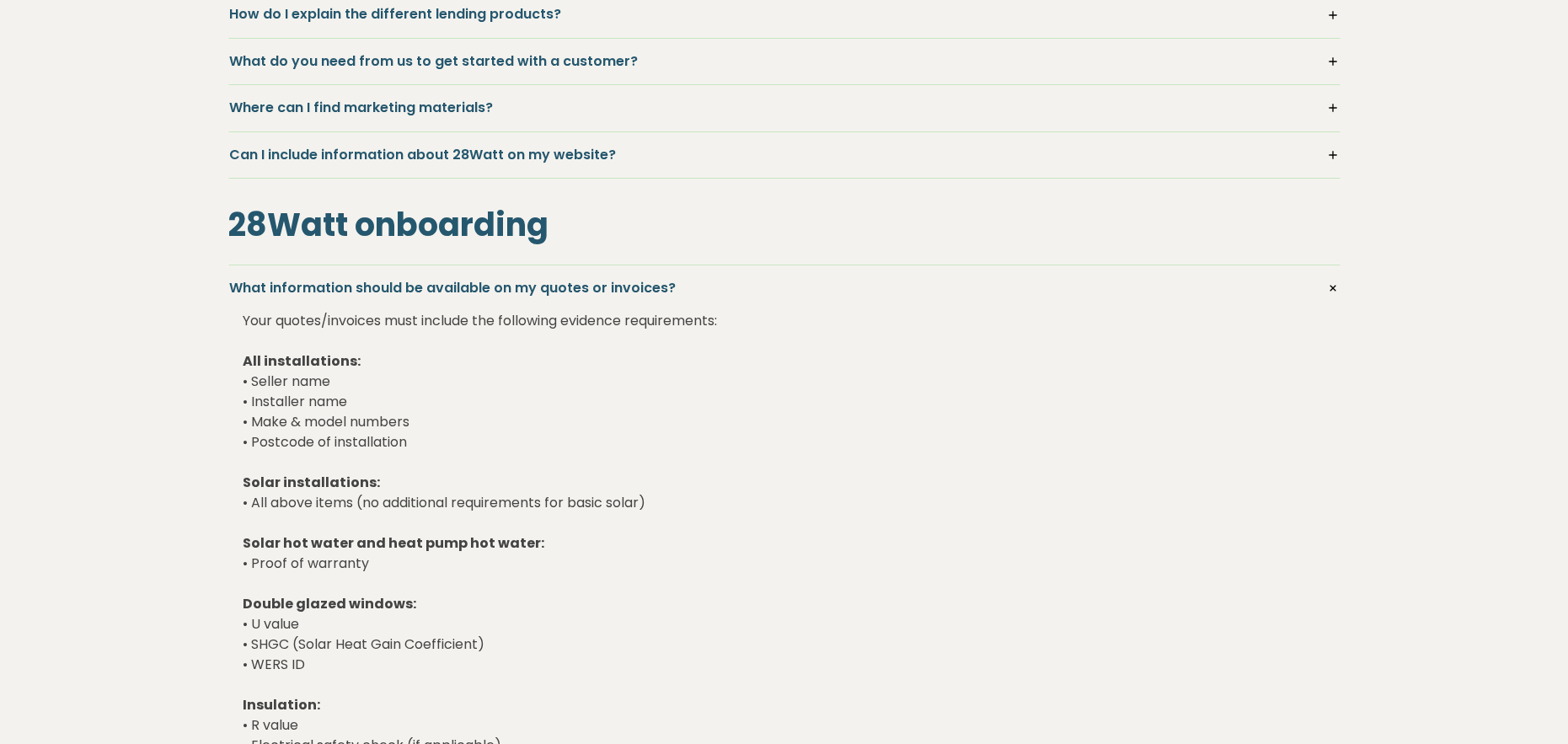
click at [402, 283] on h5 "What information should be available on my quotes or invoices?" at bounding box center [784, 288] width 1110 height 19
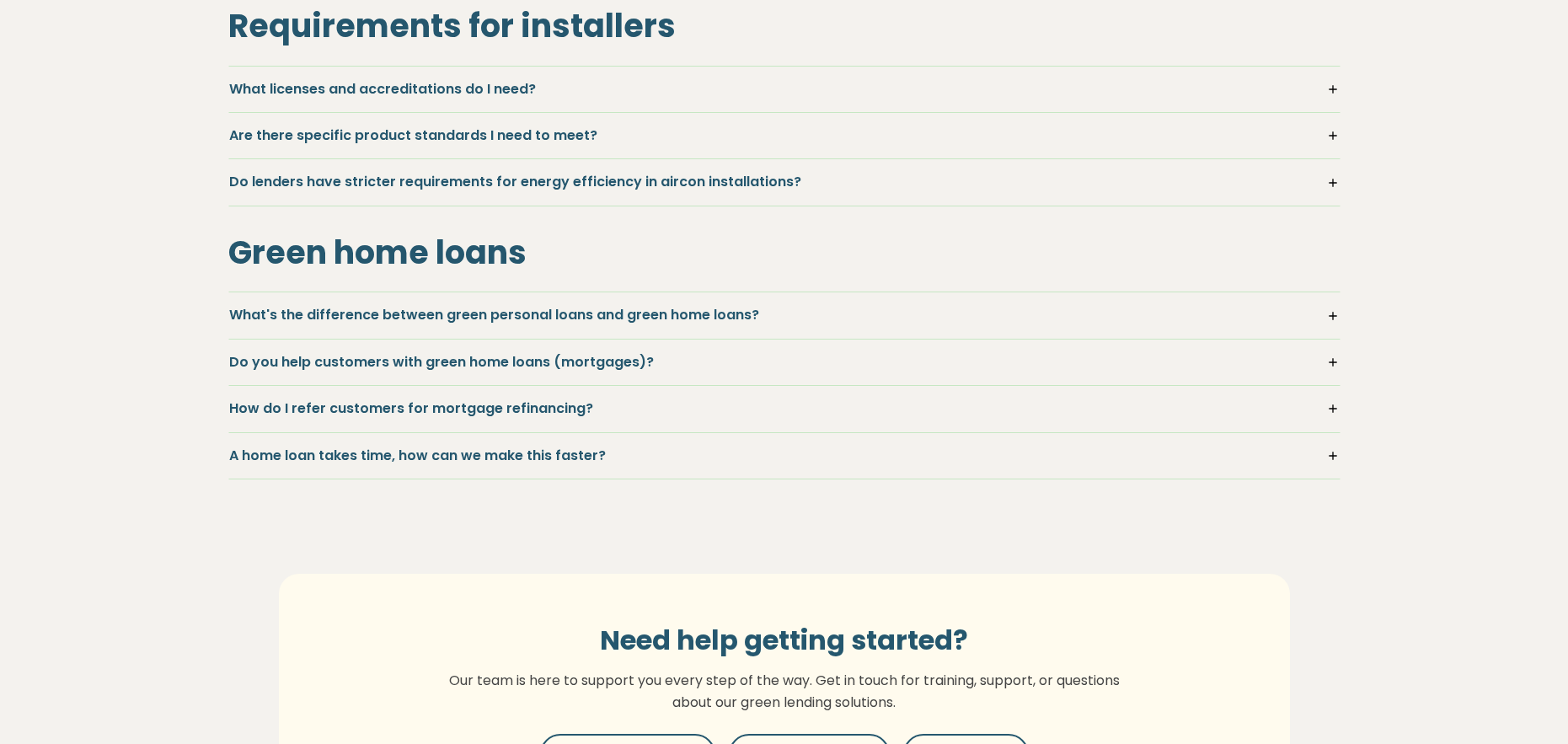
scroll to position [1781, 0]
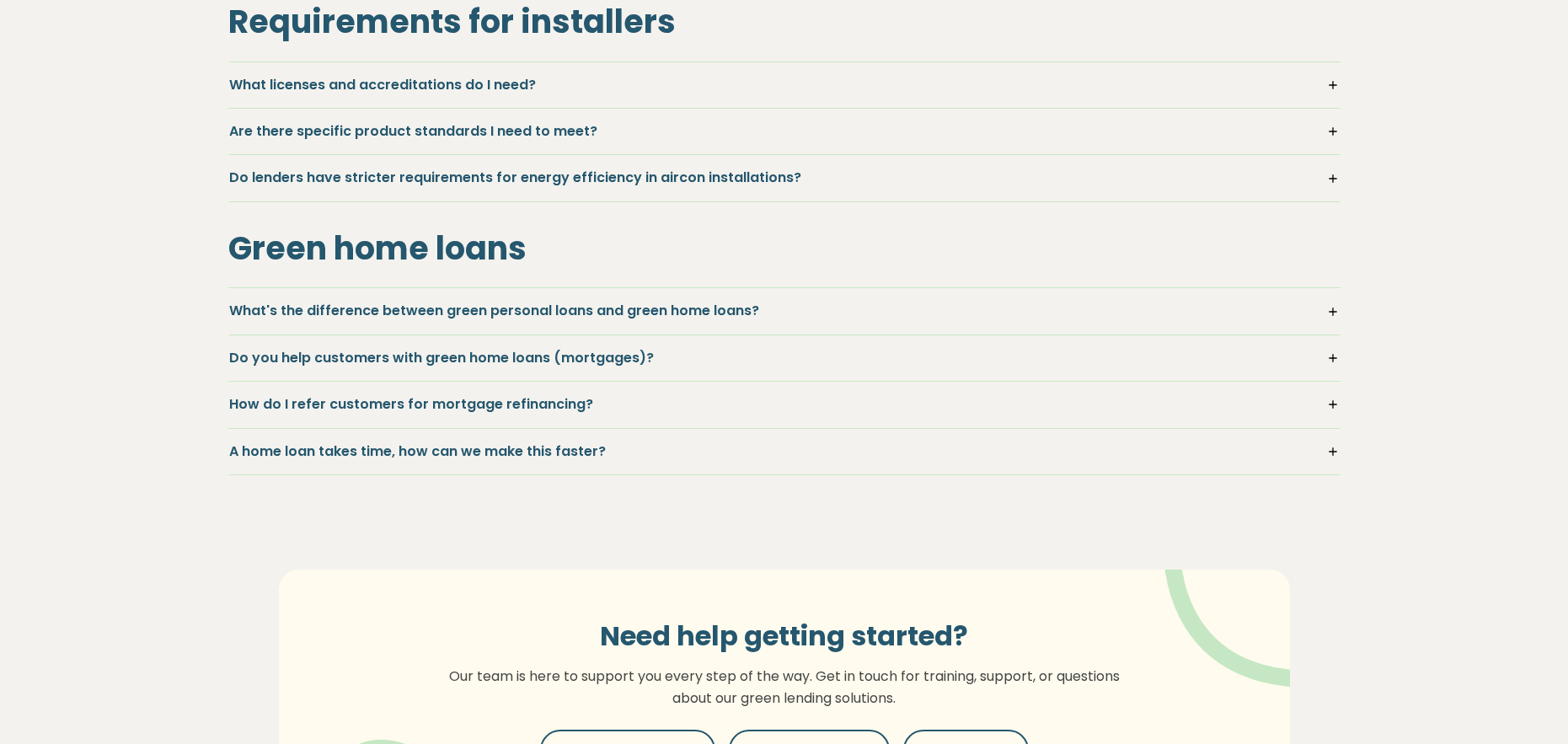
click at [401, 309] on h5 "What's the difference between green personal loans and green home loans?" at bounding box center [784, 311] width 1110 height 19
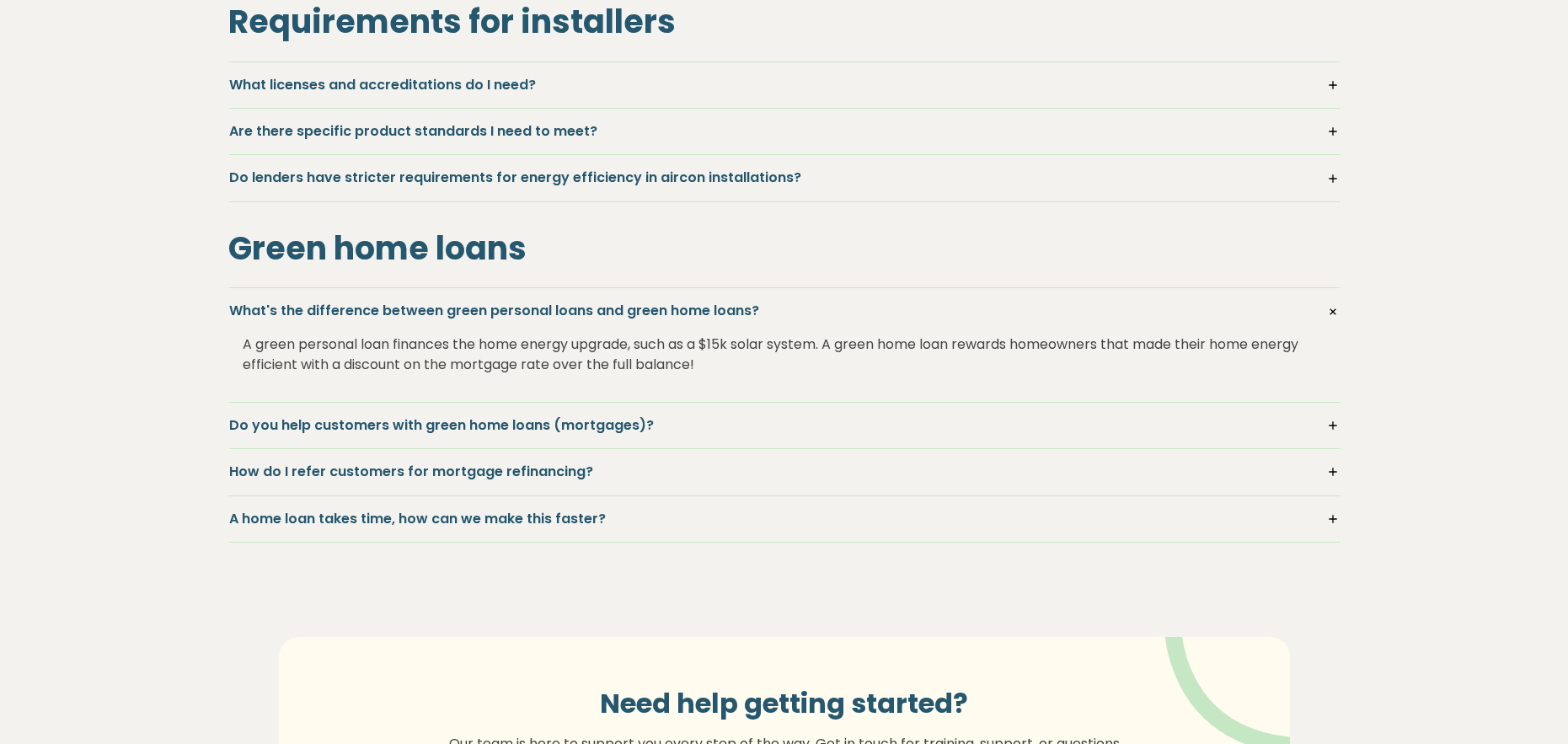
click at [401, 309] on h5 "What's the difference between green personal loans and green home loans?" at bounding box center [784, 311] width 1110 height 19
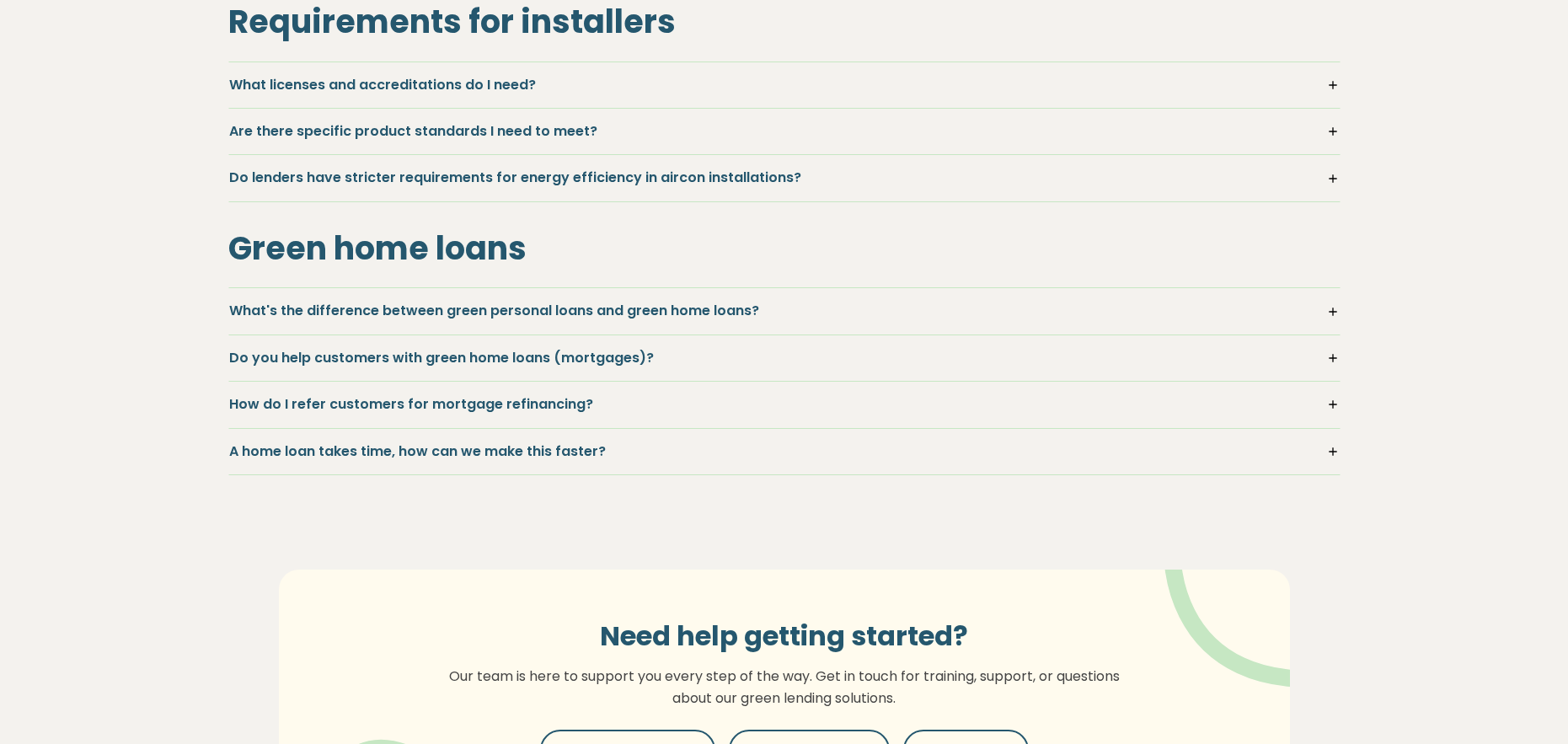
click at [370, 350] on h5 "Do you help customers with green home loans (mortgages)?" at bounding box center [784, 358] width 1110 height 19
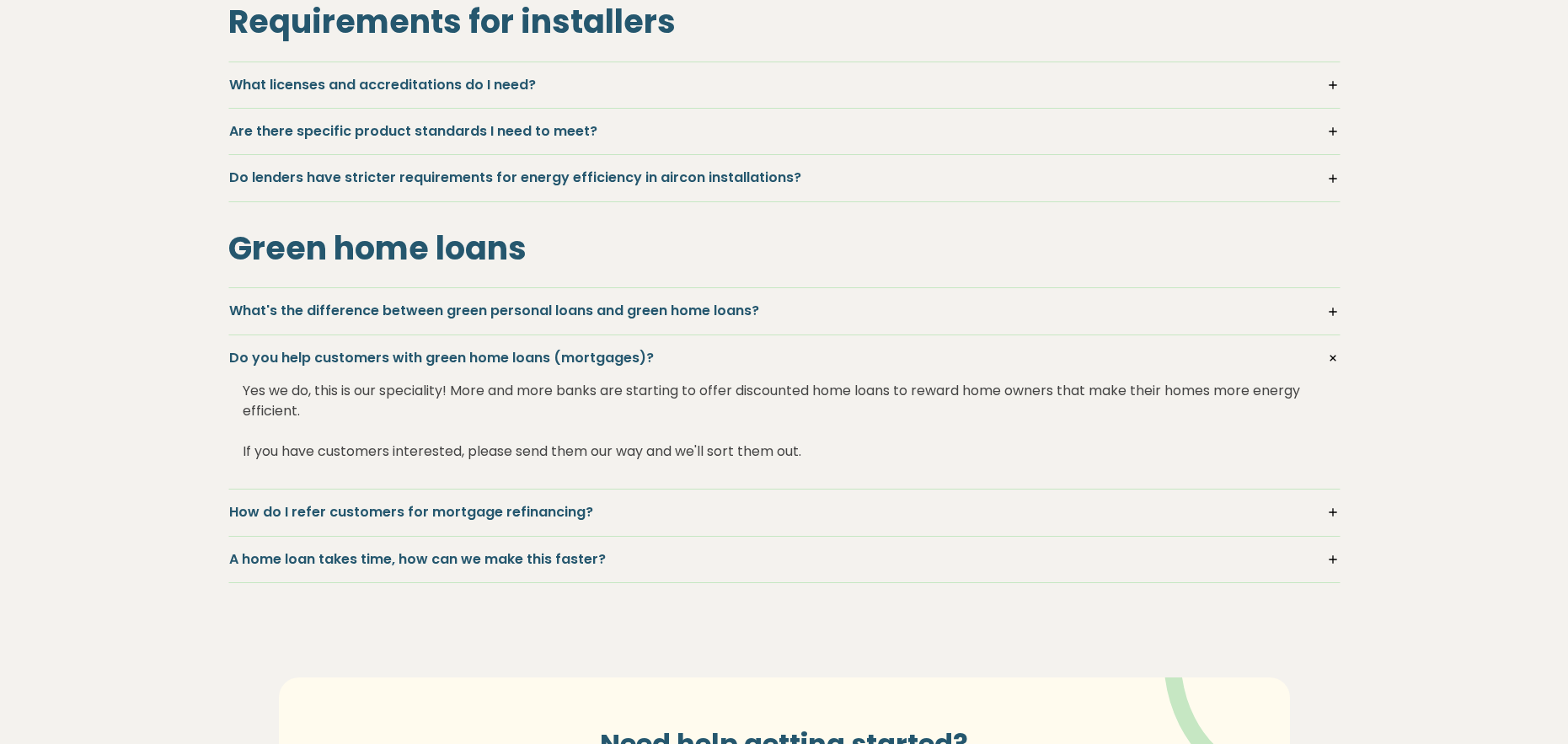
click at [368, 350] on h5 "Do you help customers with green home loans (mortgages)?" at bounding box center [784, 358] width 1110 height 19
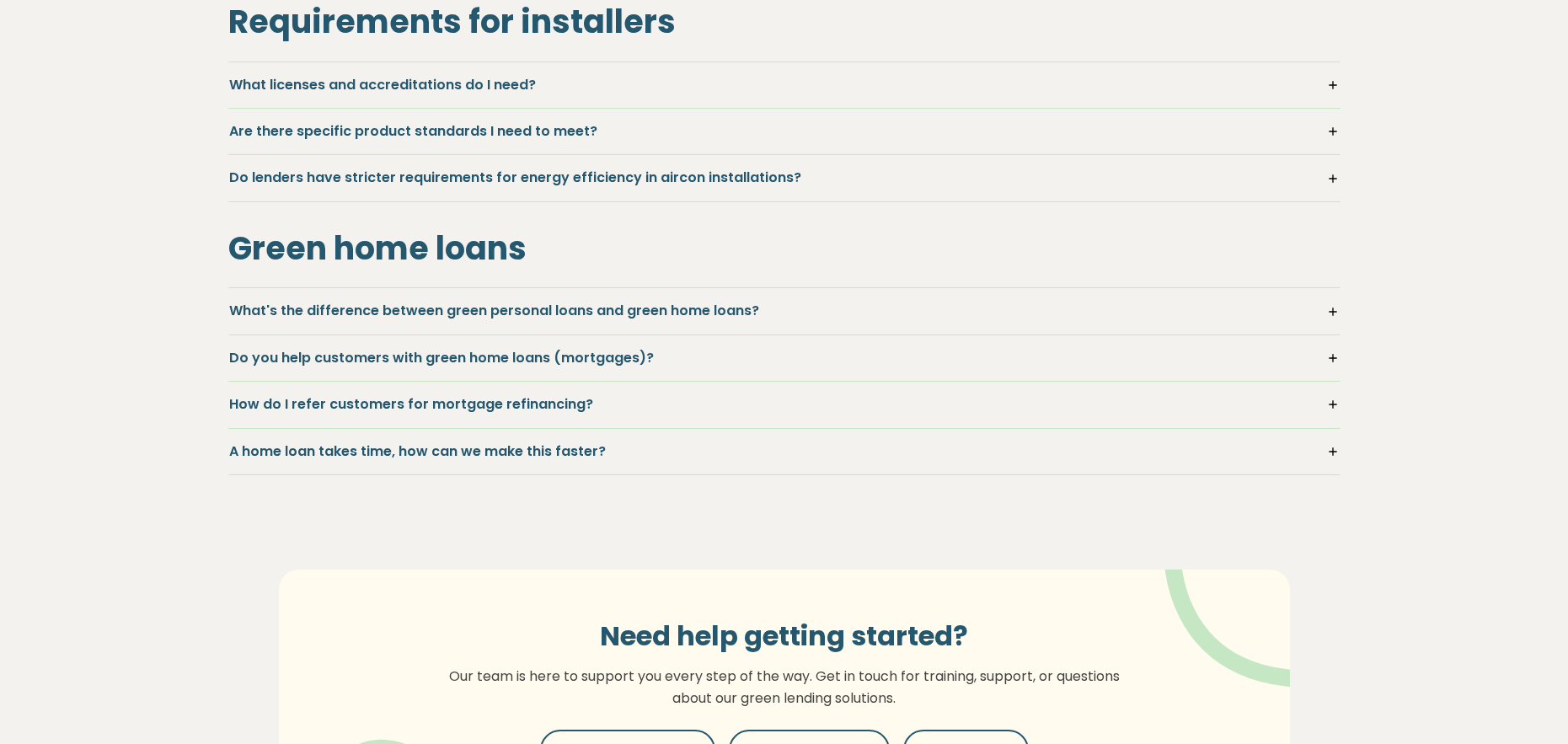
click at [399, 401] on h5 "How do I refer customers for mortgage refinancing?" at bounding box center [784, 404] width 1110 height 19
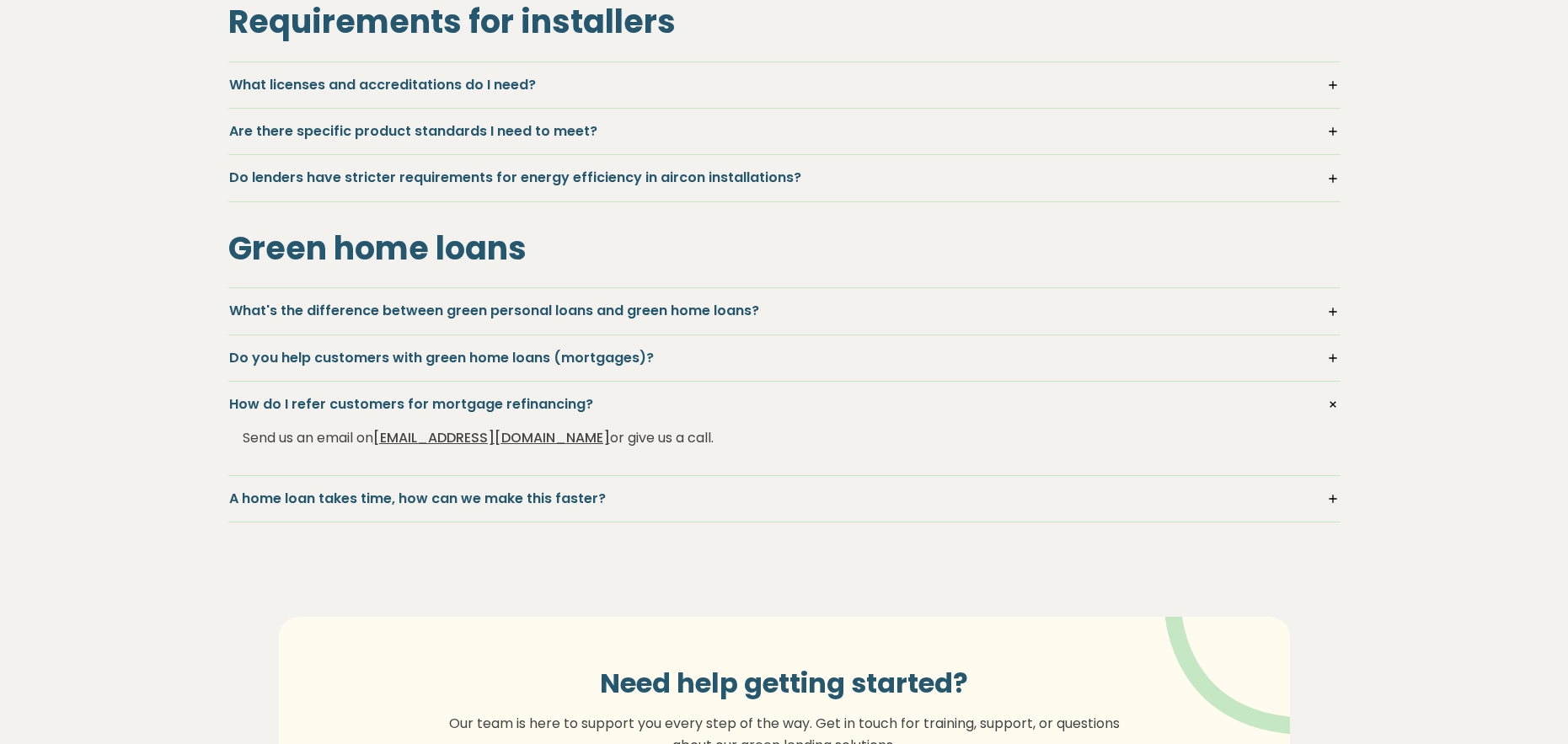
click at [399, 401] on h5 "How do I refer customers for mortgage refinancing?" at bounding box center [784, 404] width 1110 height 19
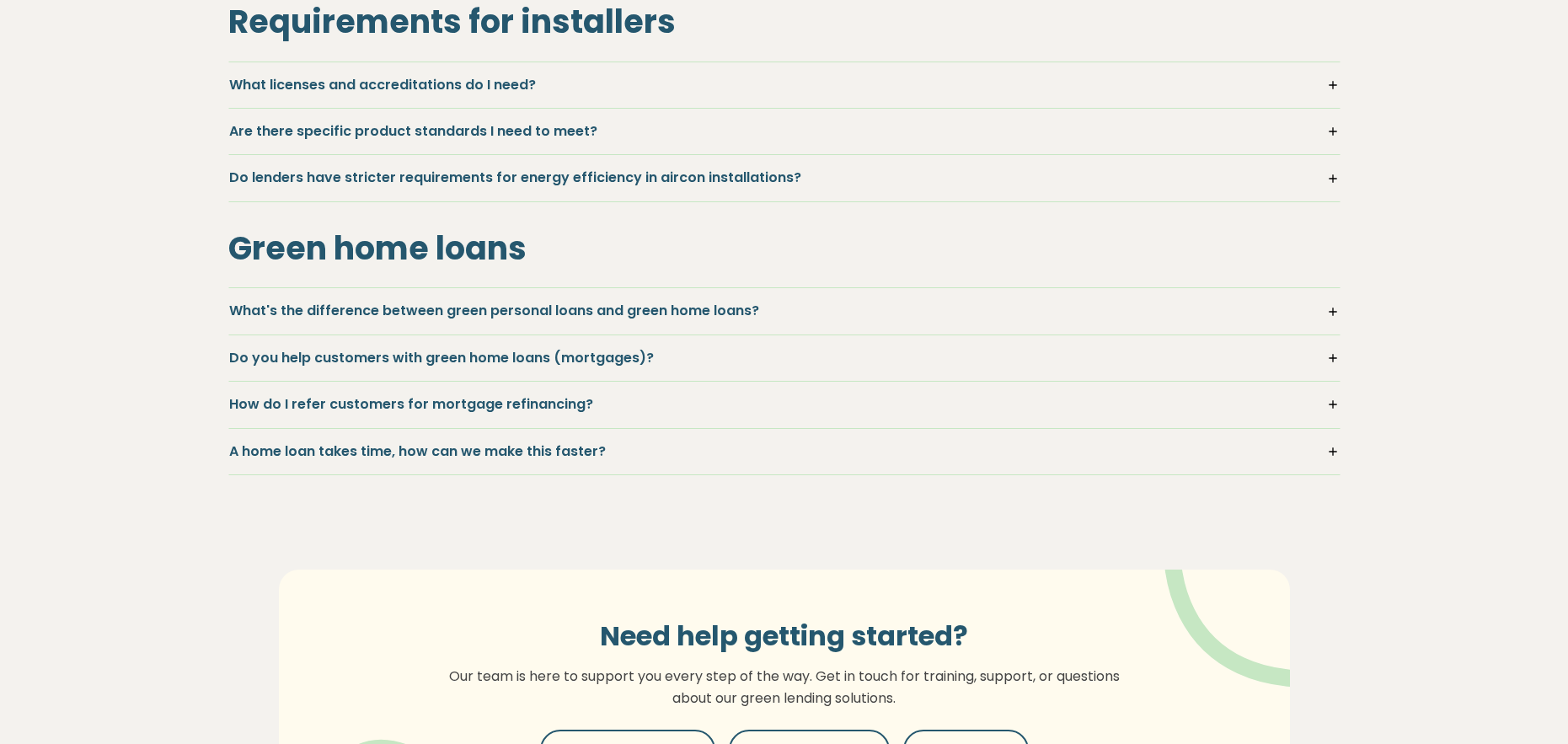
click at [402, 447] on h5 "A home loan takes time, how can we make this faster?" at bounding box center [784, 452] width 1110 height 19
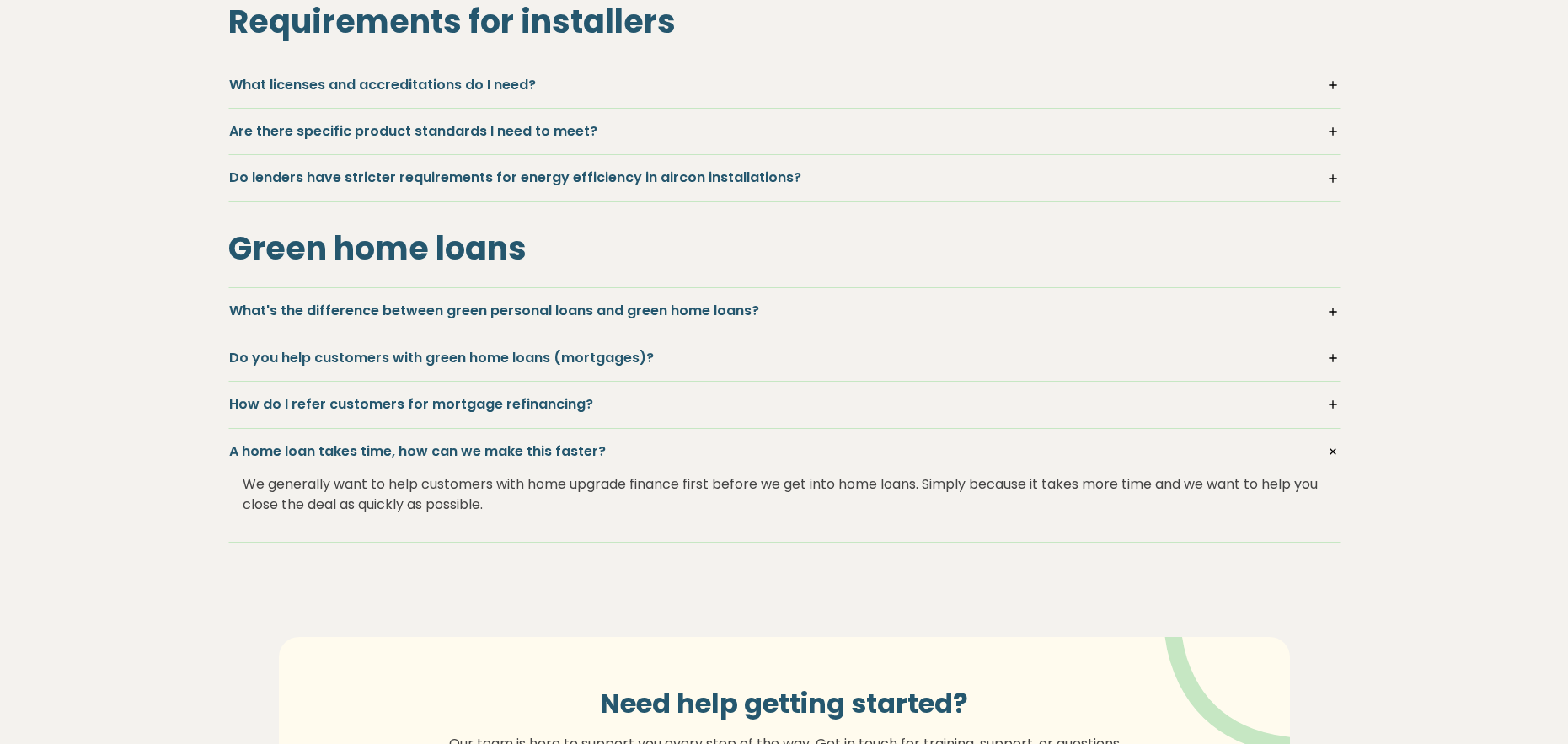
click at [402, 447] on h5 "A home loan takes time, how can we make this faster?" at bounding box center [784, 452] width 1110 height 19
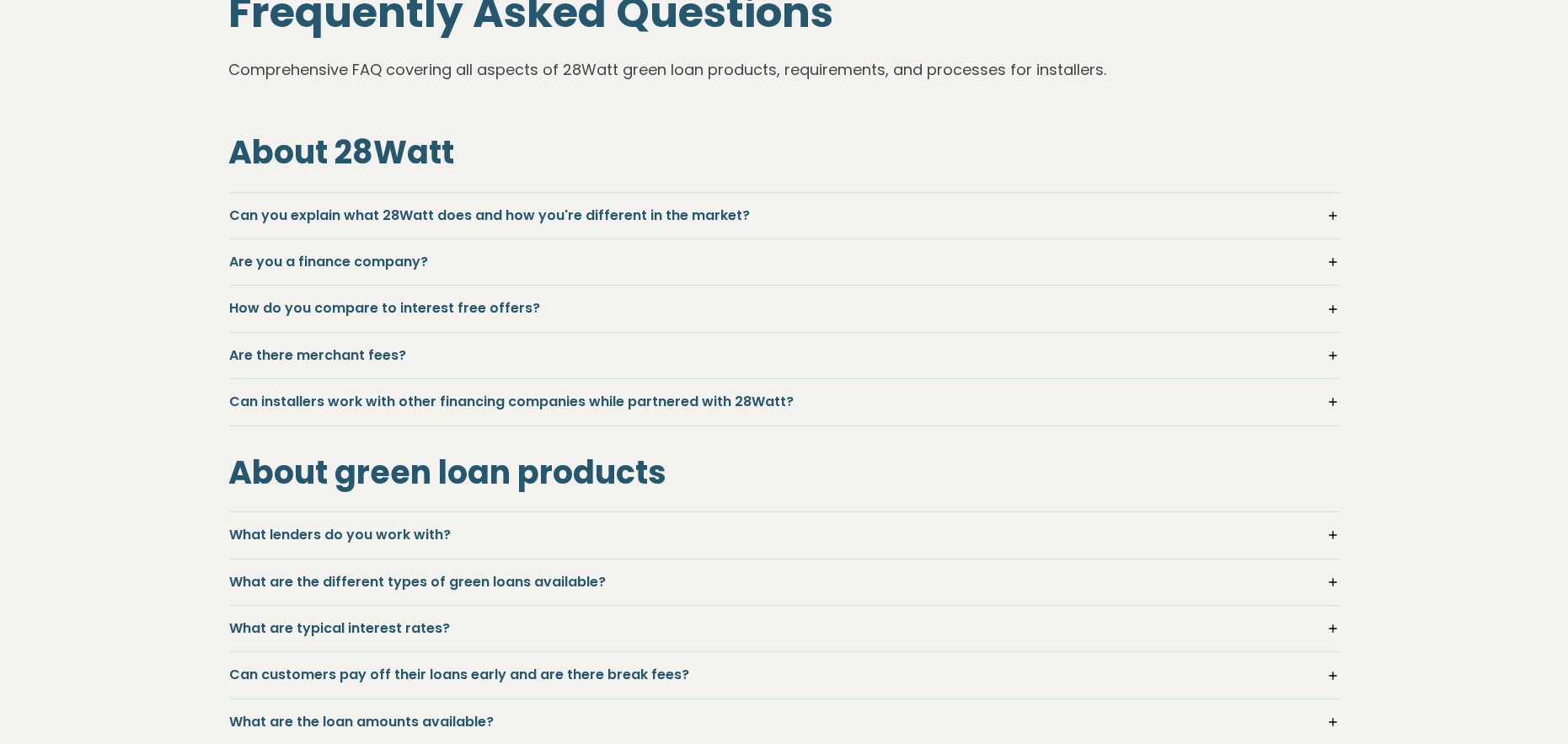
scroll to position [0, 0]
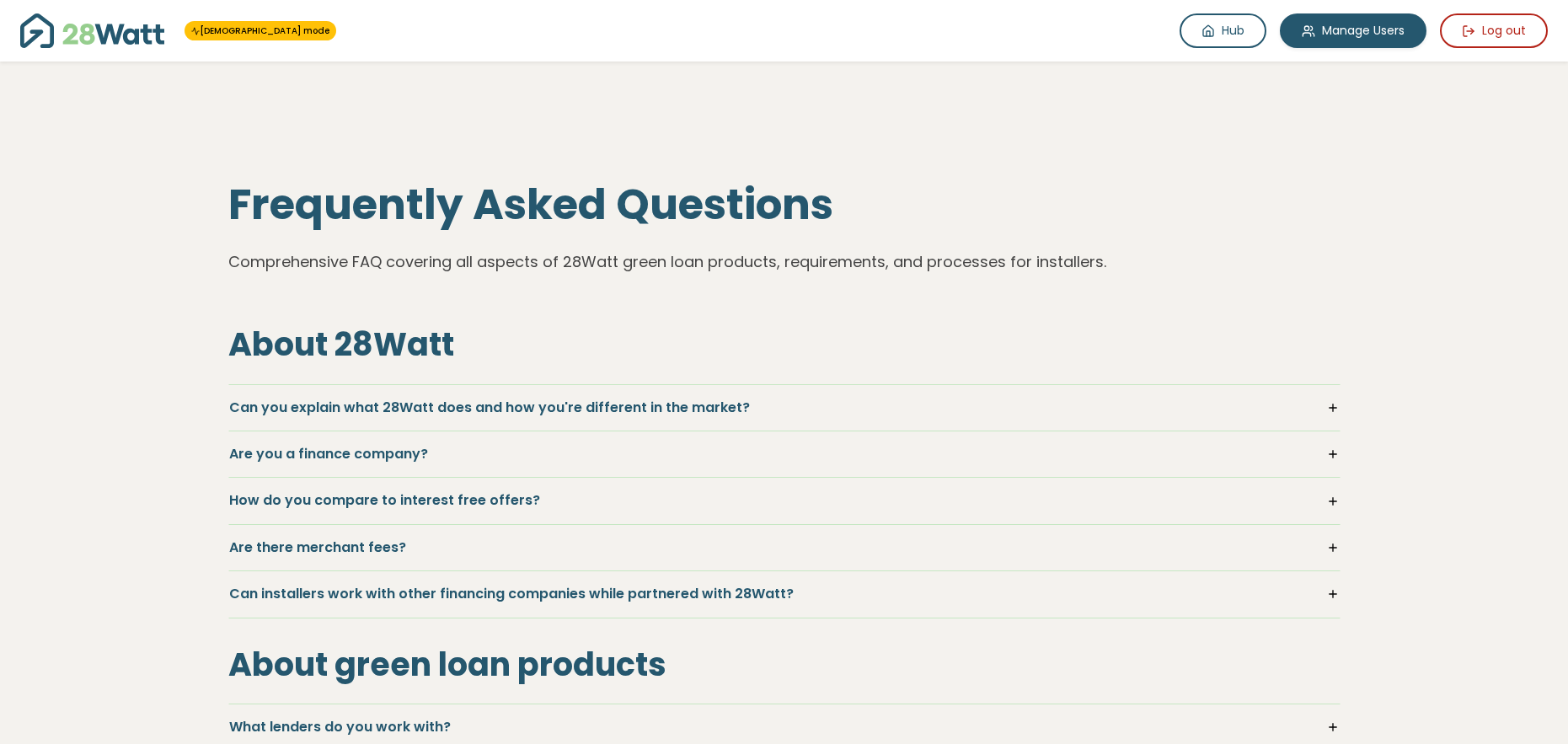
click at [93, 45] on img at bounding box center [92, 31] width 144 height 34
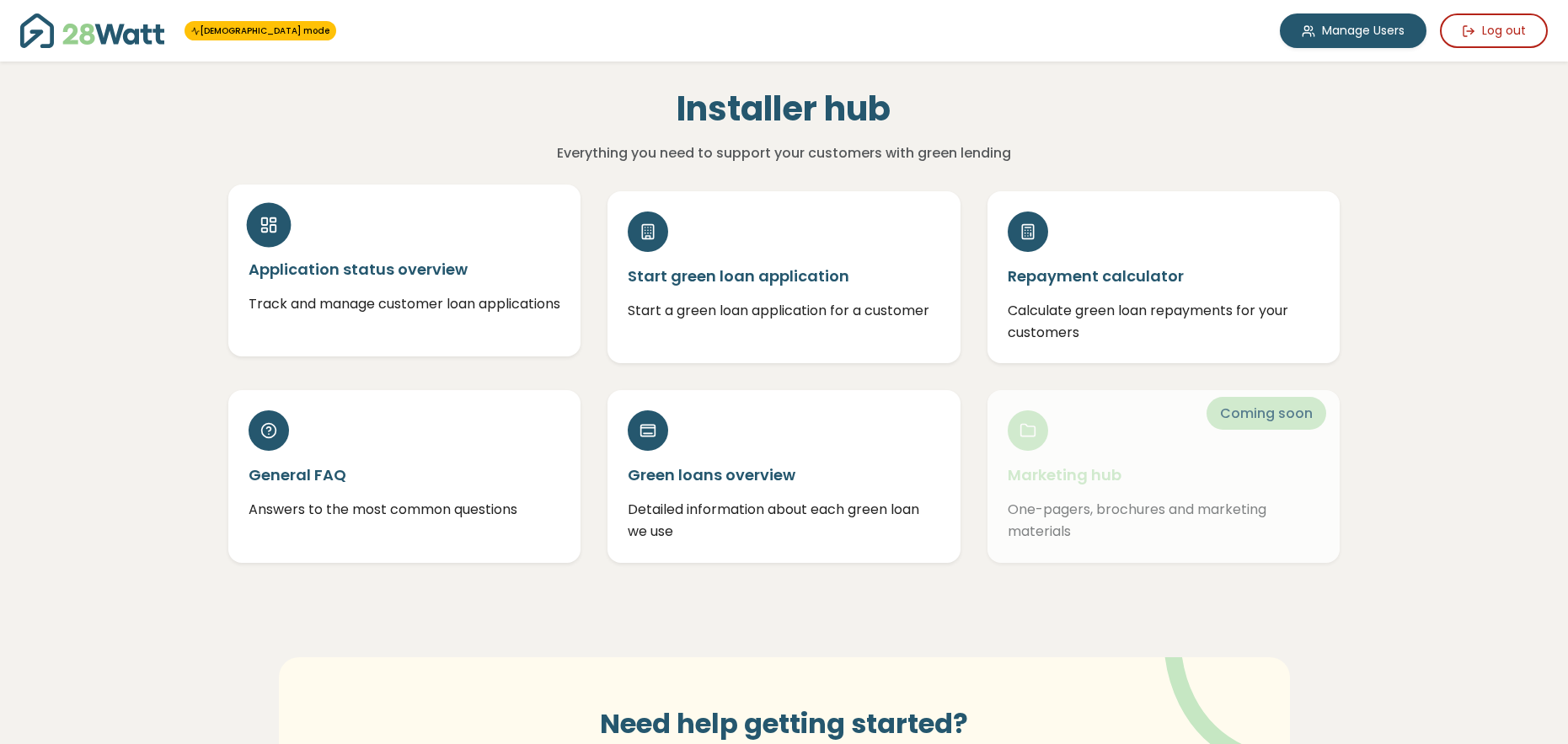
click at [365, 315] on p "Track and manage customer loan applications" at bounding box center [405, 304] width 312 height 22
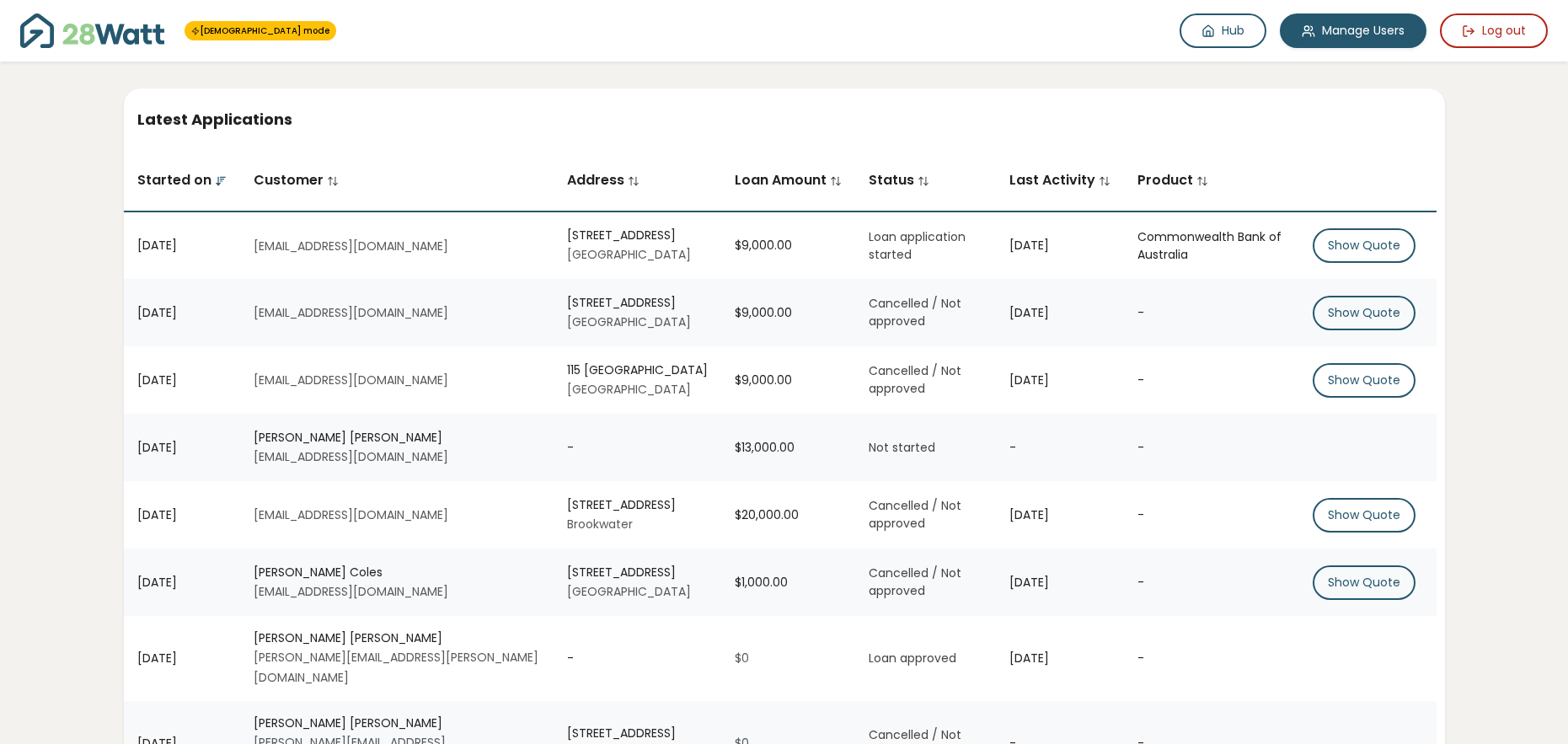
click at [125, 38] on img at bounding box center [92, 31] width 144 height 34
